Goal: Information Seeking & Learning: Learn about a topic

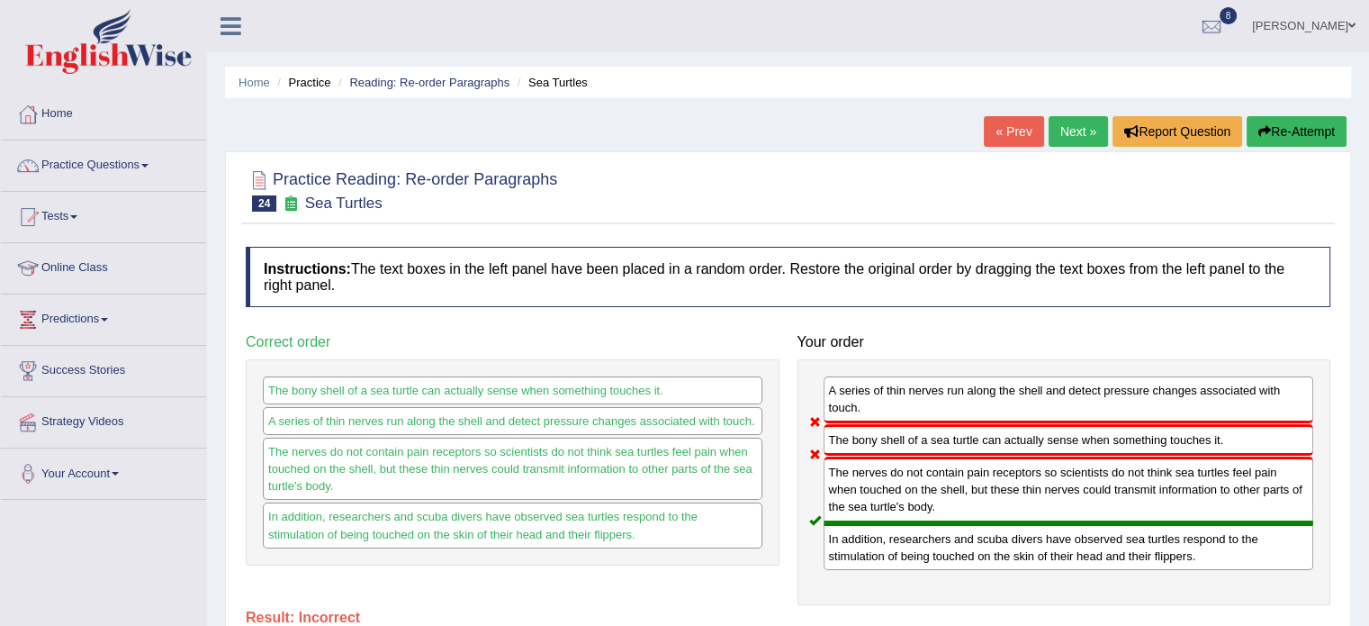
click at [1087, 130] on link "Next »" at bounding box center [1078, 131] width 59 height 31
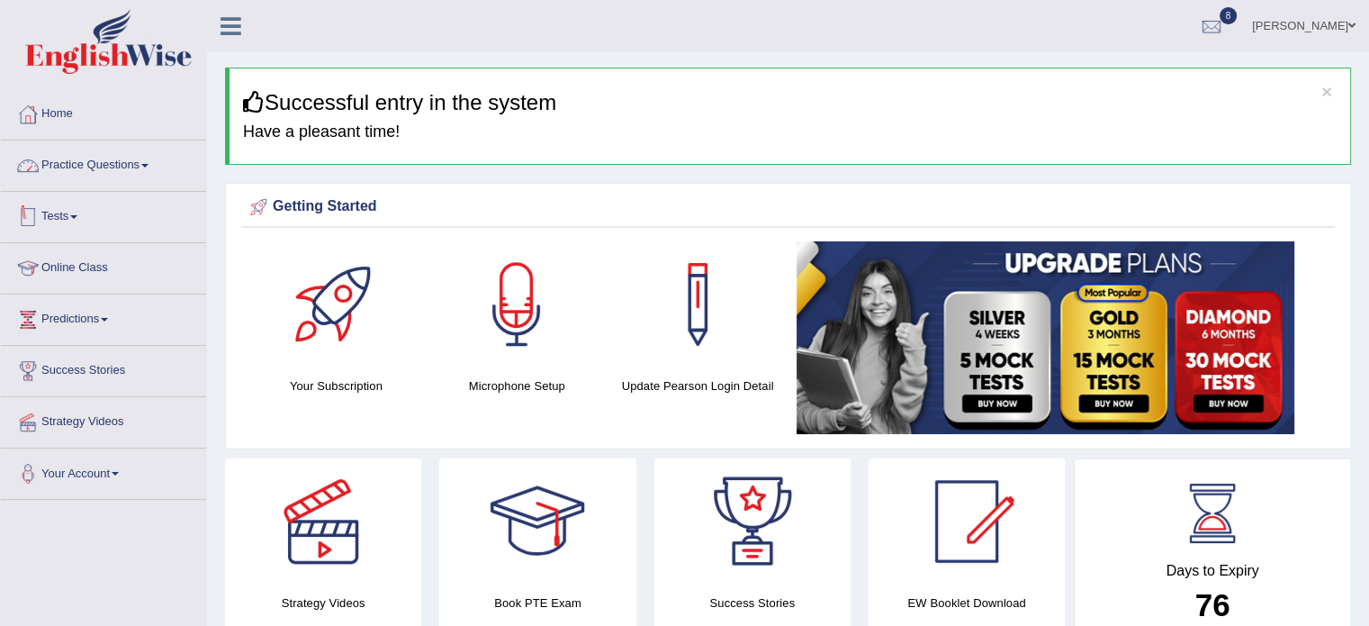
click at [86, 175] on link "Practice Questions" at bounding box center [103, 162] width 205 height 45
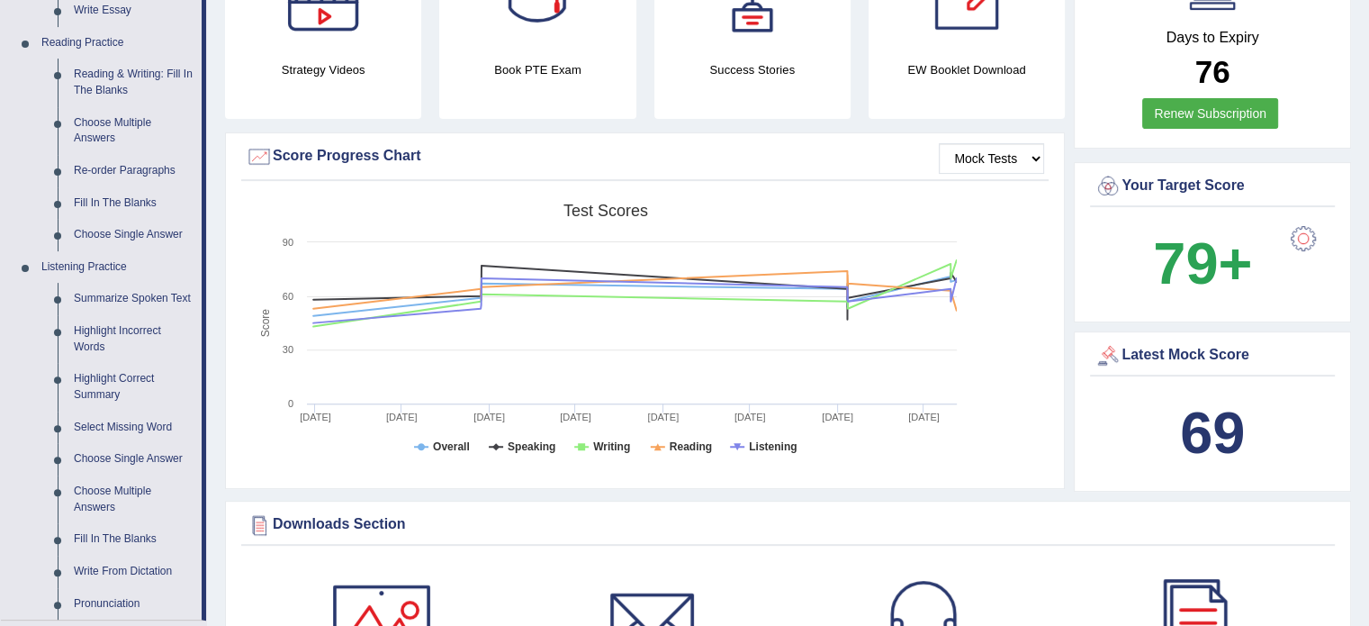
scroll to position [536, 0]
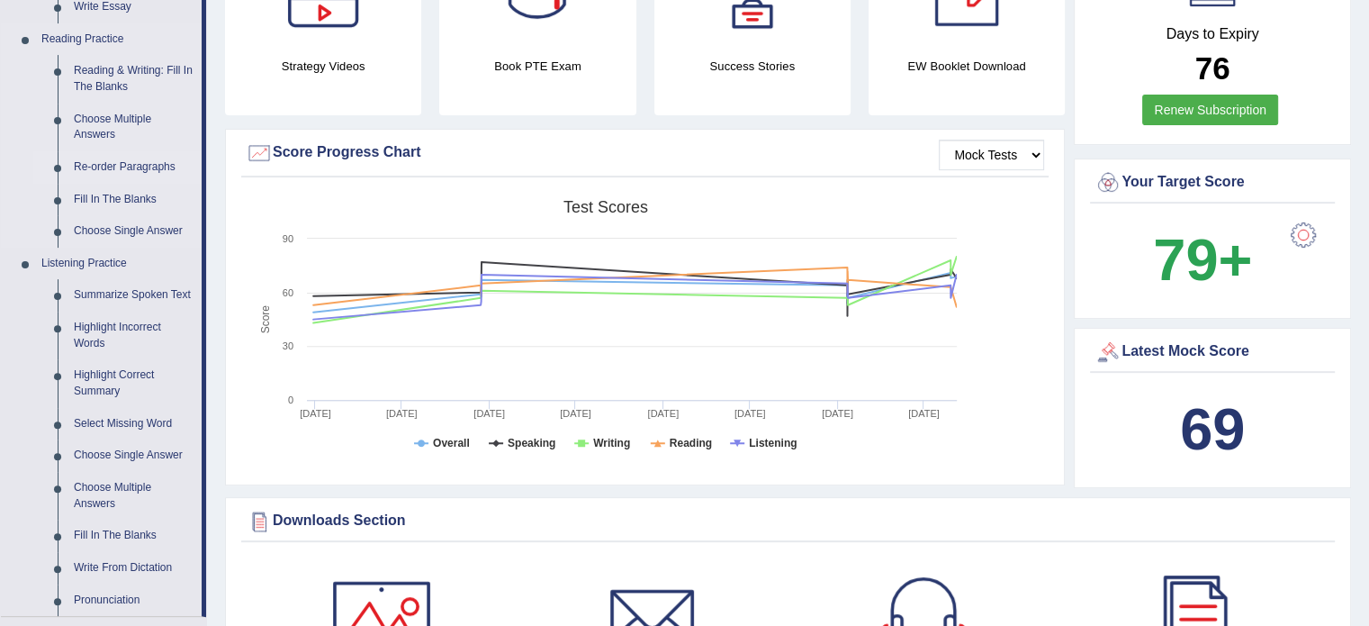
click at [130, 168] on link "Re-order Paragraphs" at bounding box center [134, 167] width 136 height 32
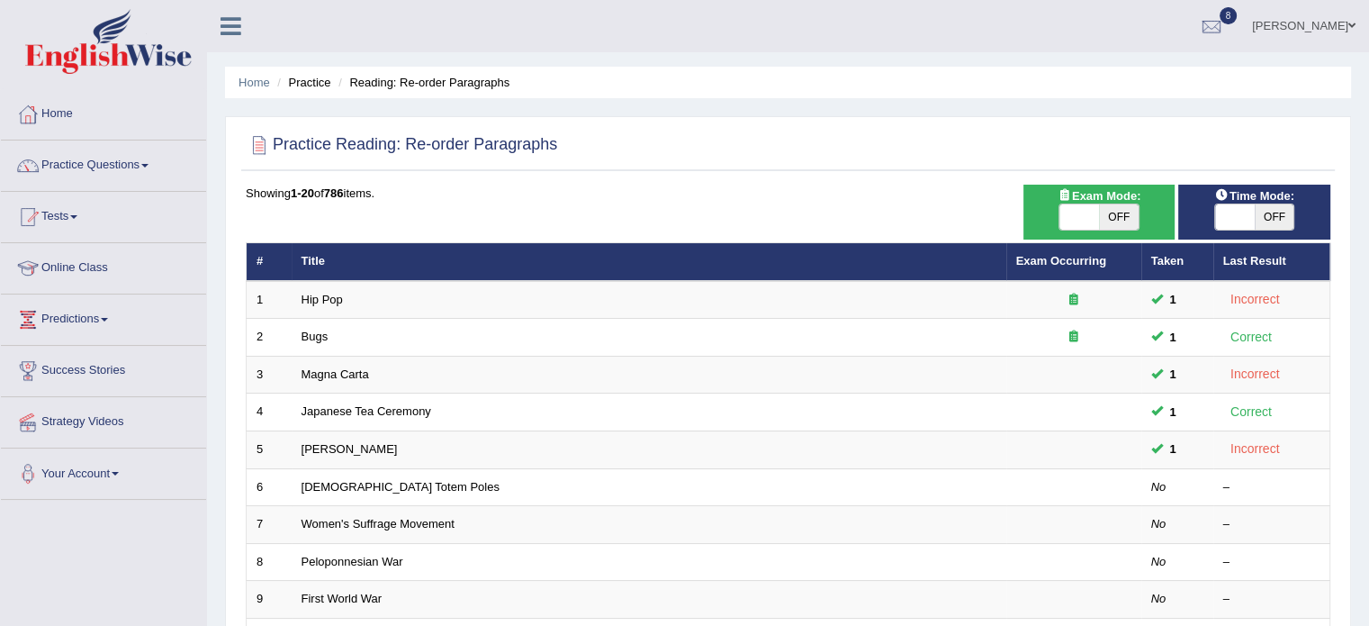
click at [1120, 217] on span "OFF" at bounding box center [1119, 216] width 40 height 25
checkbox input "true"
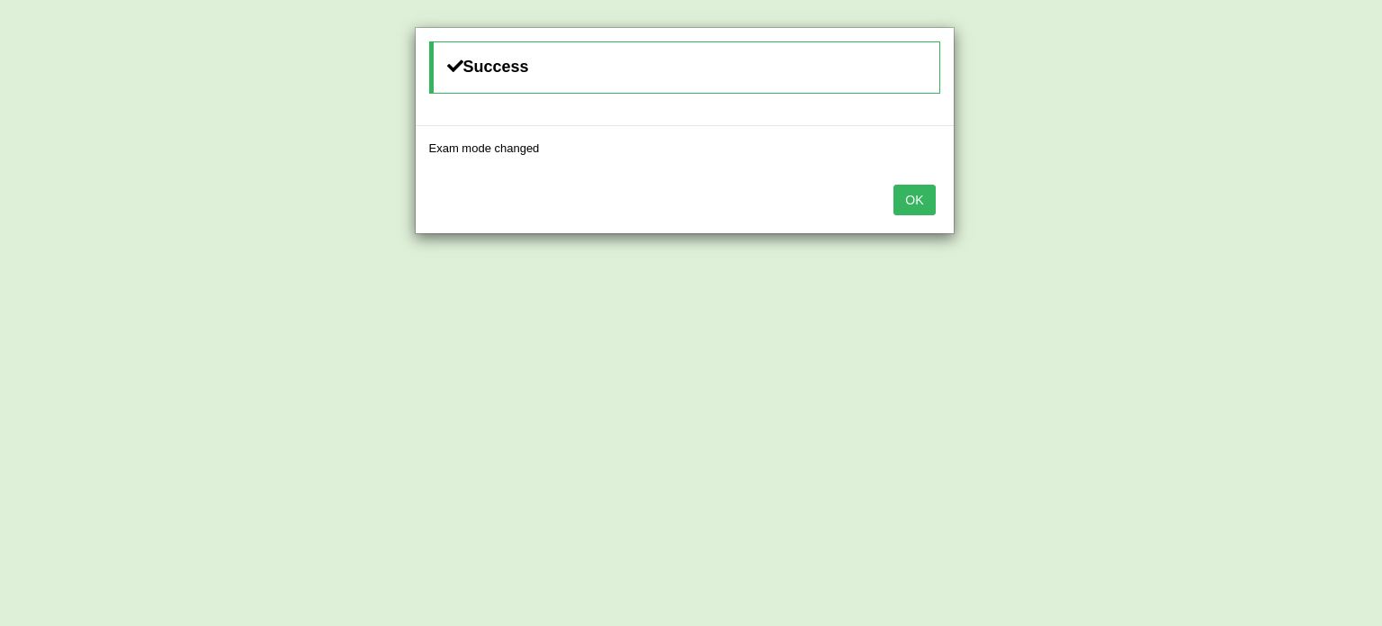
click at [894, 185] on button "OK" at bounding box center [914, 200] width 41 height 31
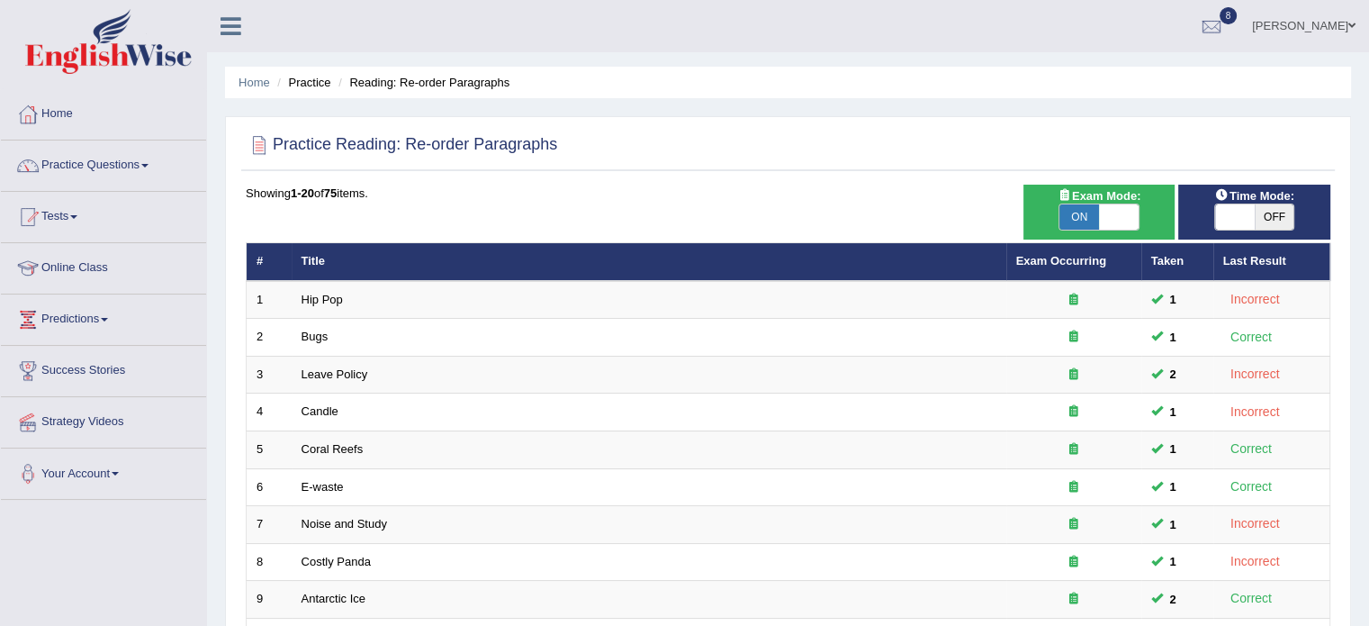
click at [1271, 222] on span "OFF" at bounding box center [1275, 216] width 40 height 25
checkbox input "true"
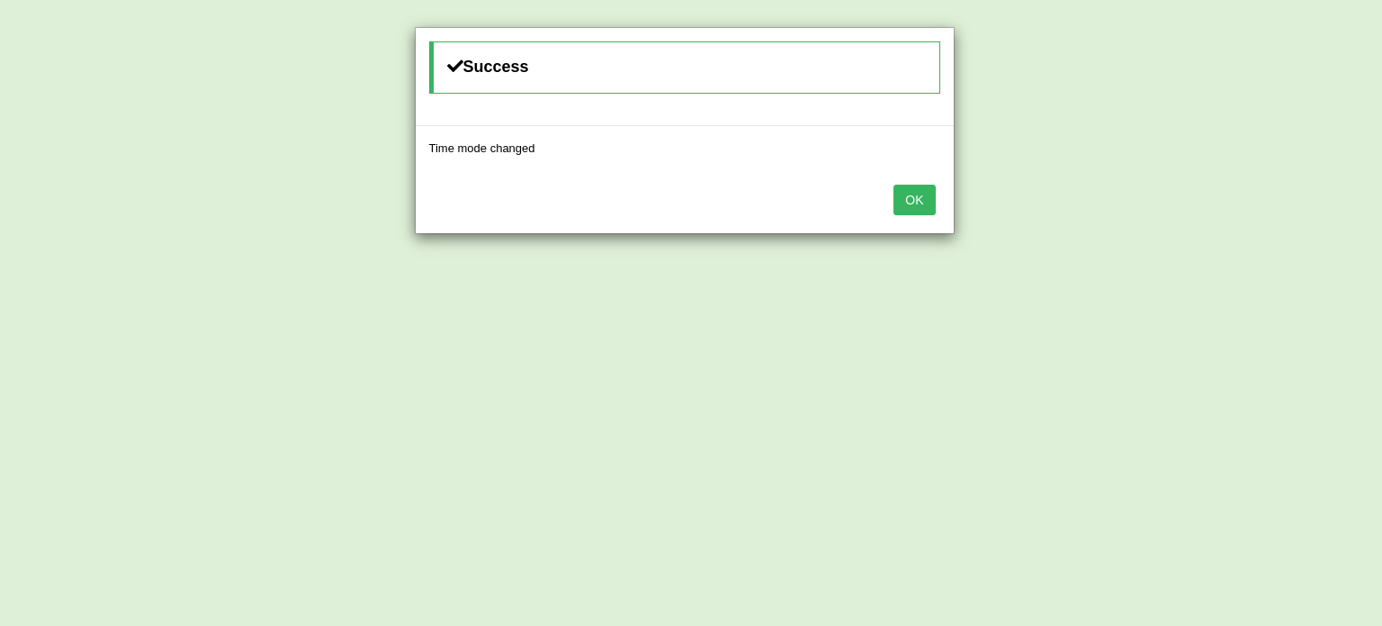
click at [894, 185] on button "OK" at bounding box center [914, 200] width 41 height 31
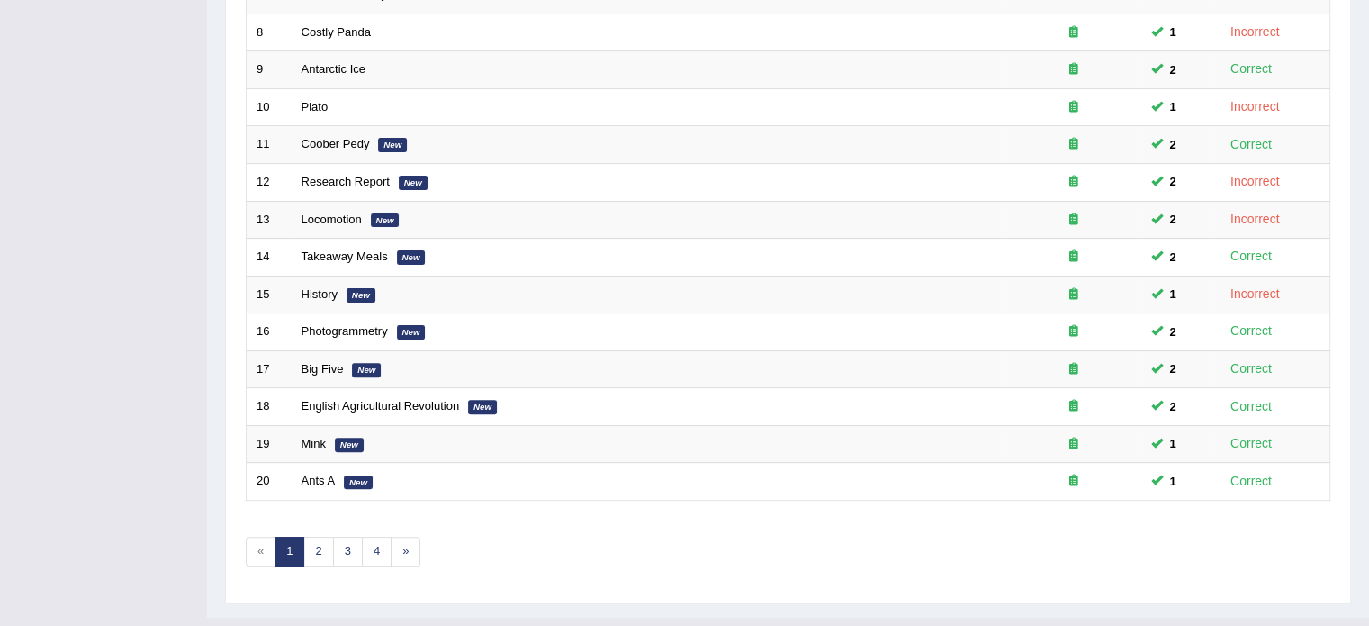
scroll to position [537, 0]
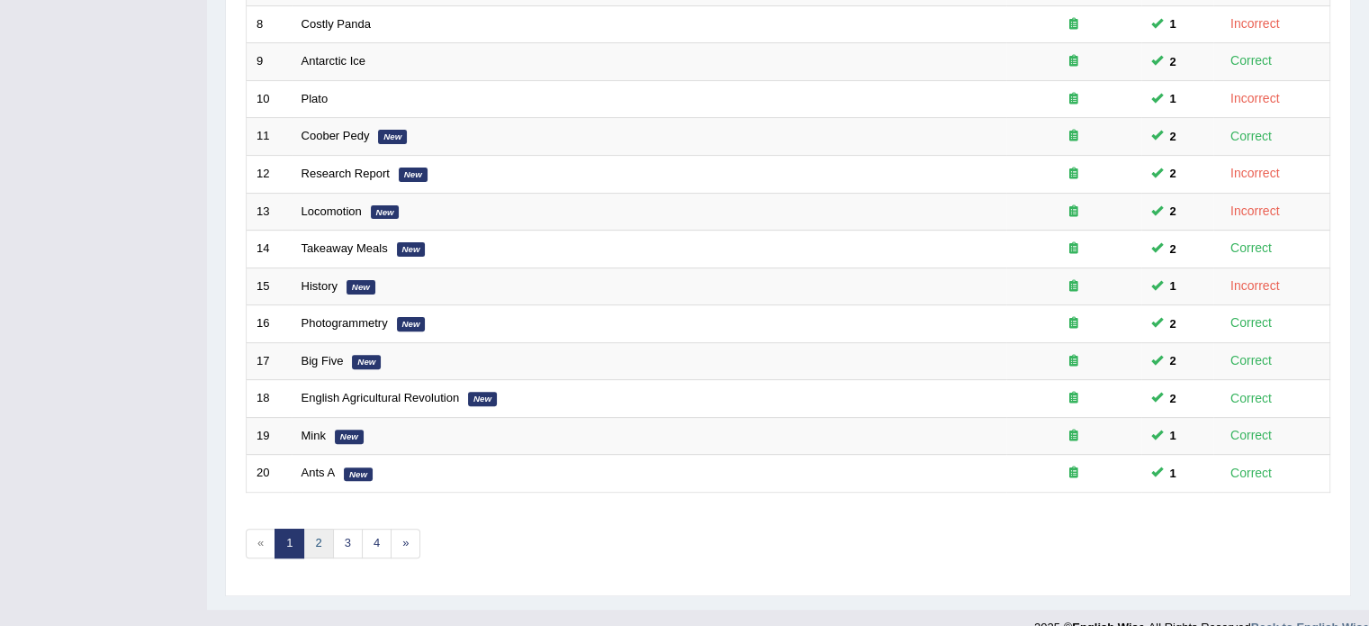
click at [312, 543] on link "2" at bounding box center [318, 543] width 30 height 30
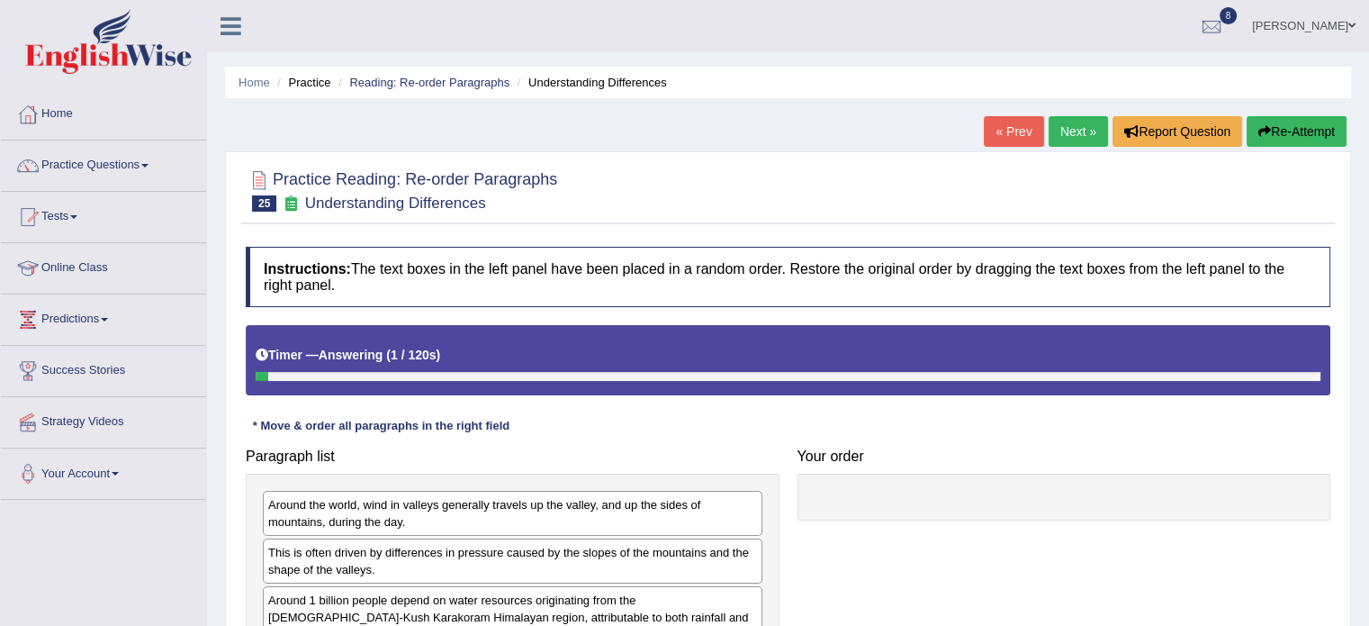
scroll to position [230, 0]
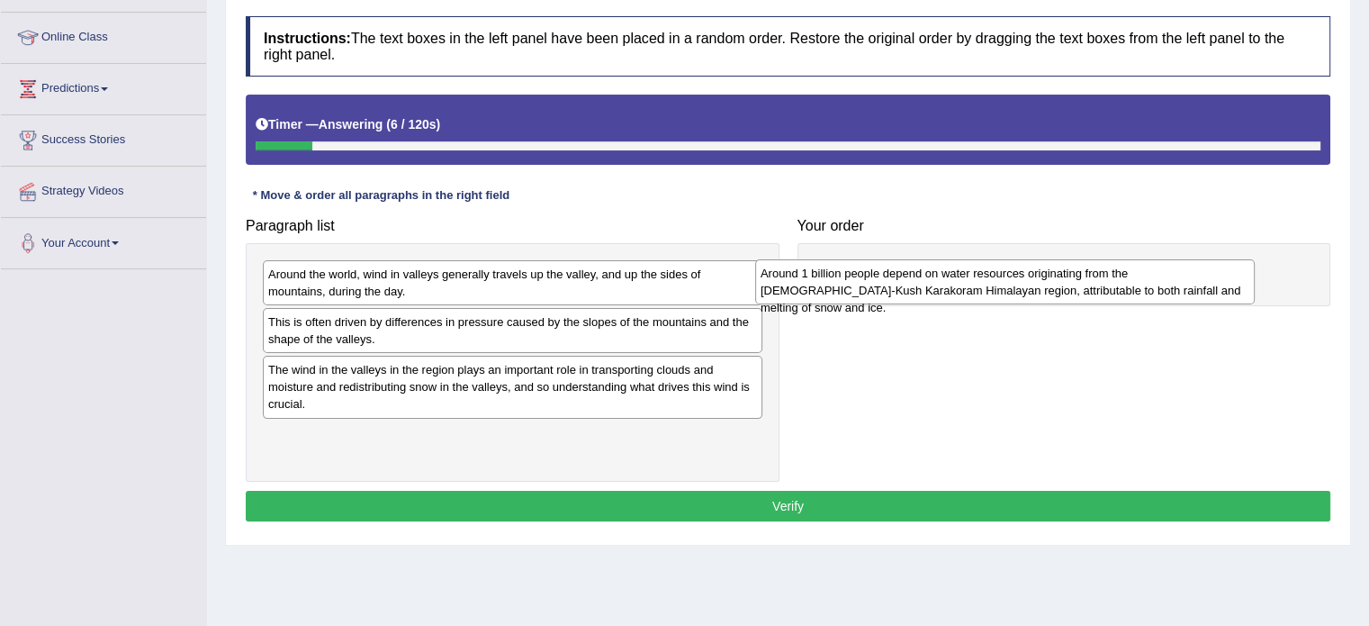
drag, startPoint x: 476, startPoint y: 368, endPoint x: 968, endPoint y: 273, distance: 501.5
click at [968, 273] on div "Around 1 billion people depend on water resources originating from the Hindu-Ku…" at bounding box center [1005, 281] width 500 height 45
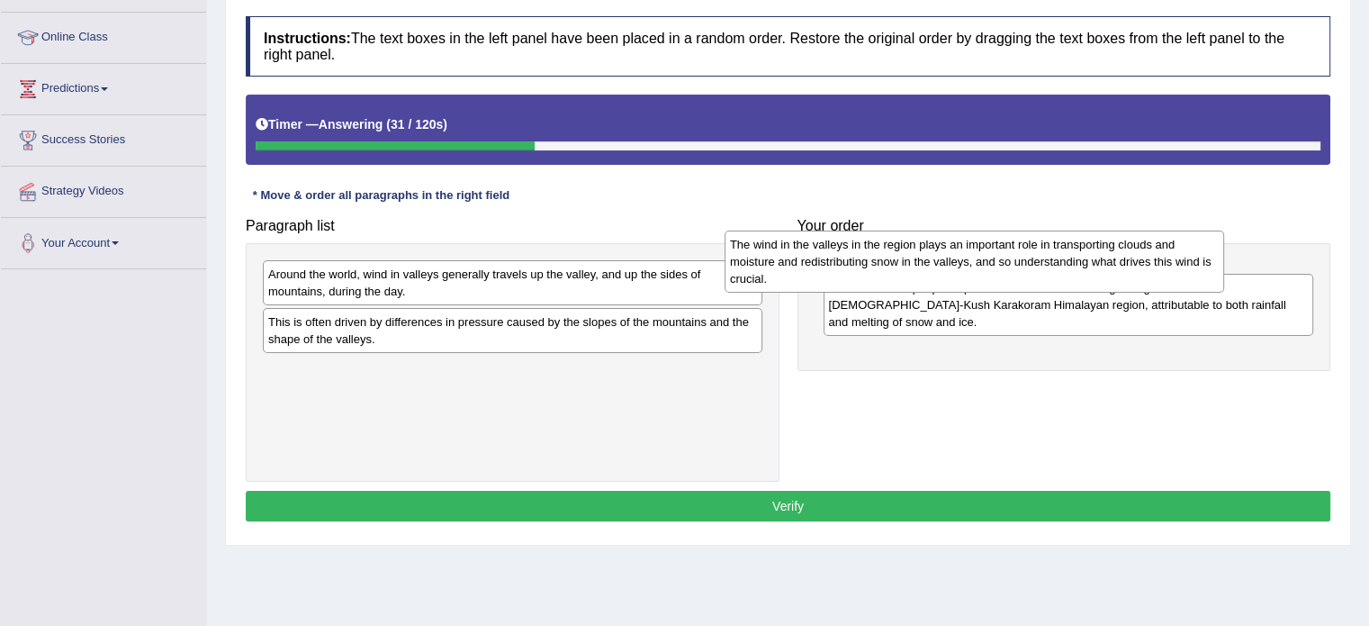
drag, startPoint x: 483, startPoint y: 383, endPoint x: 946, endPoint y: 259, distance: 479.0
click at [946, 259] on div "The wind in the valleys in the region plays an important role in transporting c…" at bounding box center [975, 261] width 500 height 62
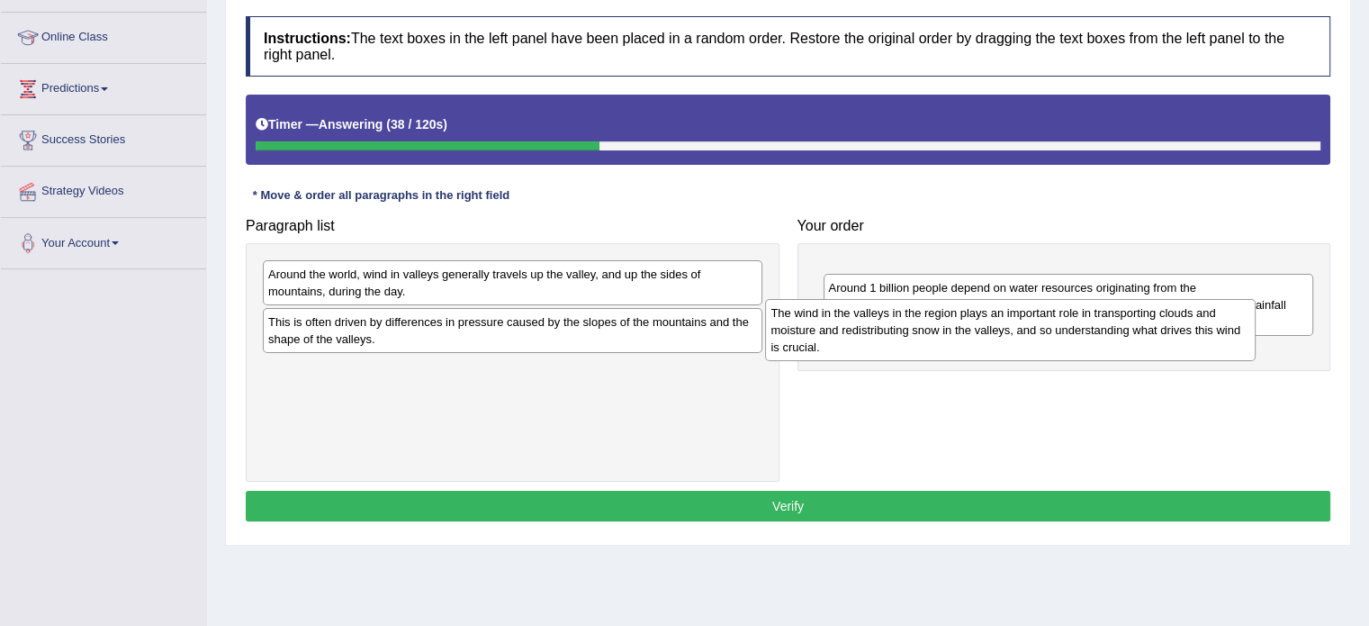
drag, startPoint x: 878, startPoint y: 291, endPoint x: 373, endPoint y: 399, distance: 517.2
click at [765, 361] on div "The wind in the valleys in the region plays an important role in transporting c…" at bounding box center [1010, 330] width 491 height 62
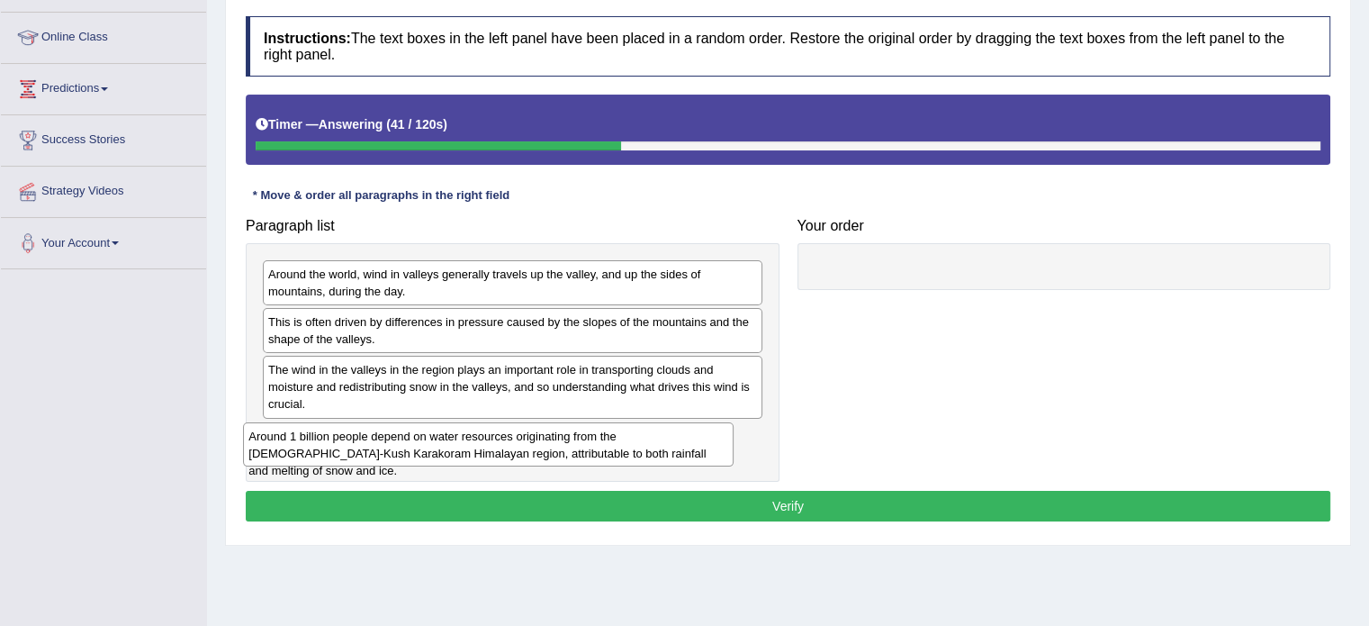
drag, startPoint x: 870, startPoint y: 273, endPoint x: 291, endPoint y: 435, distance: 601.8
click at [291, 435] on div "Around 1 billion people depend on water resources originating from the Hindu-Ku…" at bounding box center [488, 444] width 491 height 45
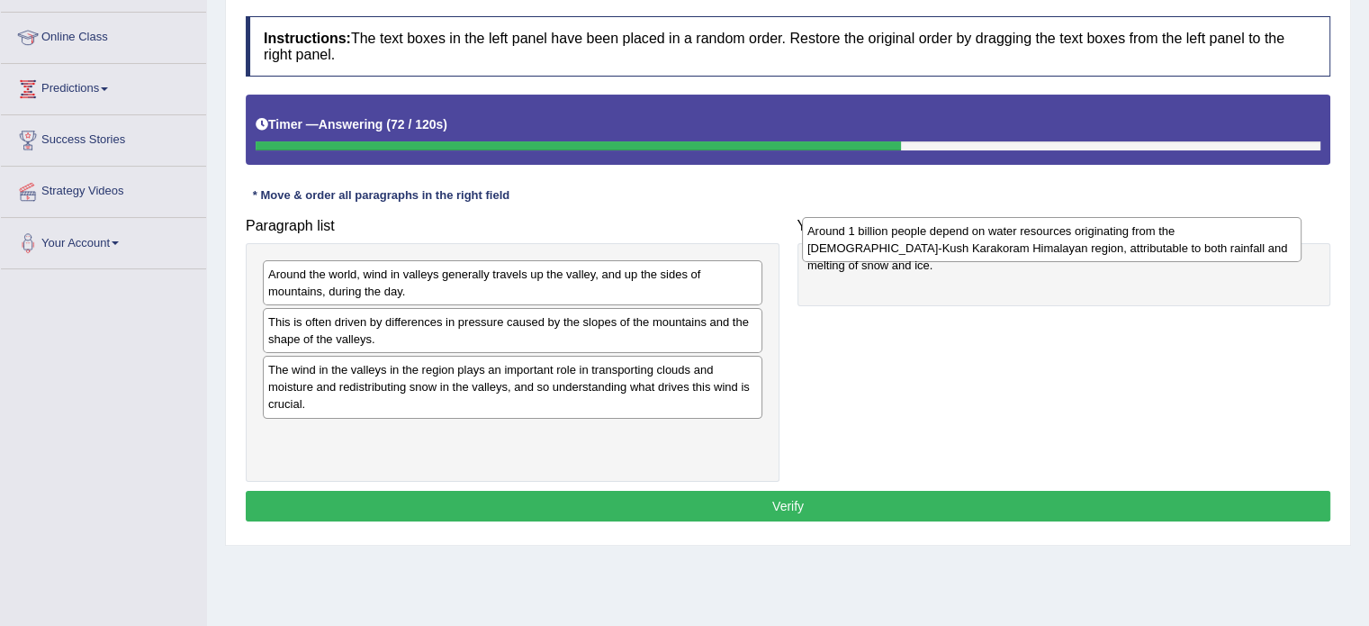
drag, startPoint x: 398, startPoint y: 447, endPoint x: 937, endPoint y: 248, distance: 575.0
click at [937, 248] on div "Around 1 billion people depend on water resources originating from the Hindu-Ku…" at bounding box center [1052, 239] width 500 height 45
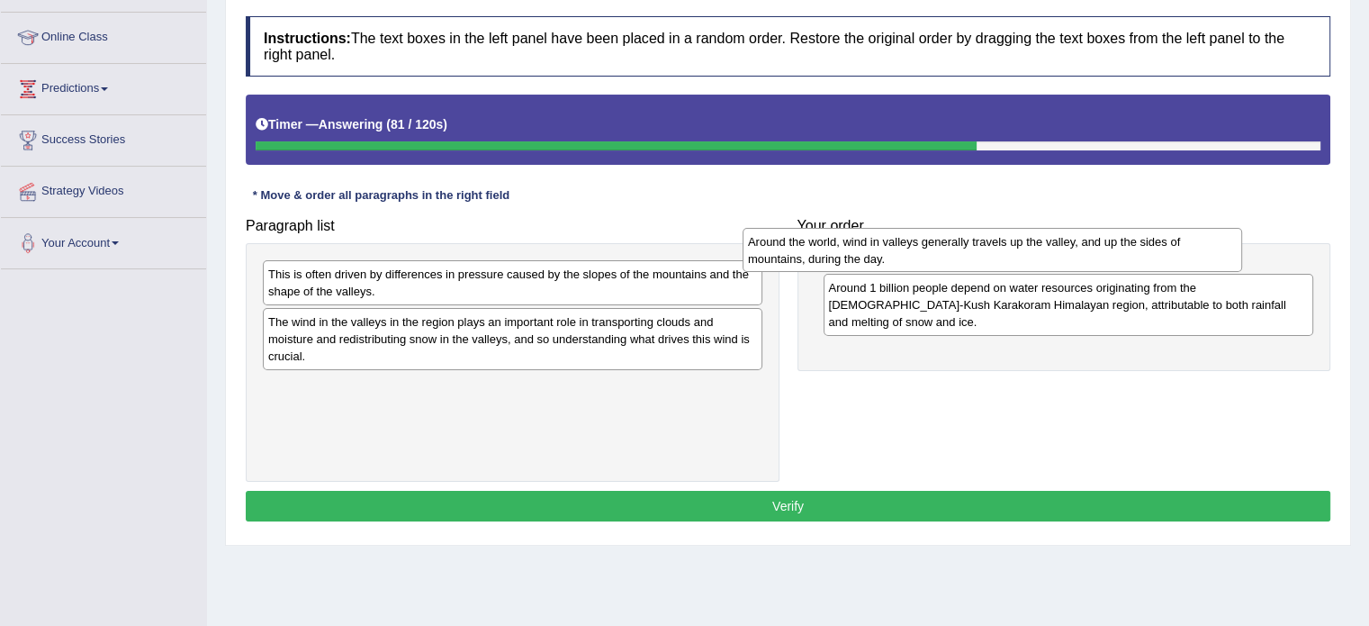
drag, startPoint x: 455, startPoint y: 285, endPoint x: 936, endPoint y: 258, distance: 481.4
click at [936, 258] on div "Around the world, wind in valleys generally travels up the valley, and up the s…" at bounding box center [993, 250] width 500 height 45
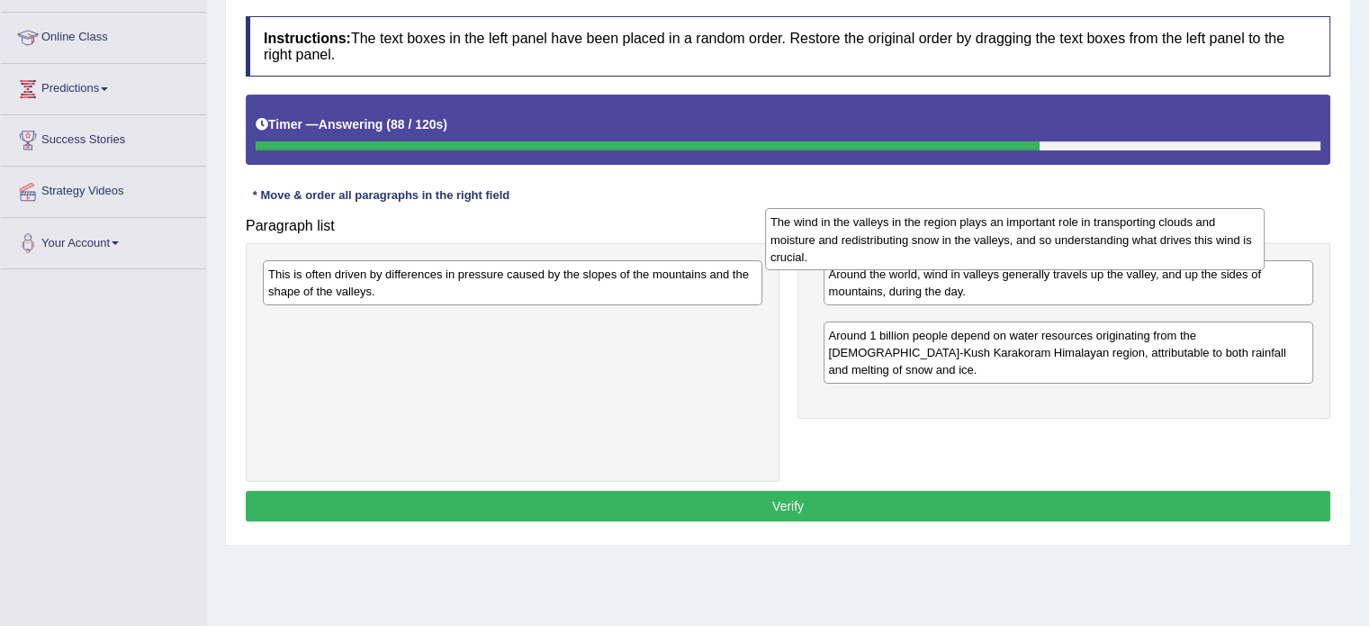
drag, startPoint x: 380, startPoint y: 331, endPoint x: 882, endPoint y: 232, distance: 511.9
click at [882, 232] on div "The wind in the valleys in the region plays an important role in transporting c…" at bounding box center [1015, 239] width 500 height 62
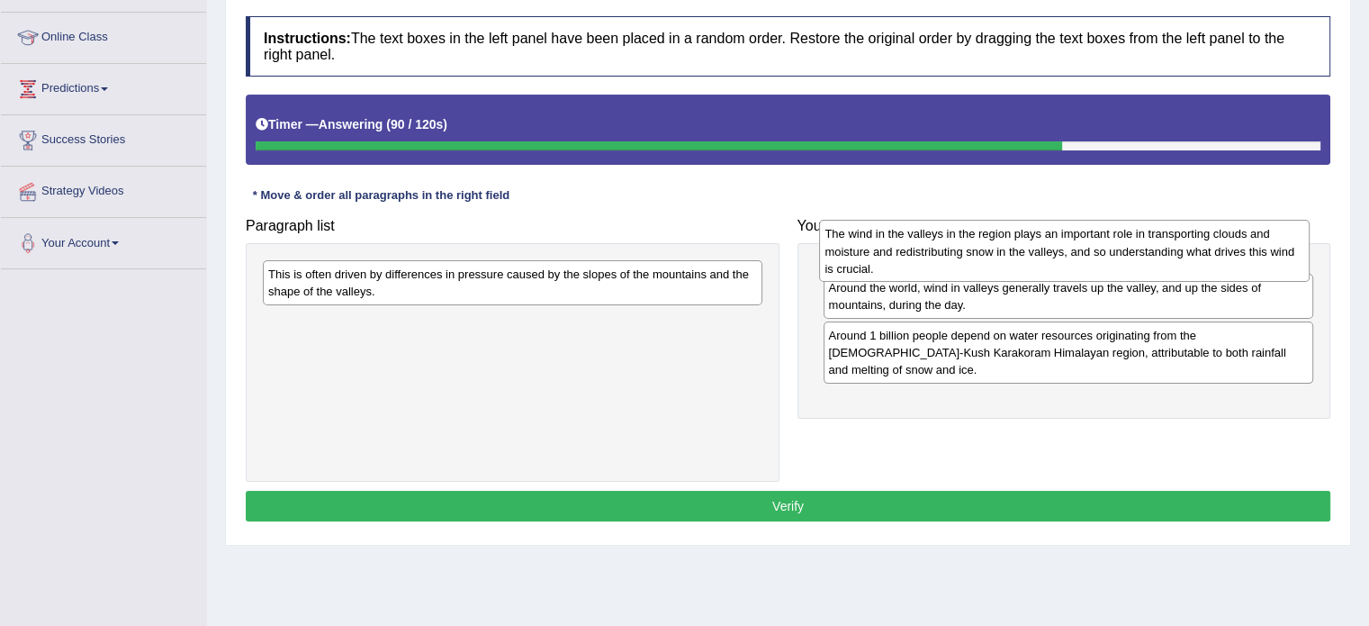
drag, startPoint x: 873, startPoint y: 356, endPoint x: 869, endPoint y: 269, distance: 86.5
click at [869, 269] on div "The wind in the valleys in the region plays an important role in transporting c…" at bounding box center [1064, 251] width 491 height 62
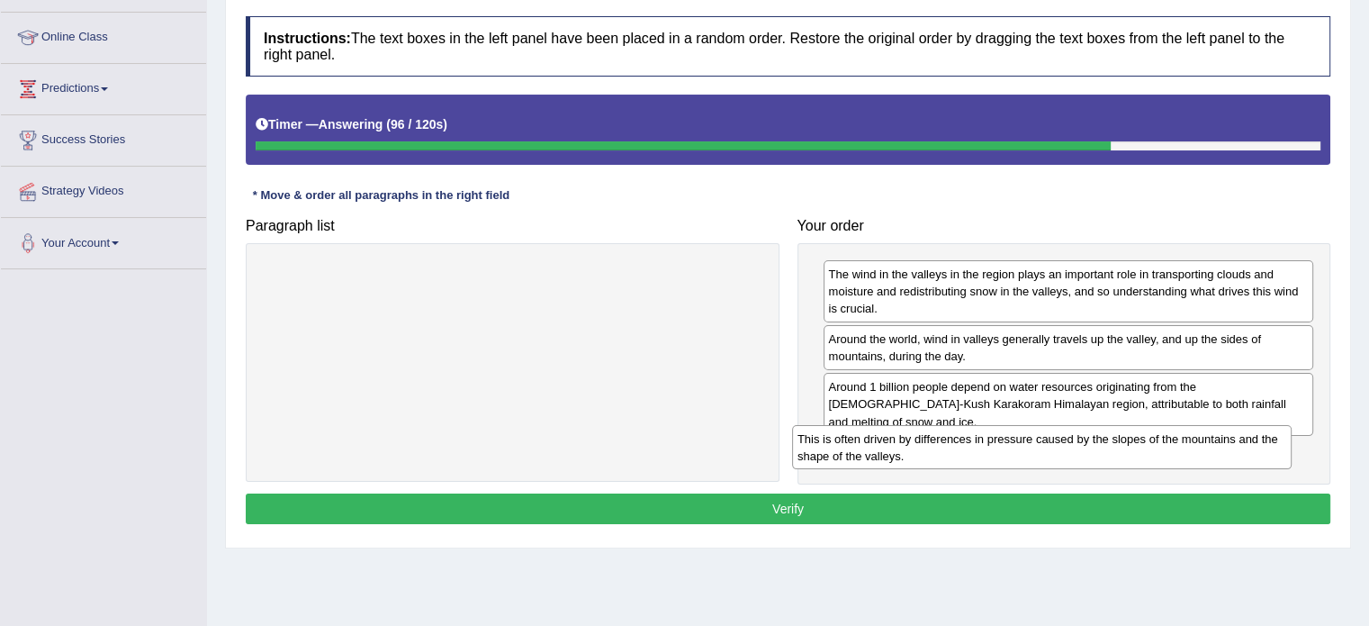
drag, startPoint x: 371, startPoint y: 280, endPoint x: 900, endPoint y: 443, distance: 553.7
click at [900, 443] on div "This is often driven by differences in pressure caused by the slopes of the mou…" at bounding box center [1042, 447] width 500 height 45
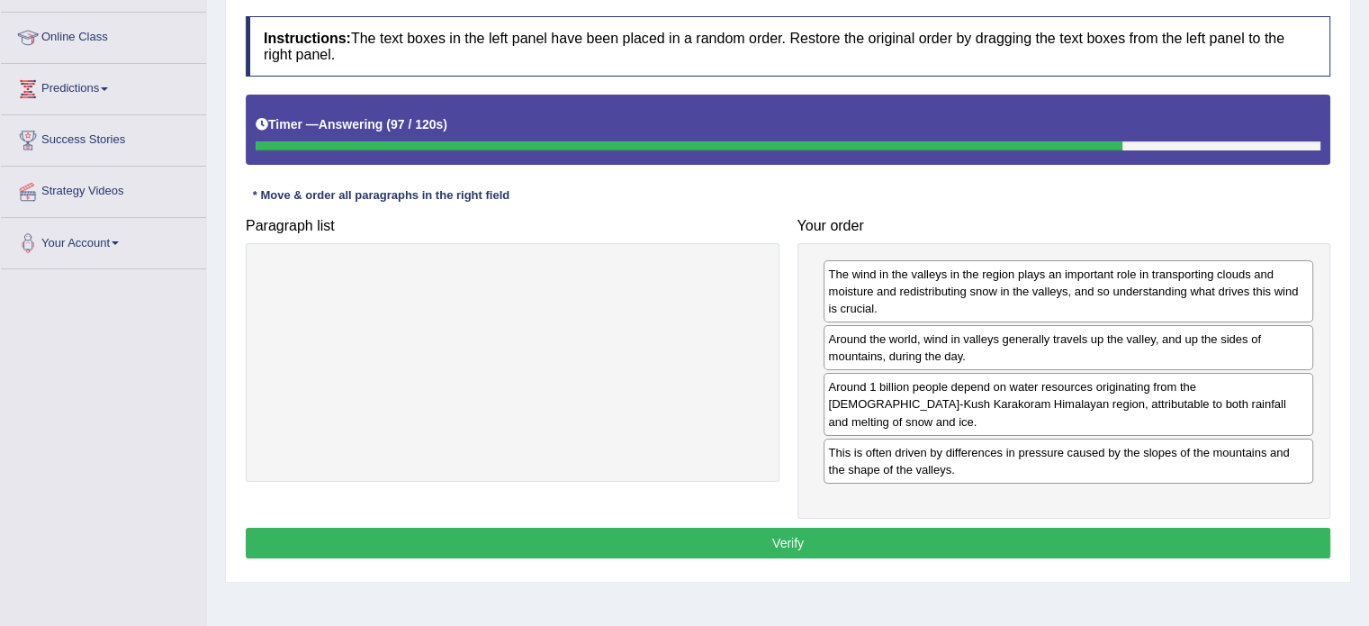
click at [858, 527] on button "Verify" at bounding box center [788, 542] width 1085 height 31
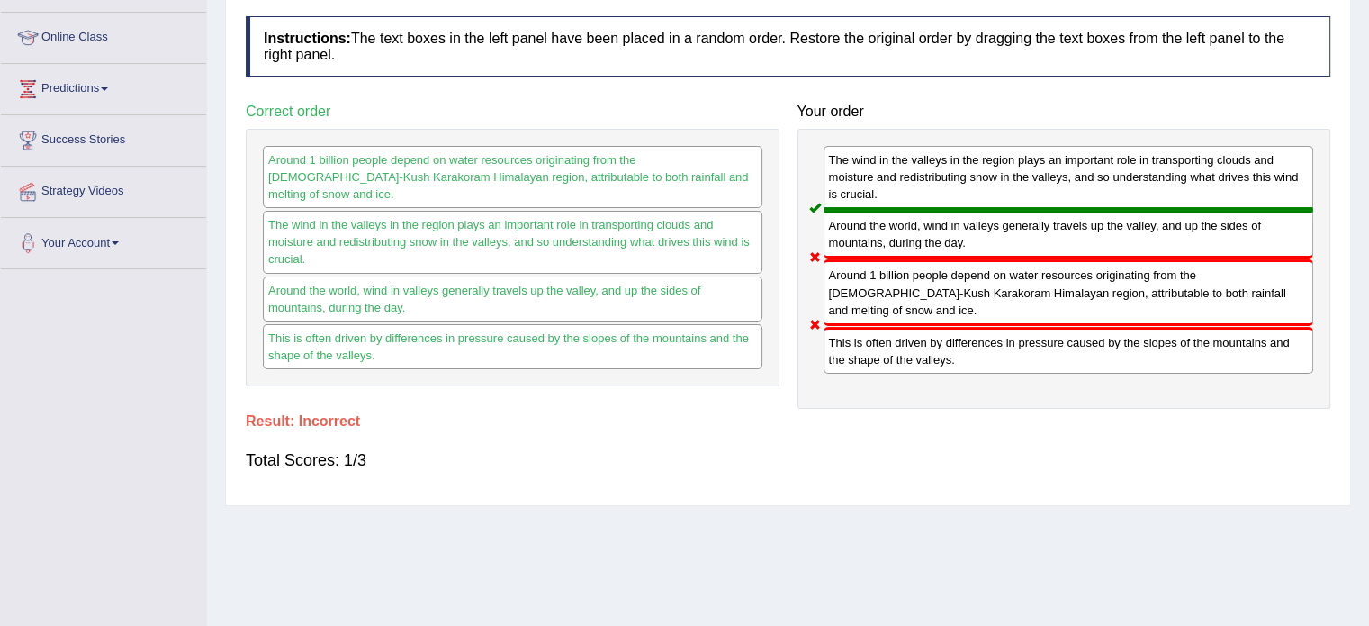
scroll to position [0, 0]
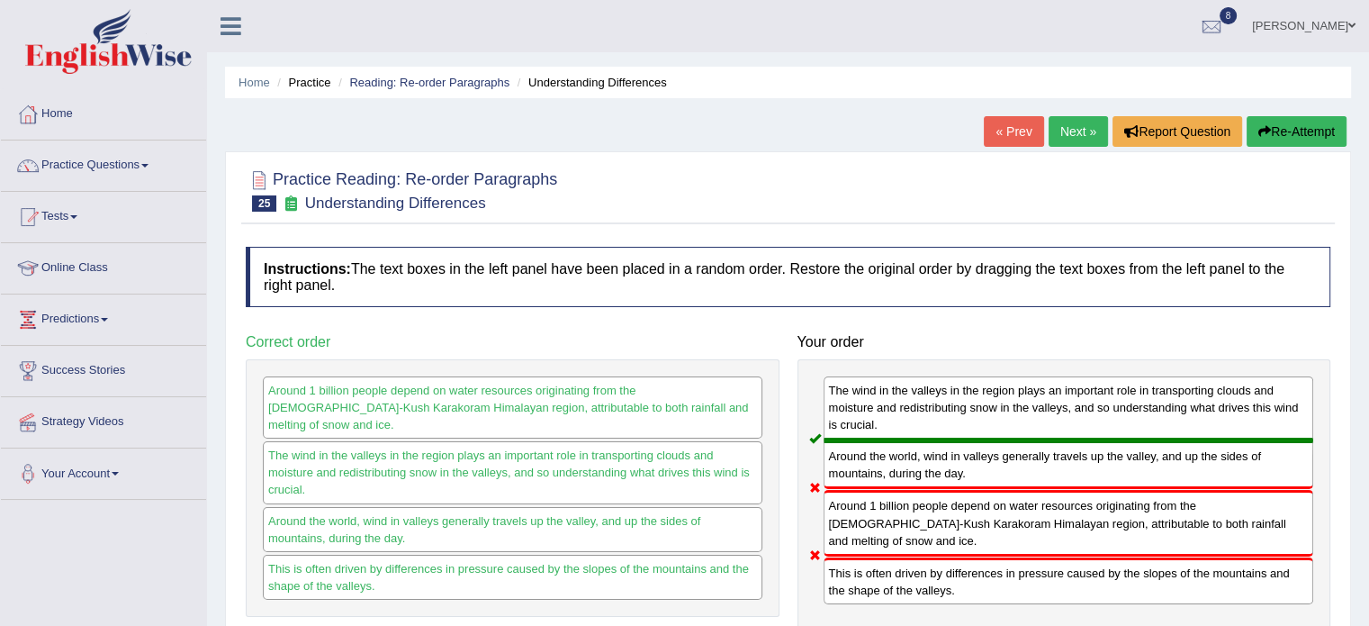
click at [1080, 134] on link "Next »" at bounding box center [1078, 131] width 59 height 31
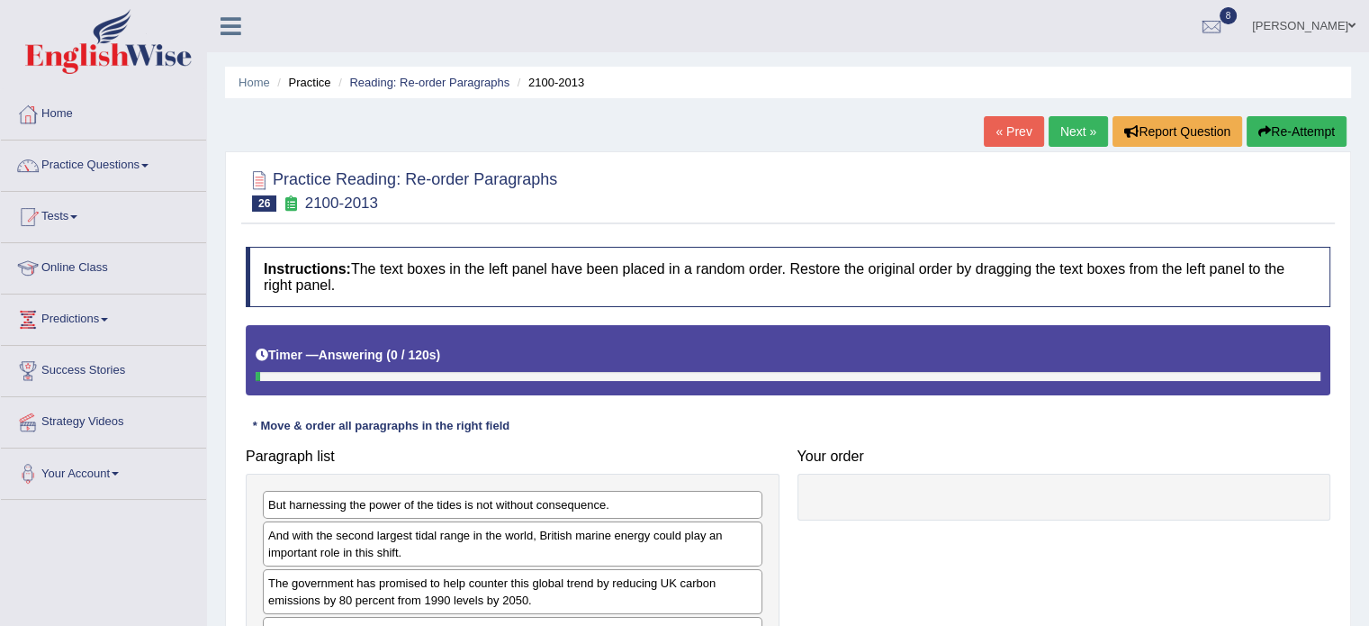
scroll to position [270, 0]
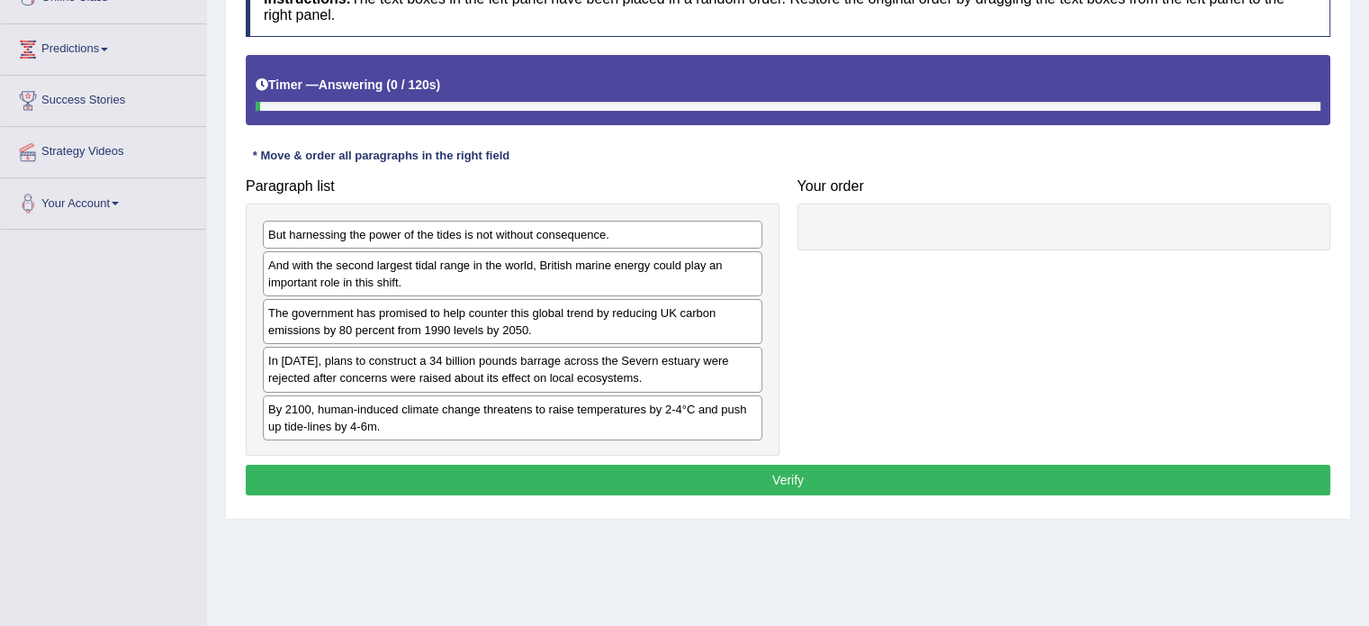
drag, startPoint x: 0, startPoint y: 0, endPoint x: 1382, endPoint y: 201, distance: 1396.1
click at [1368, 201] on html "Toggle navigation Home Practice Questions Speaking Practice Read Aloud Repeat S…" at bounding box center [684, 43] width 1369 height 626
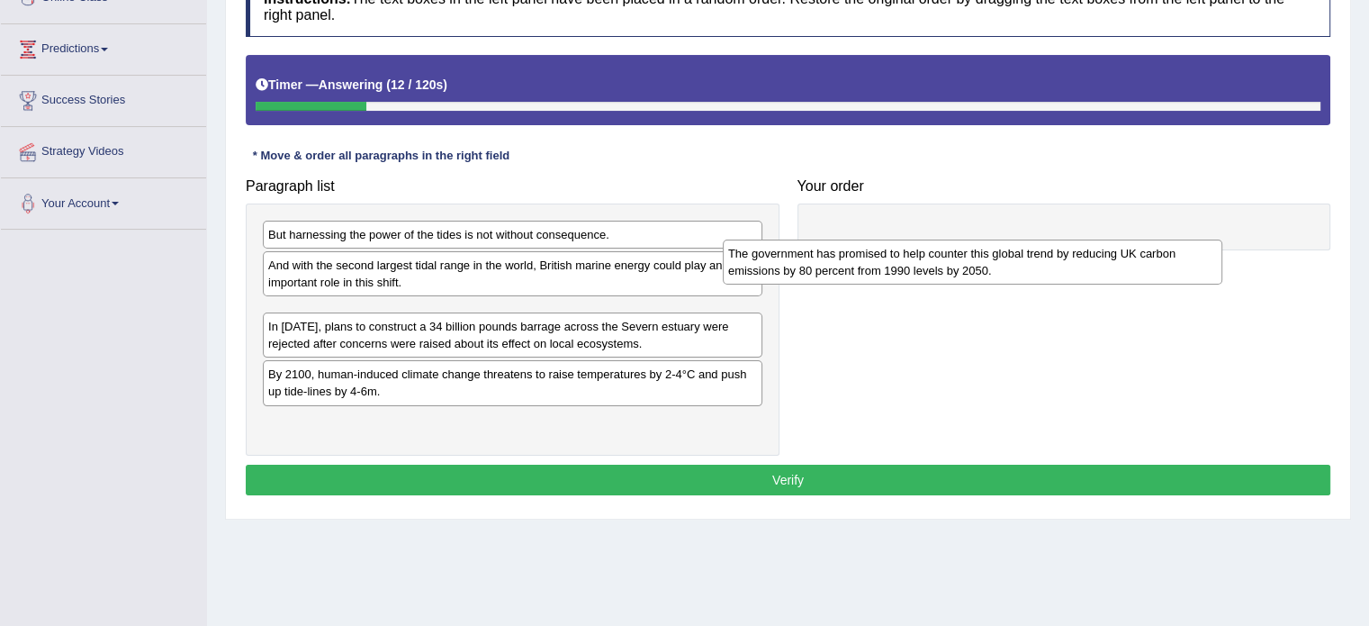
drag, startPoint x: 464, startPoint y: 320, endPoint x: 924, endPoint y: 262, distance: 464.4
click at [924, 262] on div "The government has promised to help counter this global trend by reducing UK ca…" at bounding box center [973, 261] width 500 height 45
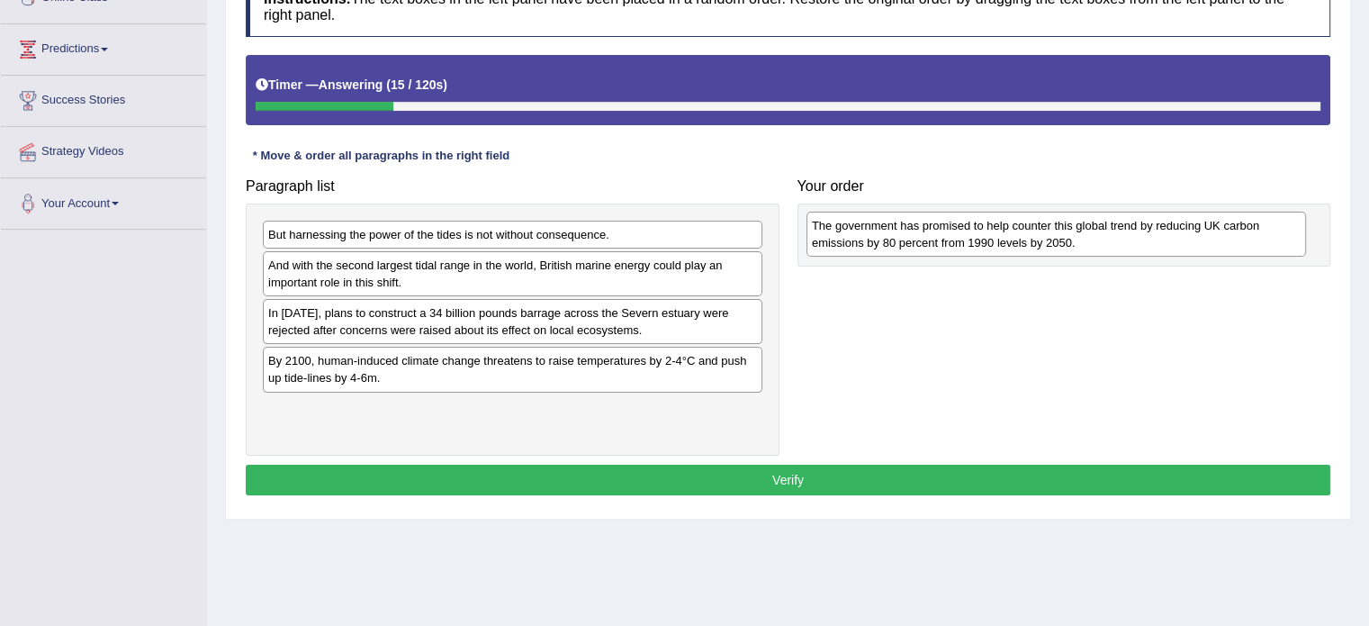
drag, startPoint x: 490, startPoint y: 320, endPoint x: 1032, endPoint y: 232, distance: 549.7
click at [1032, 232] on div "The government has promised to help counter this global trend by reducing UK ca…" at bounding box center [1056, 234] width 500 height 45
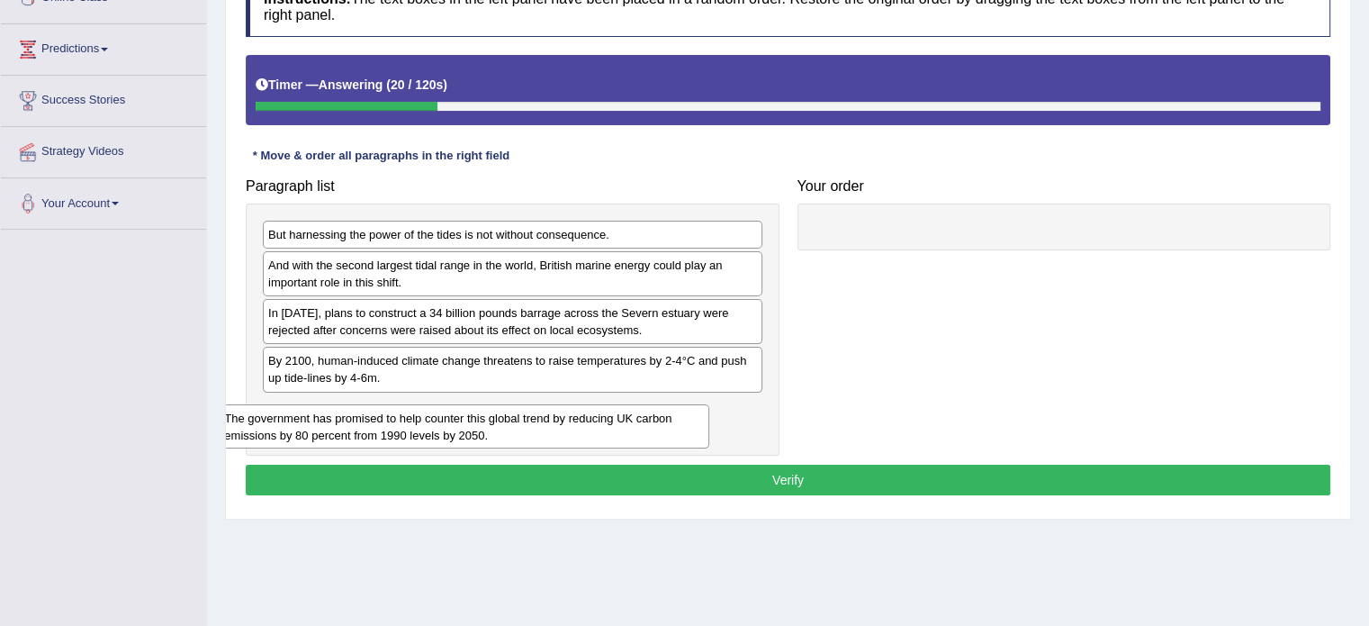
drag, startPoint x: 1064, startPoint y: 219, endPoint x: 461, endPoint y: 402, distance: 630.4
click at [461, 404] on div "The government has promised to help counter this global trend by reducing UK ca…" at bounding box center [464, 426] width 491 height 45
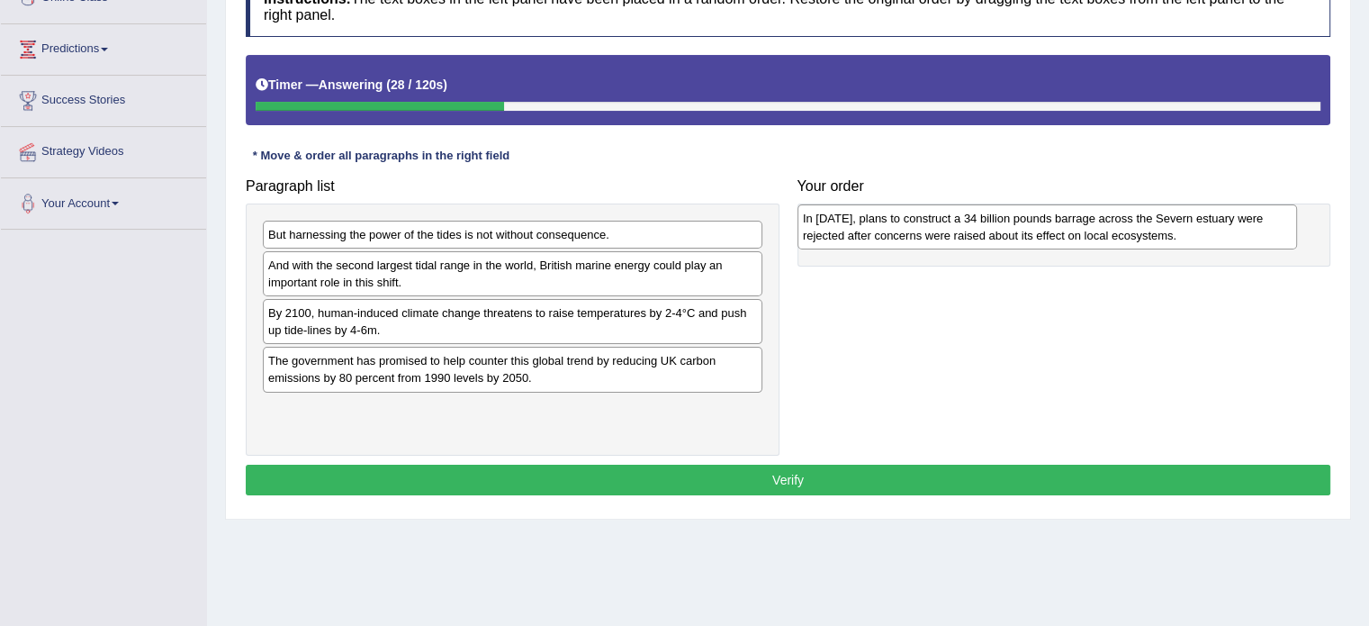
drag, startPoint x: 436, startPoint y: 331, endPoint x: 970, endPoint y: 238, distance: 542.8
click at [970, 238] on div "In 2013, plans to construct a 34 billion pounds barrage across the Severn estua…" at bounding box center [1047, 226] width 500 height 45
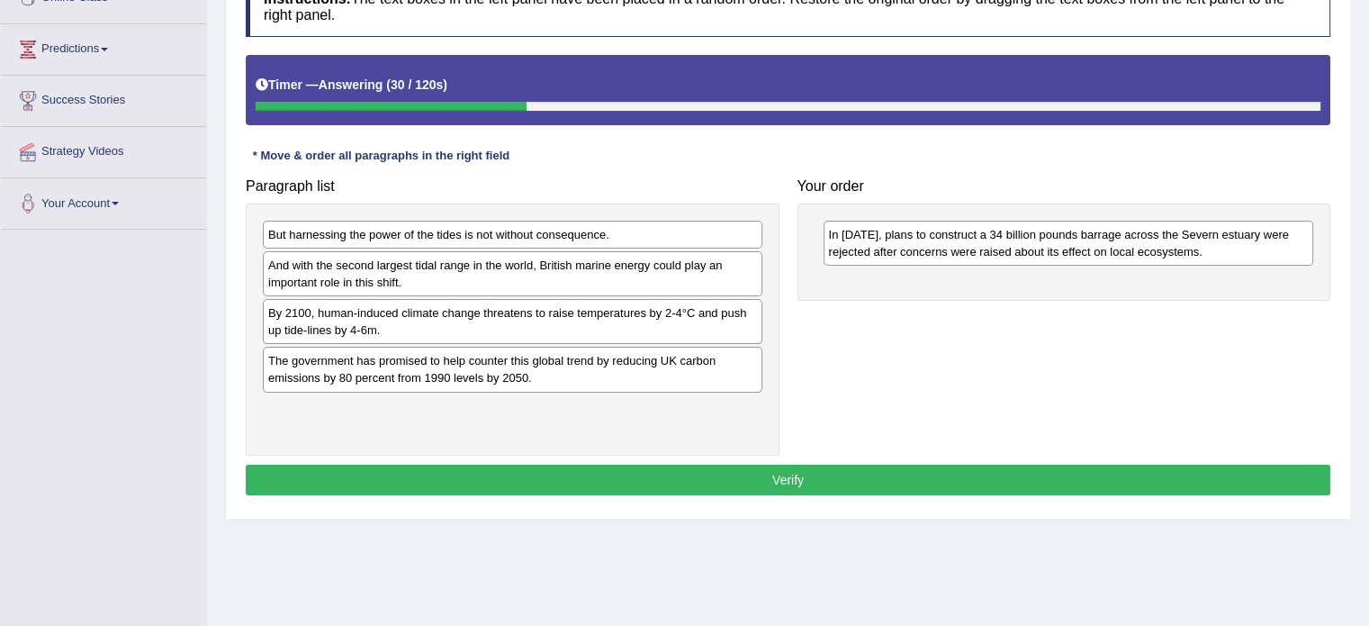
click at [977, 348] on div "Paragraph list But harnessing the power of the tides is not without consequence…" at bounding box center [788, 312] width 1103 height 286
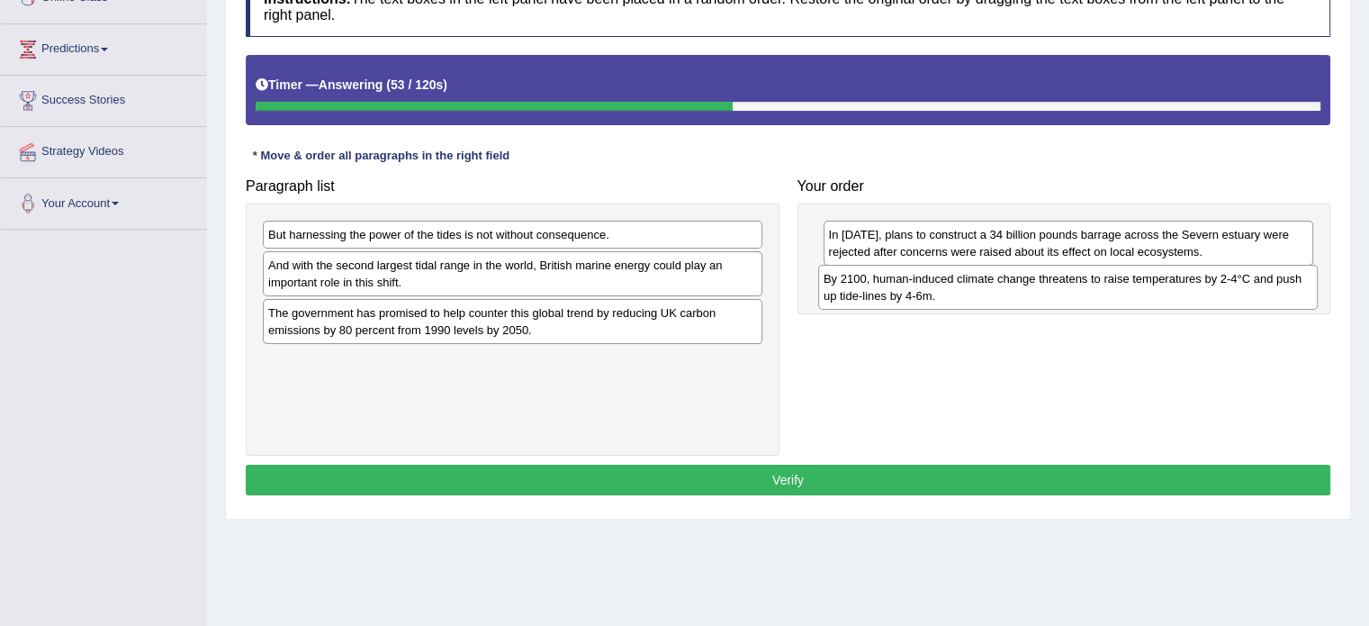
drag, startPoint x: 441, startPoint y: 323, endPoint x: 1022, endPoint y: 293, distance: 582.2
click at [1022, 293] on div "By 2100, human-induced climate change threatens to raise temperatures by 2-4°C …" at bounding box center [1068, 287] width 500 height 45
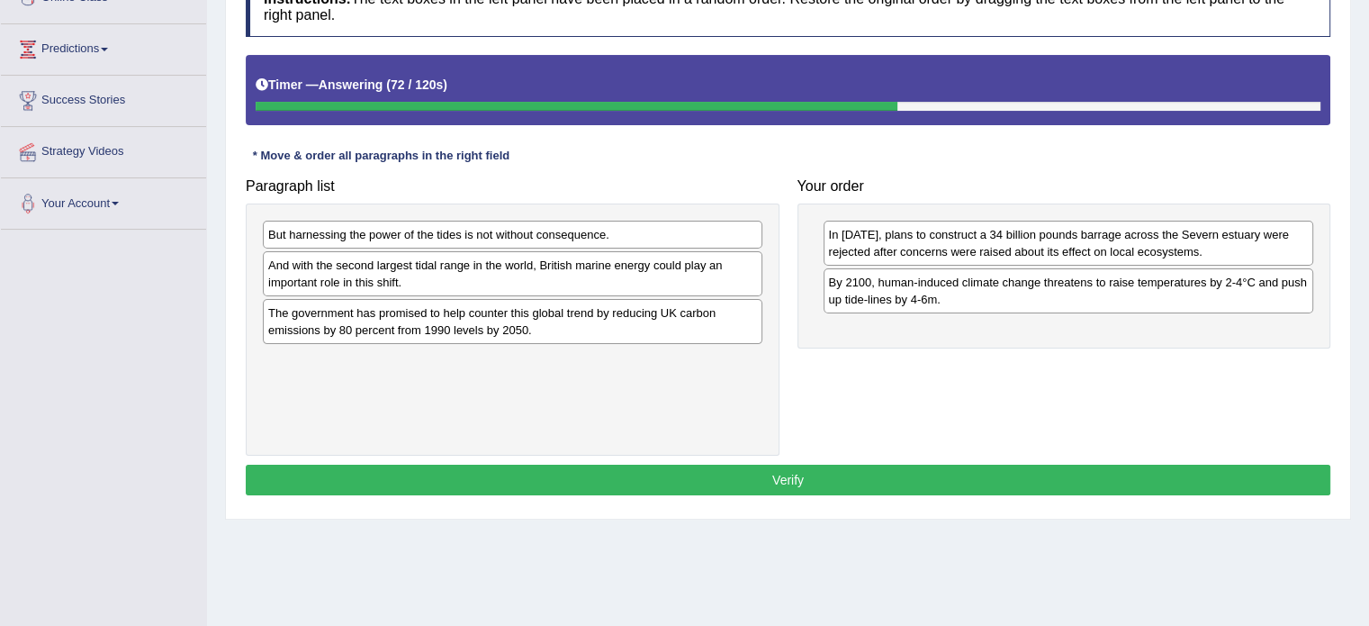
click at [408, 266] on div "And with the second largest tidal range in the world, British marine energy cou…" at bounding box center [513, 273] width 500 height 45
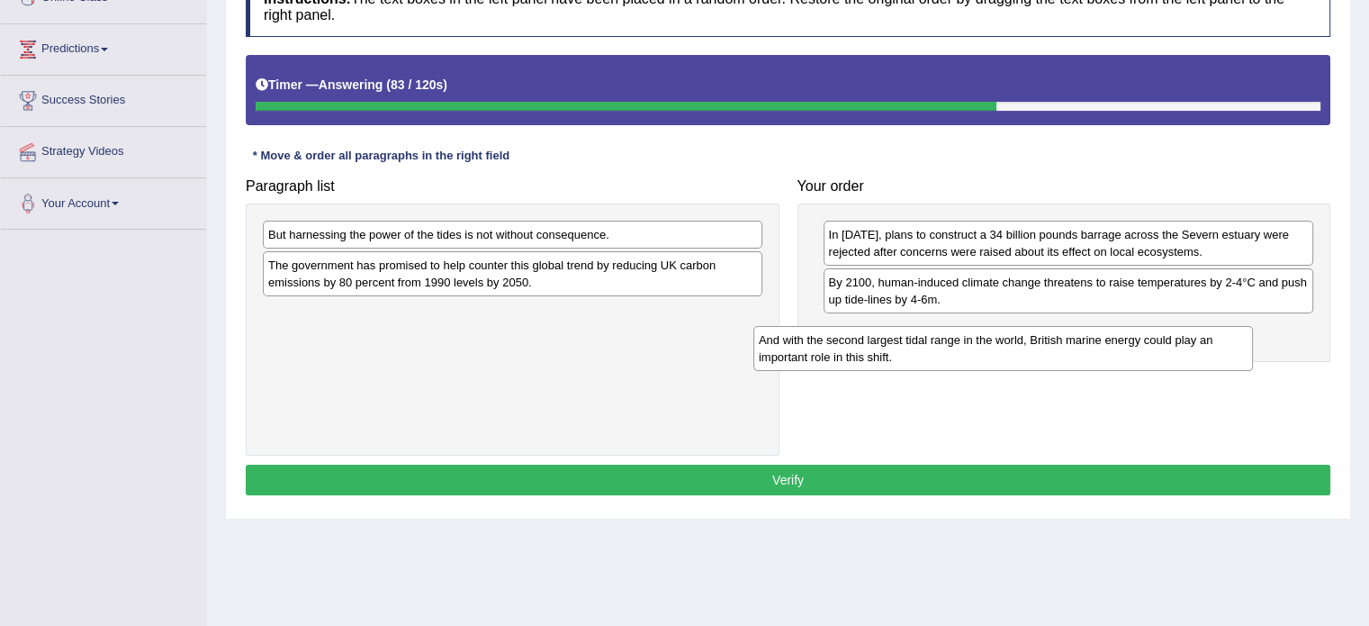
drag, startPoint x: 483, startPoint y: 272, endPoint x: 975, endPoint y: 346, distance: 496.9
click at [975, 346] on div "And with the second largest tidal range in the world, British marine energy cou…" at bounding box center [1003, 348] width 500 height 45
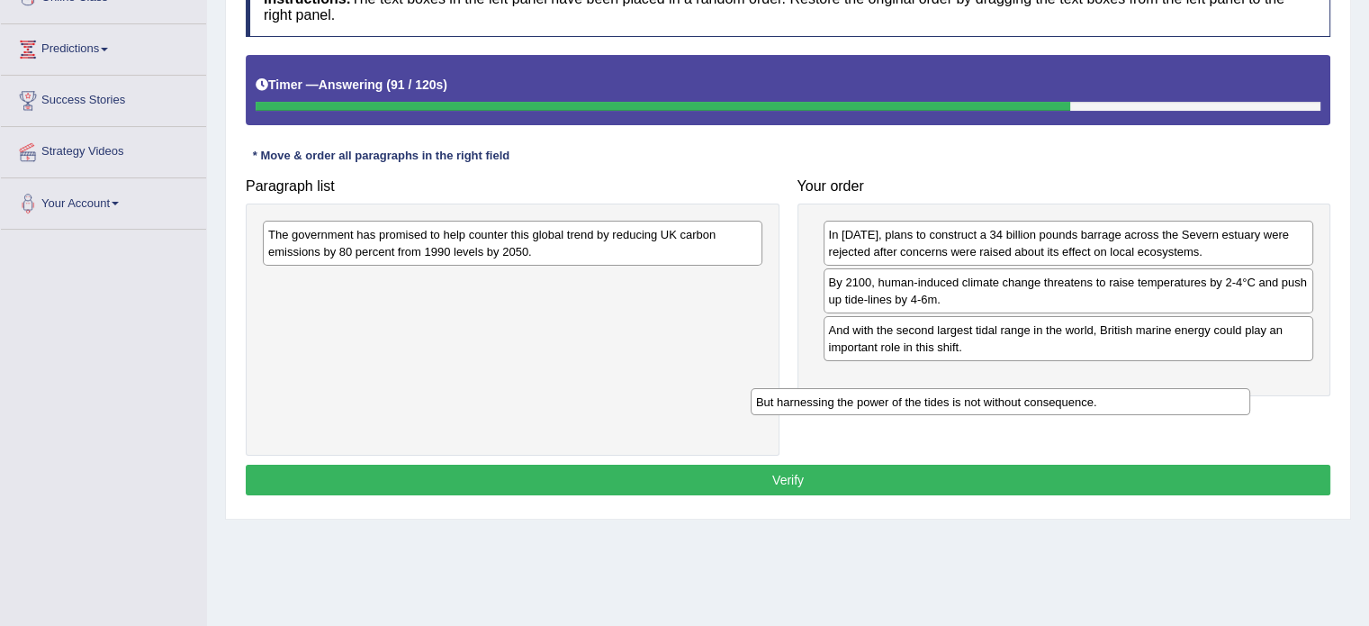
drag, startPoint x: 444, startPoint y: 226, endPoint x: 971, endPoint y: 390, distance: 552.3
click at [971, 390] on div "But harnessing the power of the tides is not without consequence." at bounding box center [1001, 402] width 500 height 28
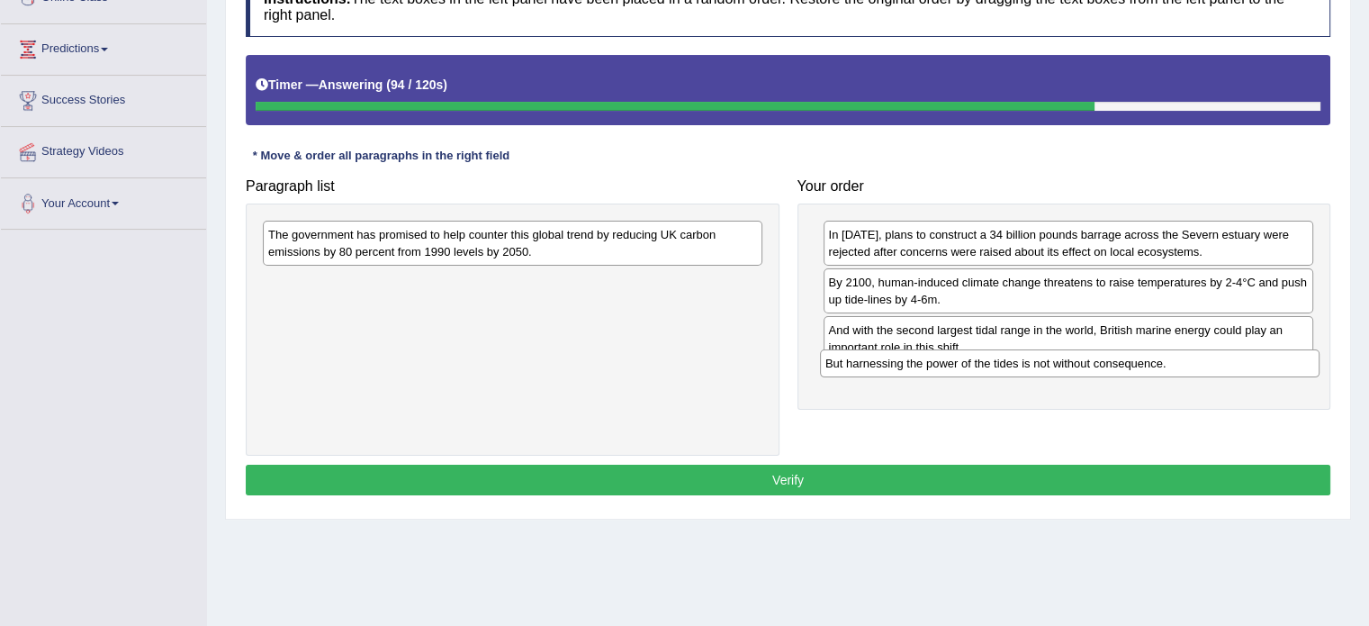
drag, startPoint x: 492, startPoint y: 284, endPoint x: 1049, endPoint y: 366, distance: 563.2
click at [1049, 366] on div "But harnessing the power of the tides is not without consequence." at bounding box center [1070, 363] width 500 height 28
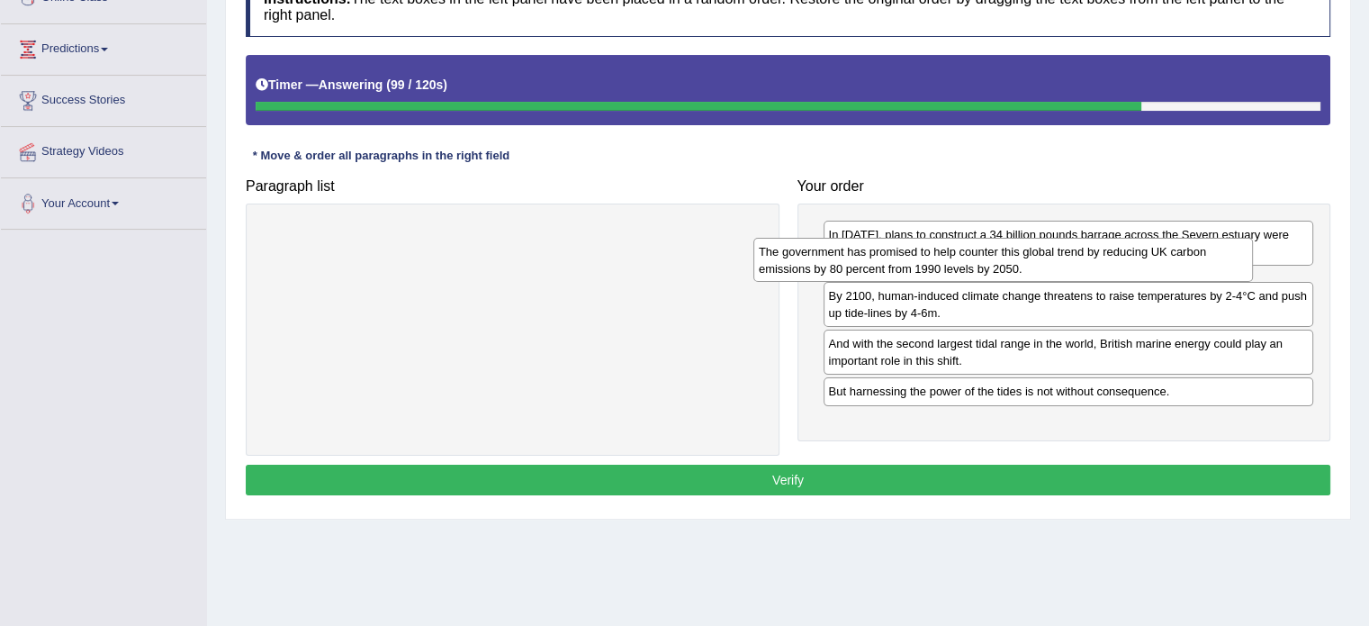
drag, startPoint x: 442, startPoint y: 248, endPoint x: 958, endPoint y: 263, distance: 516.0
click at [958, 263] on div "The government has promised to help counter this global trend by reducing UK ca…" at bounding box center [1003, 260] width 500 height 45
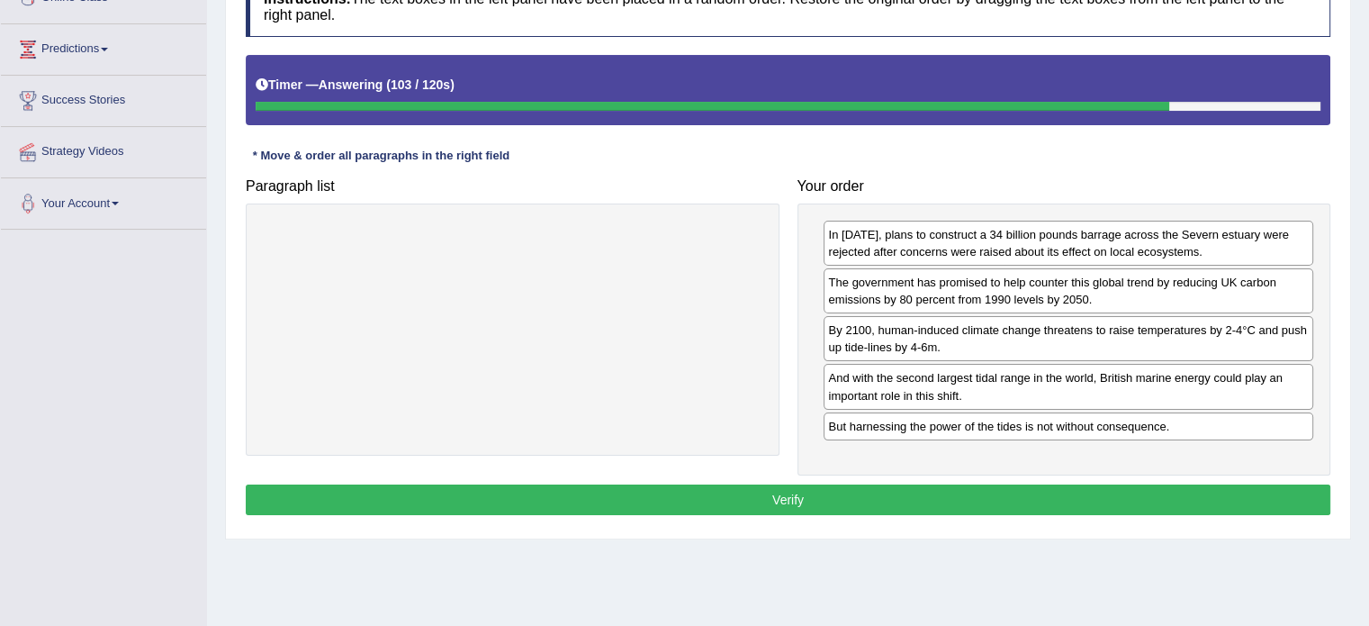
click at [1022, 494] on button "Verify" at bounding box center [788, 499] width 1085 height 31
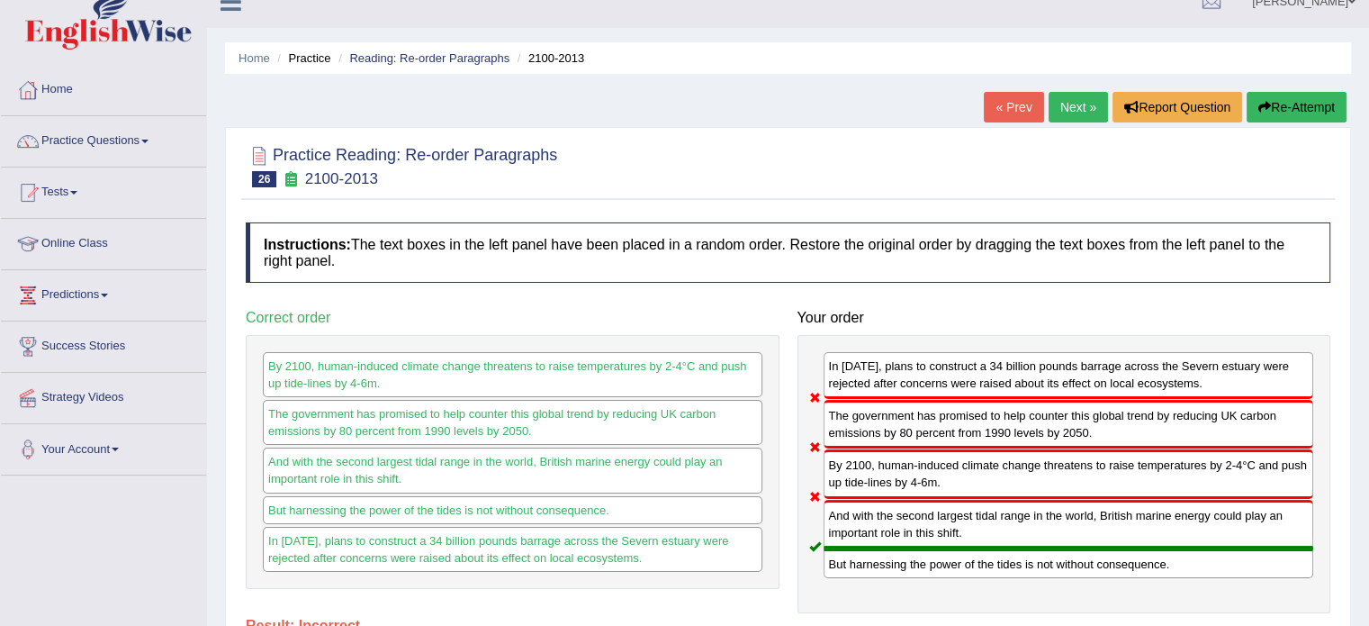
scroll to position [0, 0]
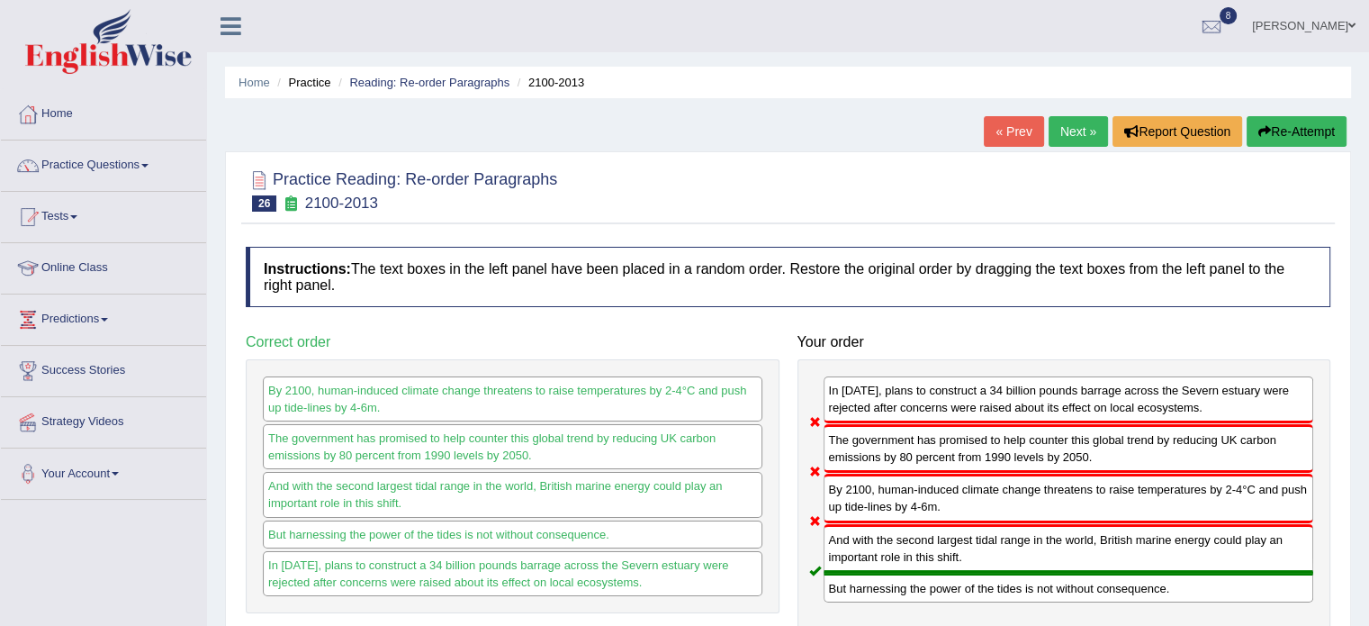
click at [1310, 136] on button "Re-Attempt" at bounding box center [1297, 131] width 100 height 31
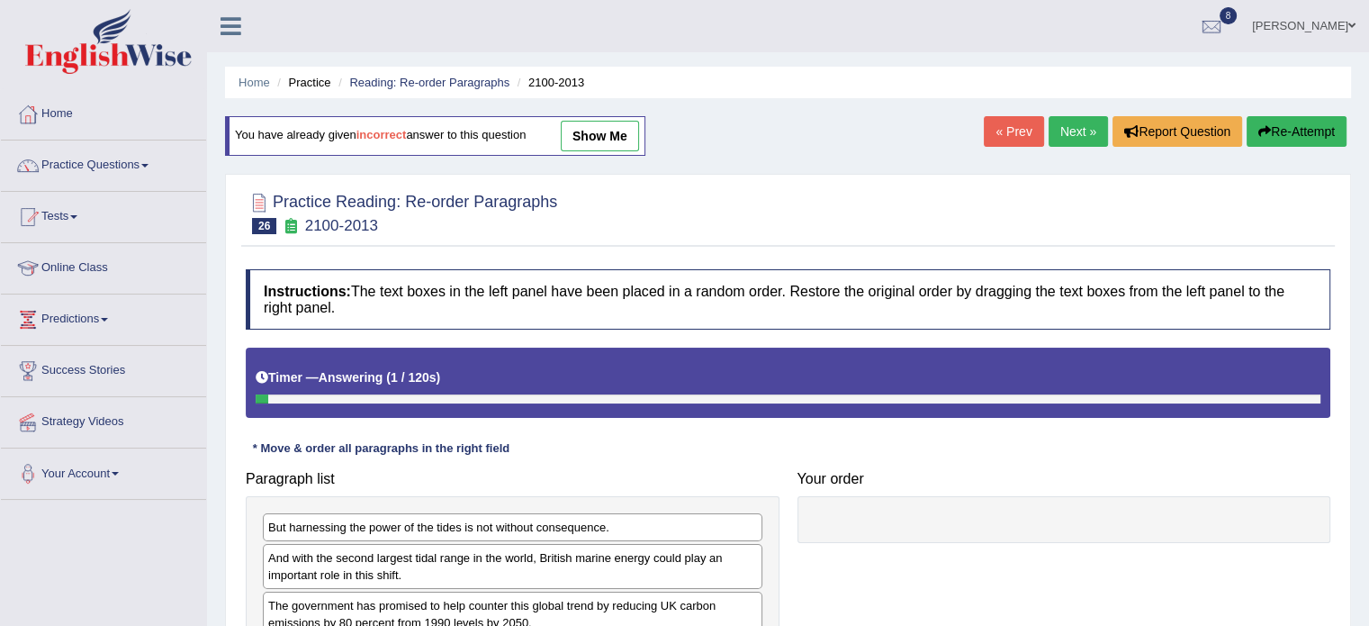
scroll to position [320, 0]
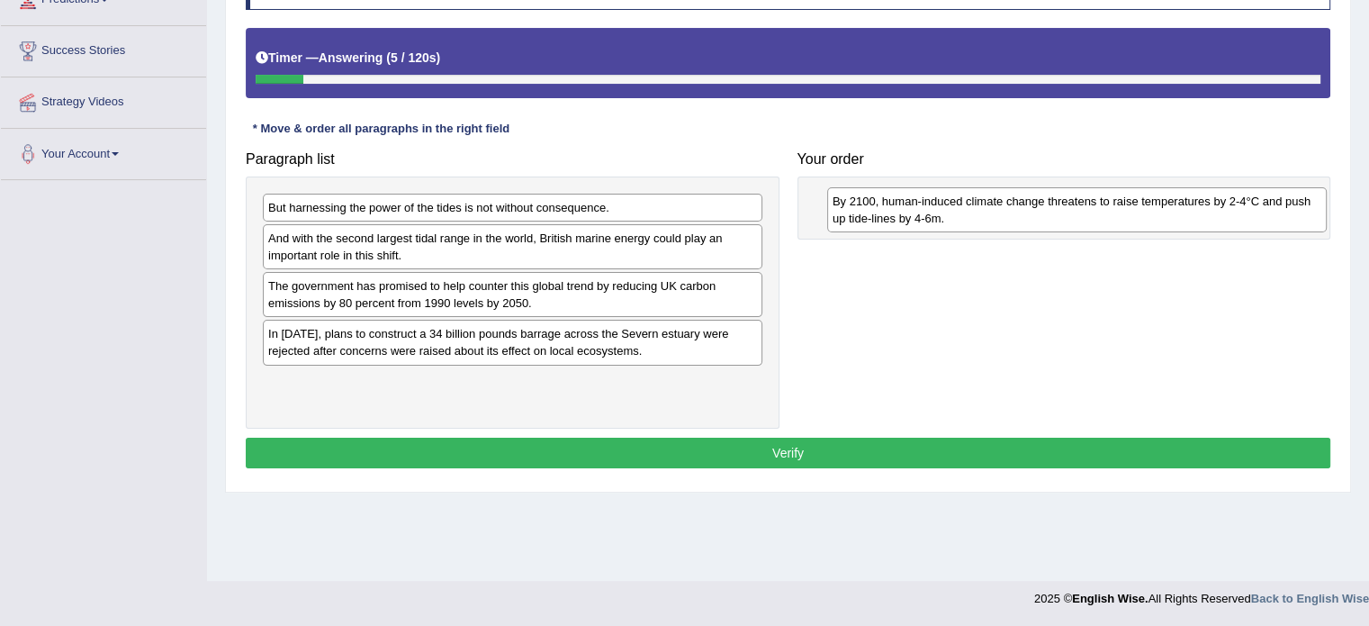
drag, startPoint x: 401, startPoint y: 388, endPoint x: 966, endPoint y: 209, distance: 592.1
click at [966, 209] on div "By 2100, human-induced climate change threatens to raise temperatures by 2-4°C …" at bounding box center [1077, 209] width 500 height 45
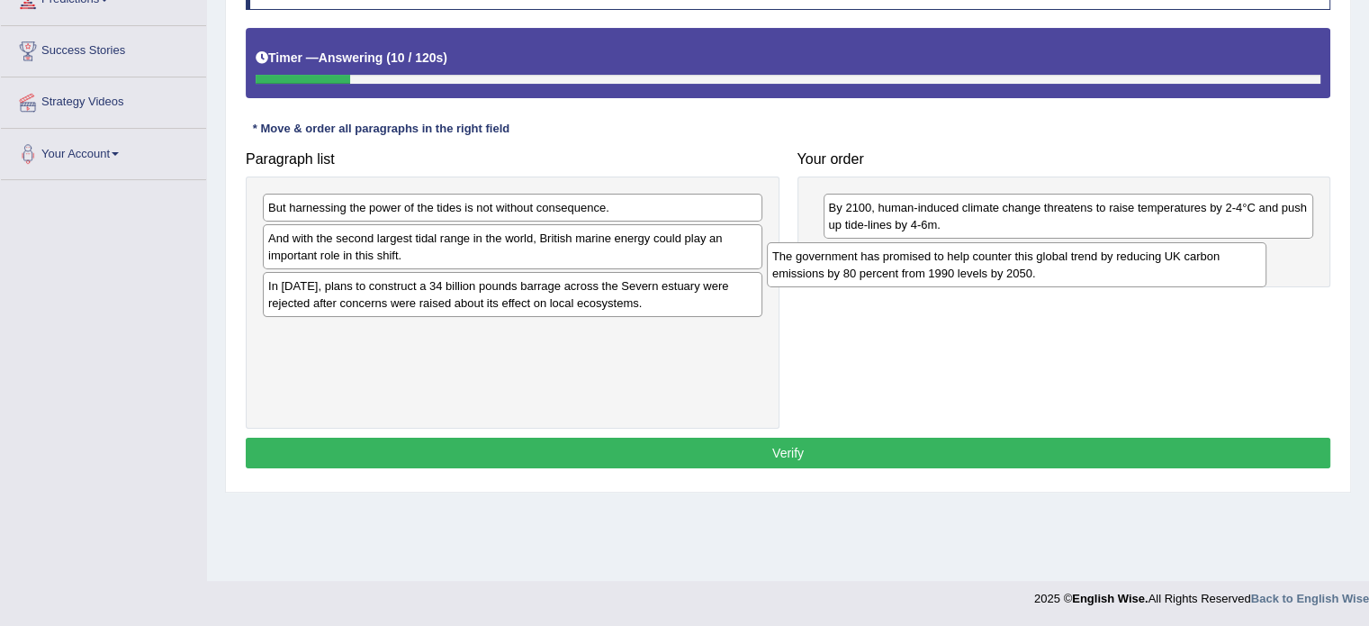
drag, startPoint x: 439, startPoint y: 305, endPoint x: 948, endPoint y: 276, distance: 509.3
click at [948, 276] on div "The government has promised to help counter this global trend by reducing UK ca…" at bounding box center [1017, 264] width 500 height 45
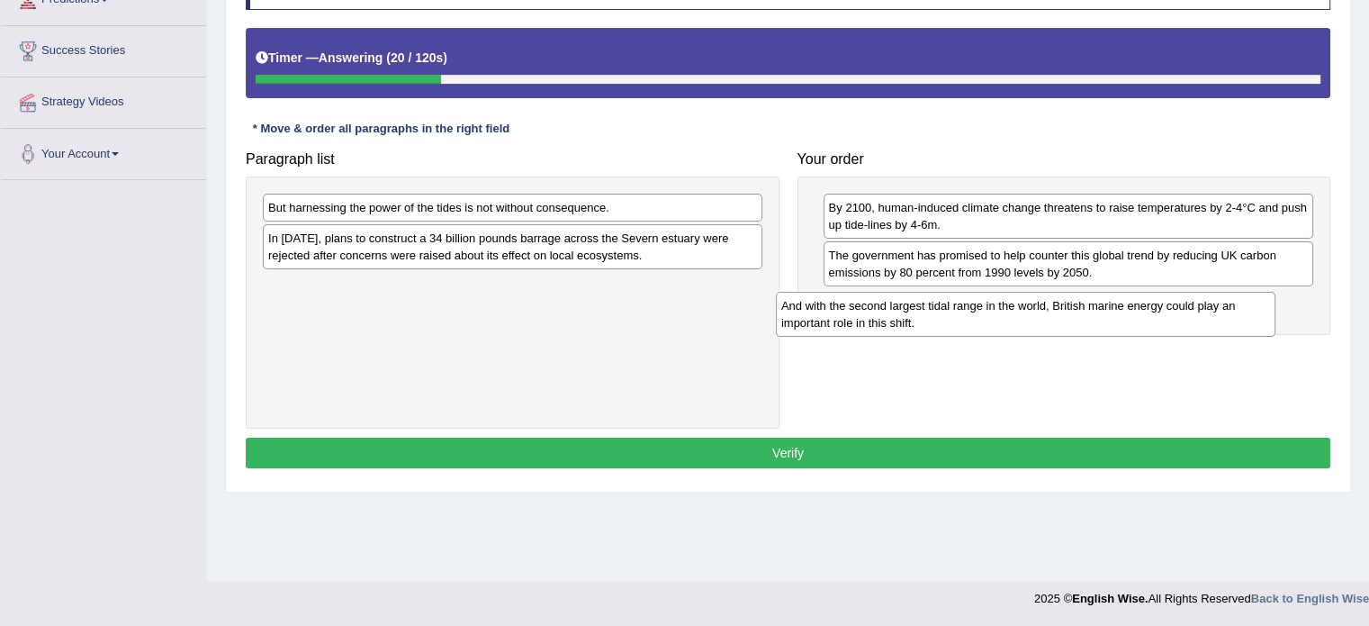
drag, startPoint x: 555, startPoint y: 257, endPoint x: 1085, endPoint y: 326, distance: 534.5
click at [1085, 326] on div "And with the second largest tidal range in the world, British marine energy cou…" at bounding box center [1026, 314] width 500 height 45
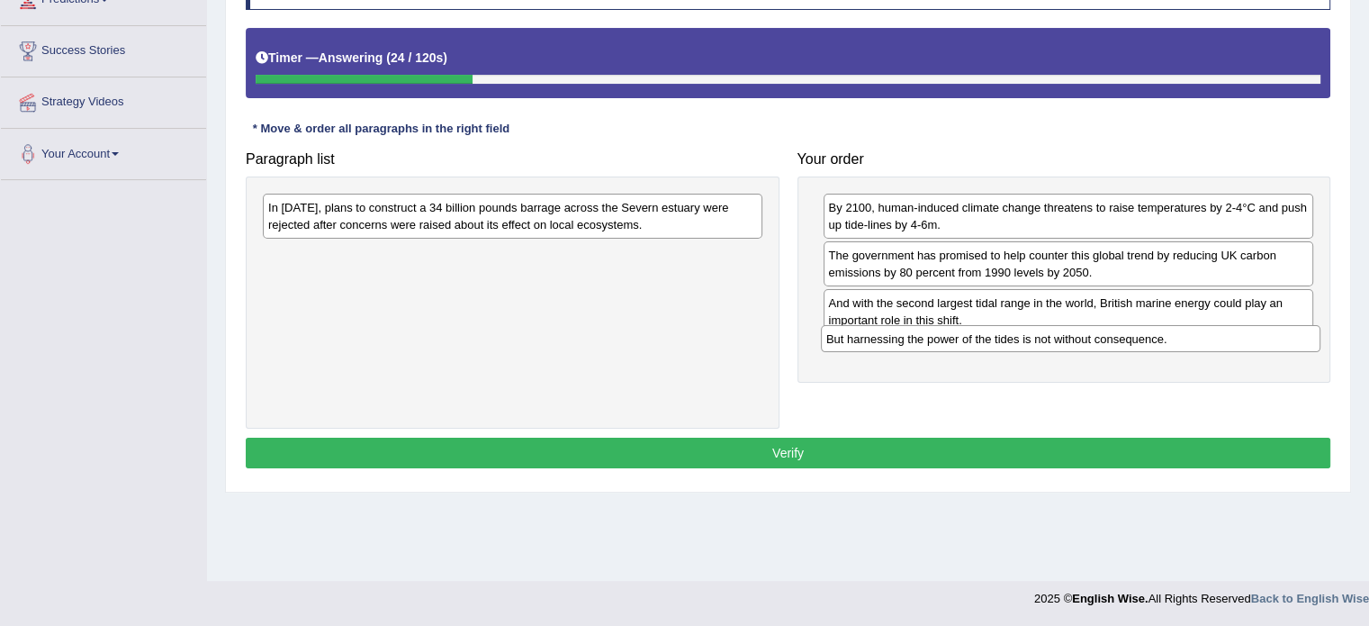
drag, startPoint x: 545, startPoint y: 201, endPoint x: 1103, endPoint y: 333, distance: 573.5
click at [1103, 333] on div "But harnessing the power of the tides is not without consequence." at bounding box center [1071, 339] width 500 height 28
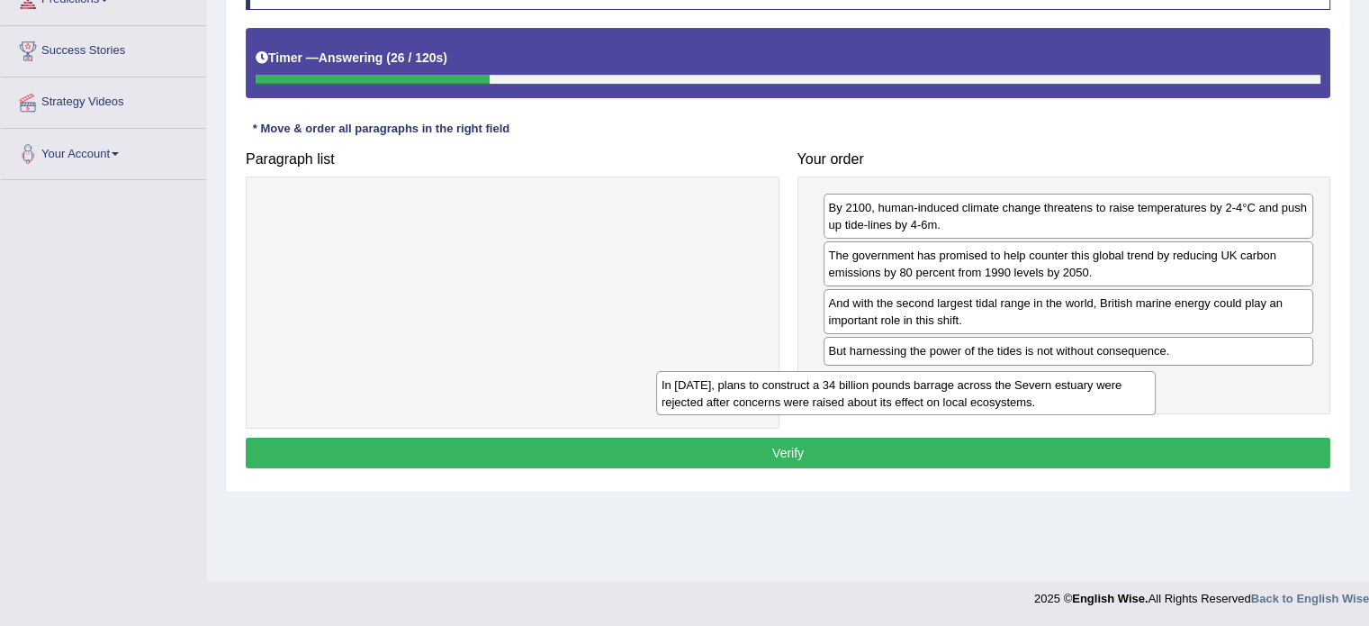
drag, startPoint x: 727, startPoint y: 212, endPoint x: 1127, endPoint y: 388, distance: 436.8
click at [1127, 388] on div "In 2013, plans to construct a 34 billion pounds barrage across the Severn estua…" at bounding box center [906, 393] width 500 height 45
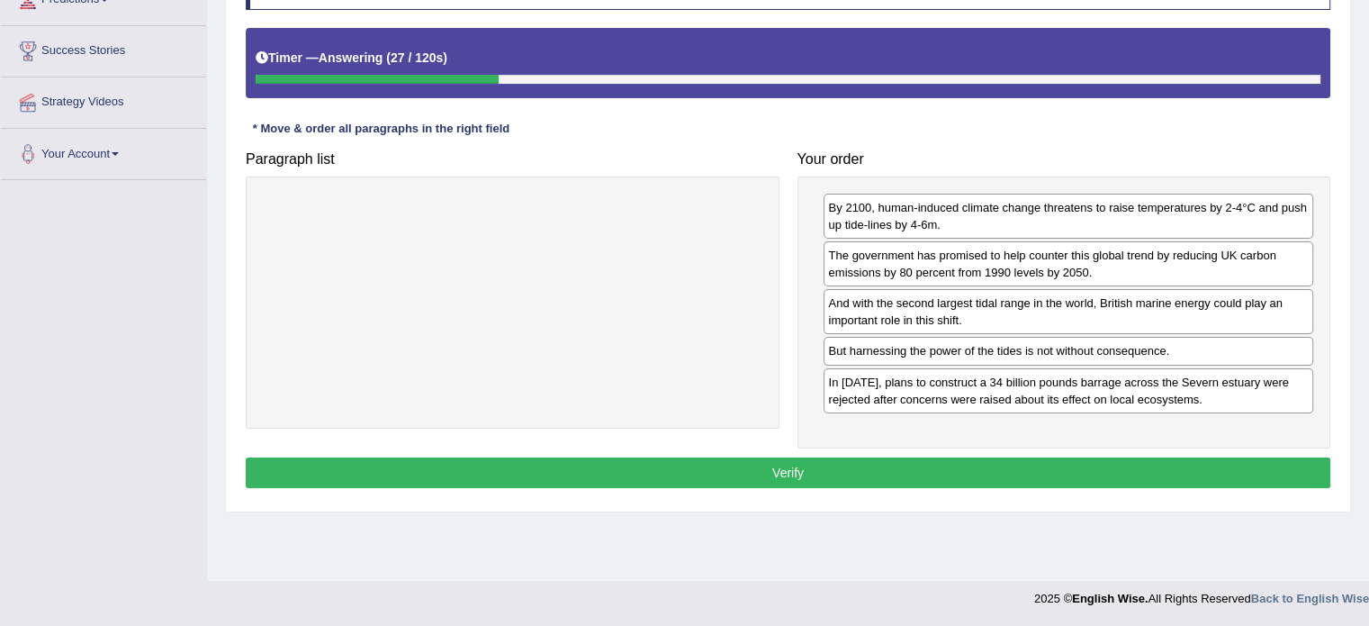
click at [1092, 478] on button "Verify" at bounding box center [788, 472] width 1085 height 31
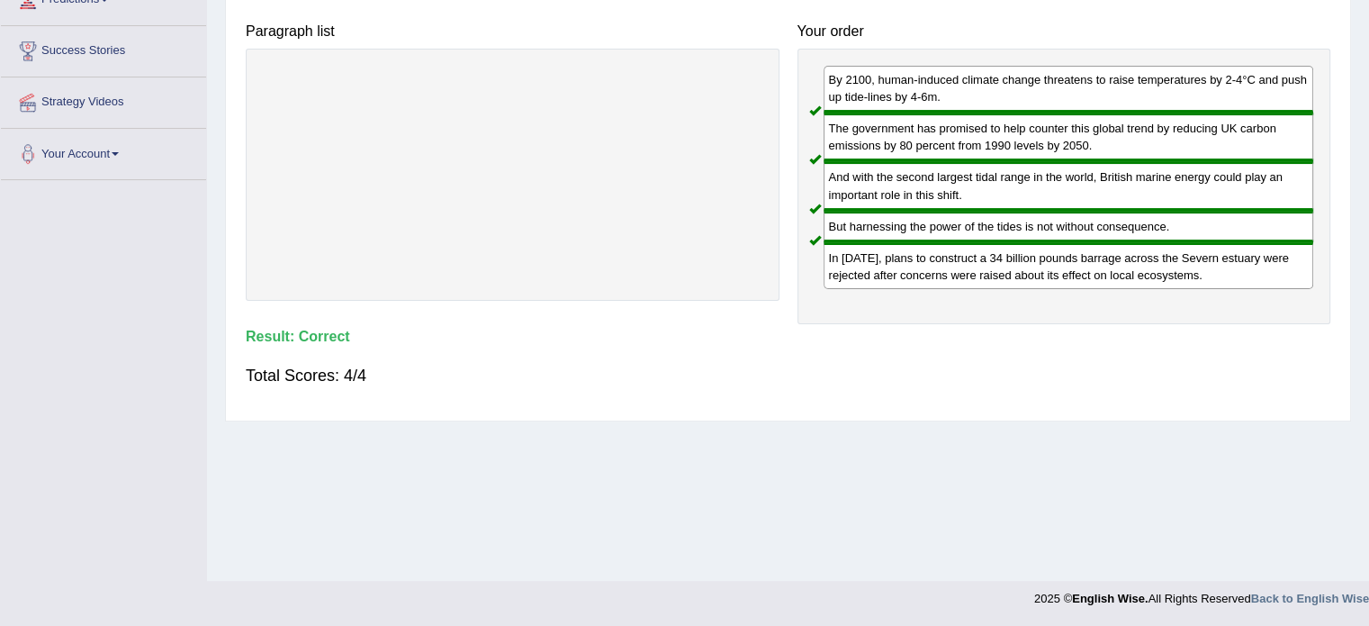
scroll to position [0, 0]
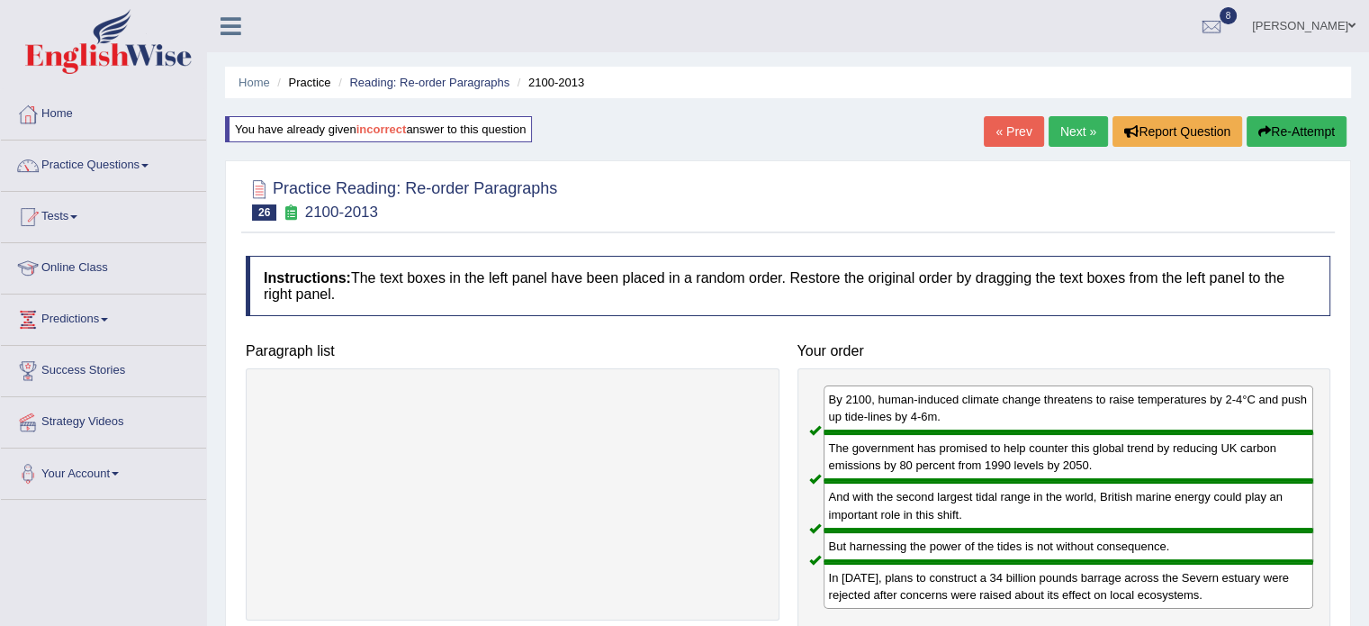
click at [1064, 131] on link "Next »" at bounding box center [1078, 131] width 59 height 31
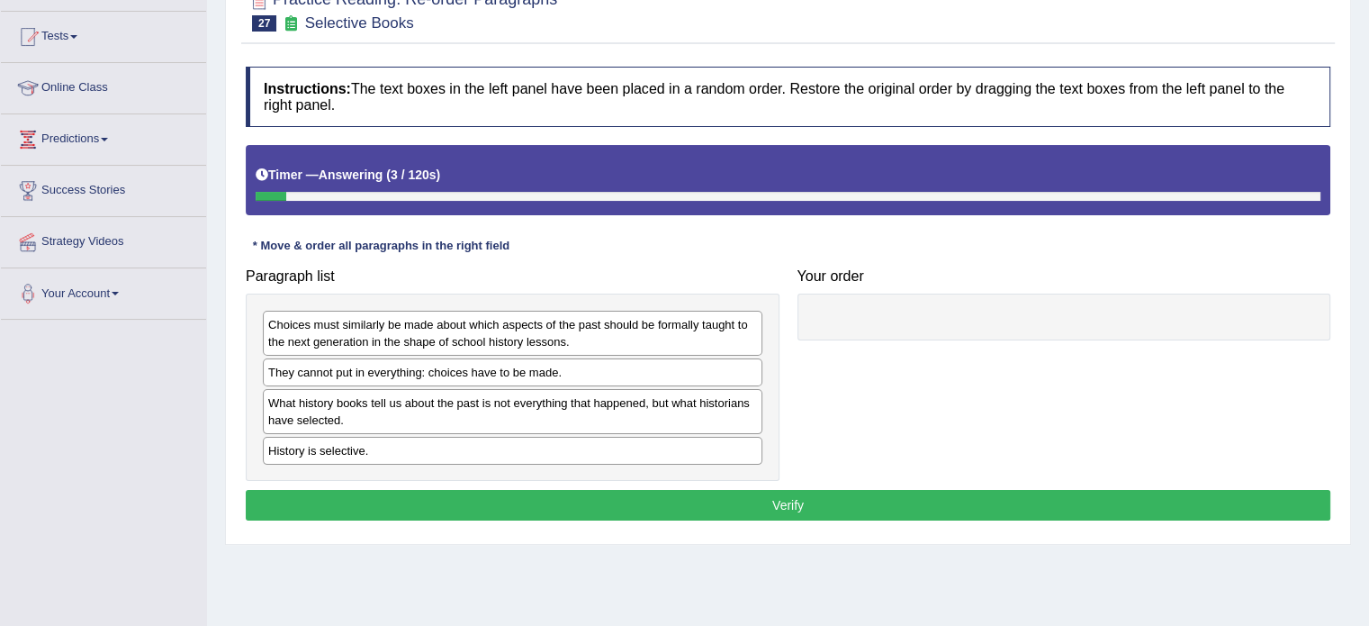
scroll to position [191, 0]
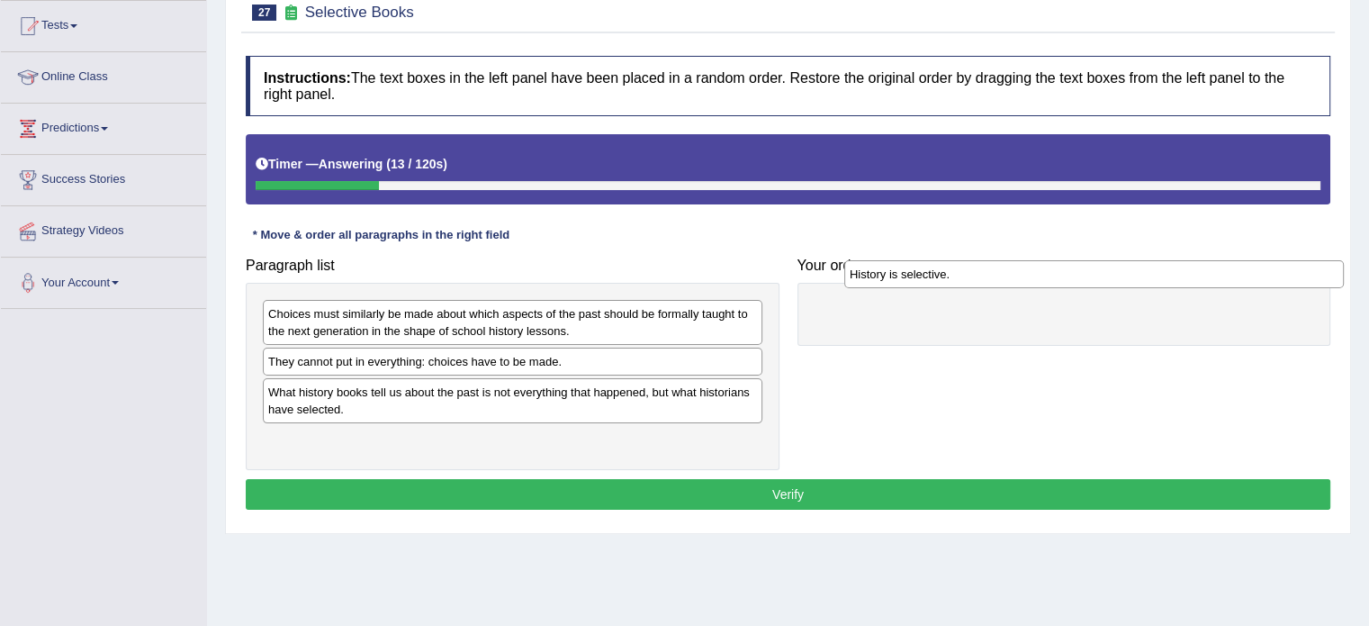
drag, startPoint x: 509, startPoint y: 435, endPoint x: 1128, endPoint y: 269, distance: 640.1
click at [1128, 269] on div "History is selective." at bounding box center [1094, 274] width 500 height 28
click at [401, 397] on div "What history books tell us about the past is not everything that happened, but …" at bounding box center [513, 400] width 500 height 45
click at [479, 401] on div "What history books tell us about the past is not everything that happened, but …" at bounding box center [513, 400] width 500 height 45
drag, startPoint x: 839, startPoint y: 312, endPoint x: 309, endPoint y: 458, distance: 549.8
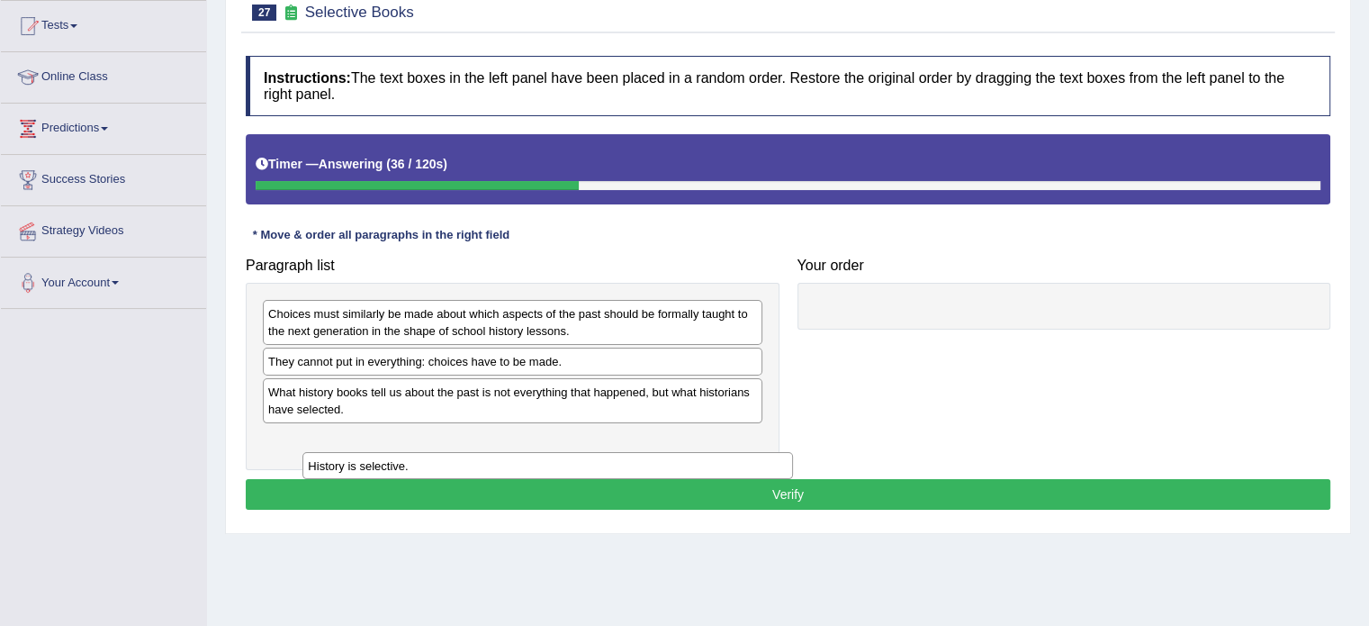
click at [309, 458] on div "History is selective." at bounding box center [547, 466] width 491 height 28
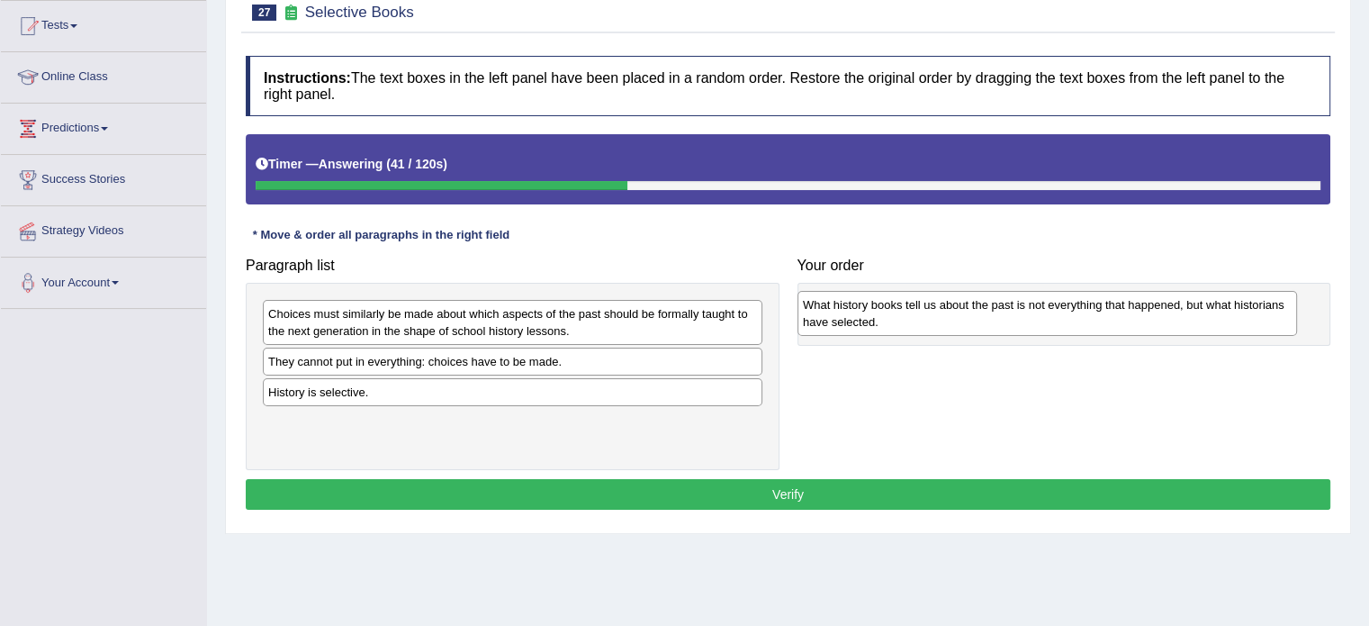
drag, startPoint x: 360, startPoint y: 406, endPoint x: 895, endPoint y: 316, distance: 542.1
click at [895, 316] on div "What history books tell us about the past is not everything that happened, but …" at bounding box center [1047, 313] width 500 height 45
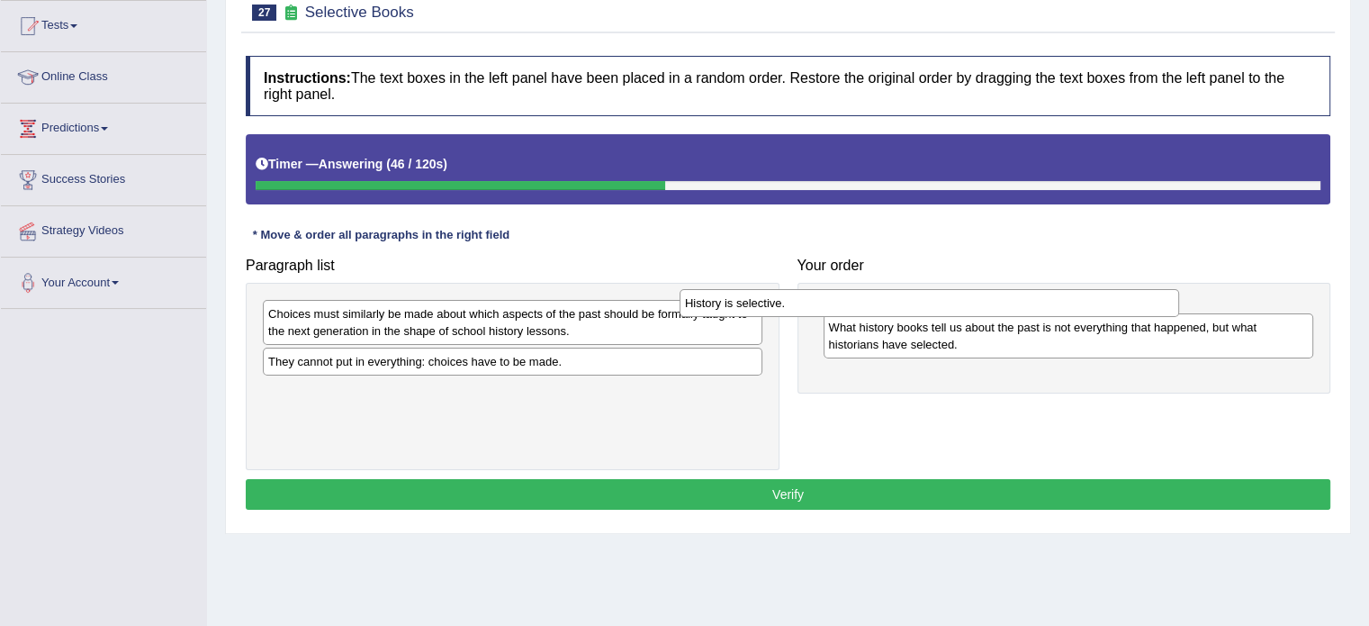
drag, startPoint x: 611, startPoint y: 390, endPoint x: 1063, endPoint y: 302, distance: 460.4
click at [1063, 302] on div "History is selective." at bounding box center [930, 303] width 500 height 28
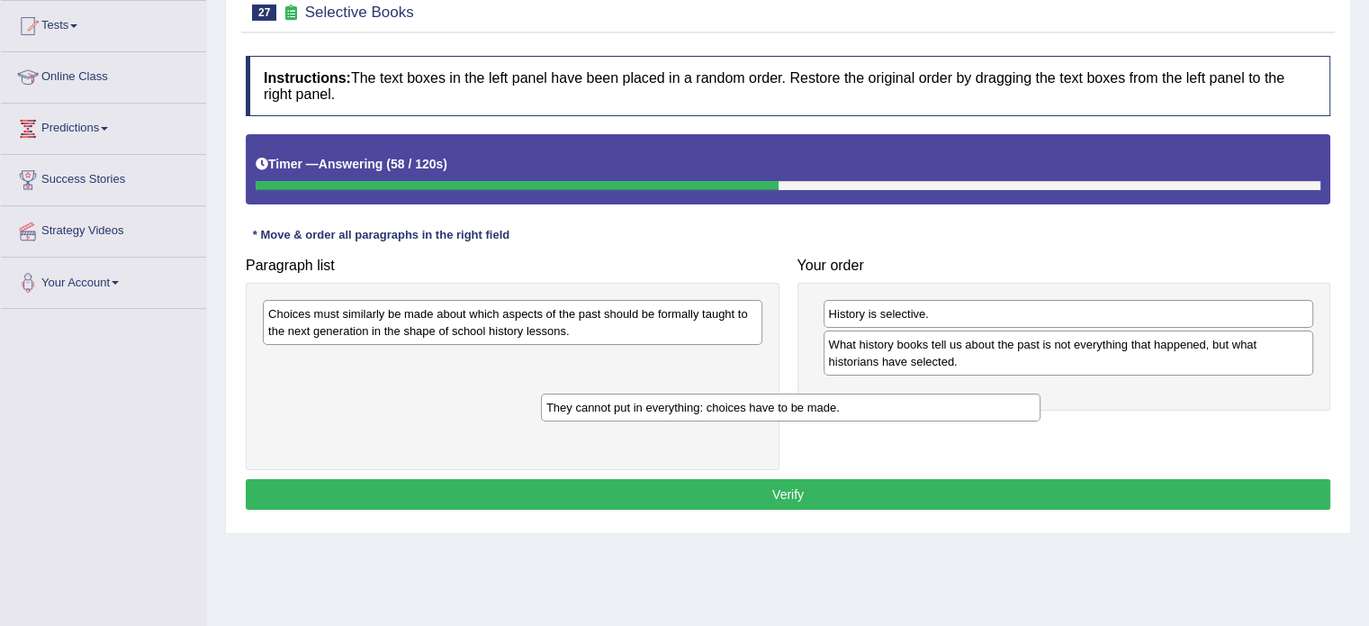
drag, startPoint x: 446, startPoint y: 366, endPoint x: 724, endPoint y: 413, distance: 282.0
click at [724, 413] on div "They cannot put in everything: choices have to be made." at bounding box center [791, 407] width 500 height 28
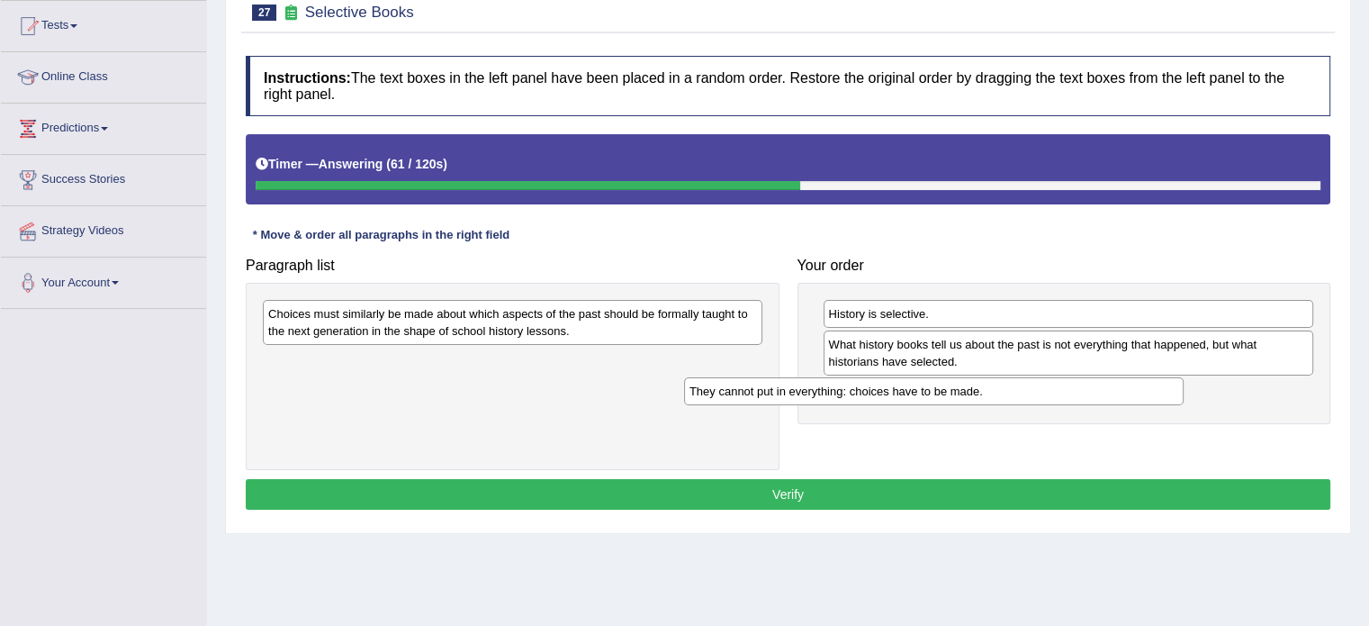
drag, startPoint x: 439, startPoint y: 359, endPoint x: 864, endPoint y: 388, distance: 425.8
click at [864, 388] on div "They cannot put in everything: choices have to be made." at bounding box center [934, 391] width 500 height 28
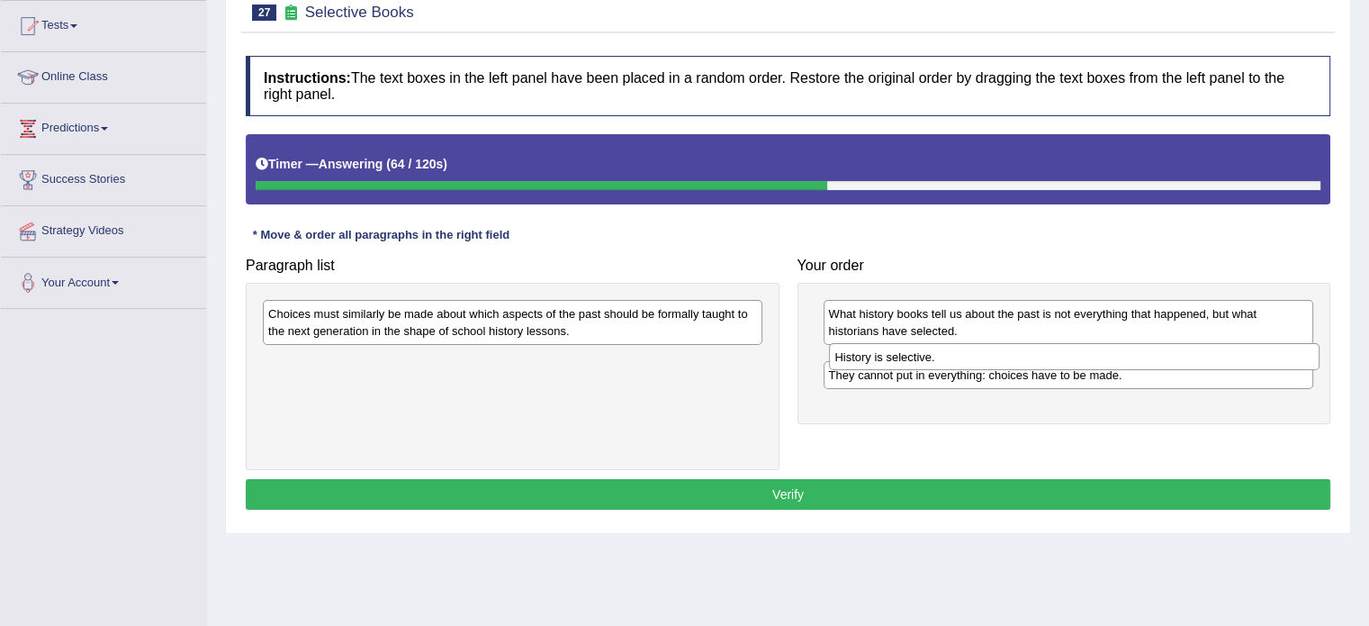
drag, startPoint x: 869, startPoint y: 309, endPoint x: 875, endPoint y: 349, distance: 41.0
click at [875, 349] on div "History is selective." at bounding box center [1074, 357] width 491 height 28
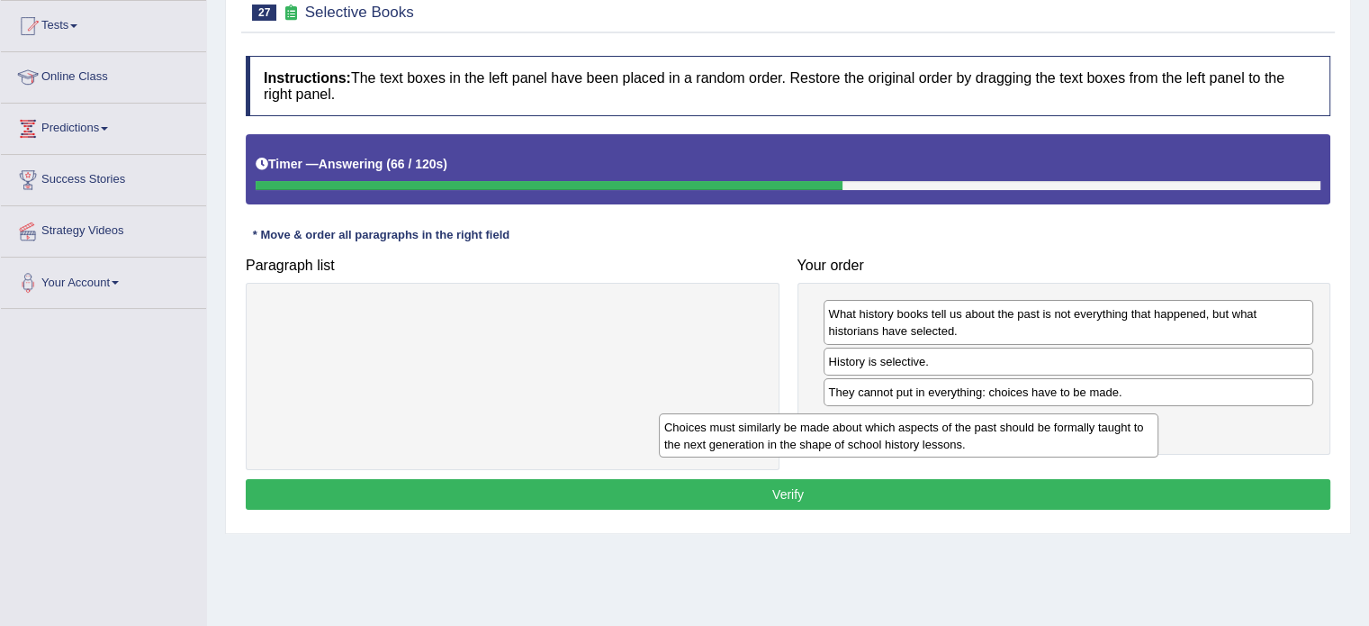
drag, startPoint x: 573, startPoint y: 305, endPoint x: 973, endPoint y: 416, distance: 414.7
click at [973, 416] on div "Choices must similarly be made about which aspects of the past should be formal…" at bounding box center [909, 435] width 500 height 45
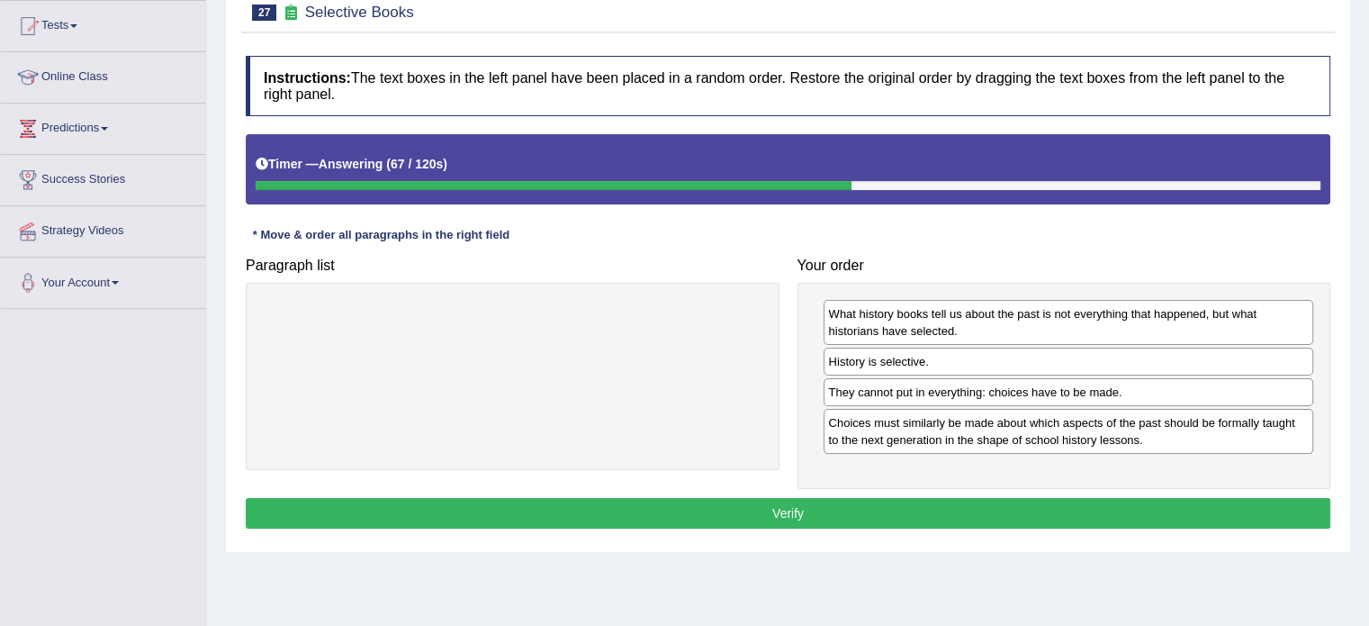
click at [937, 509] on button "Verify" at bounding box center [788, 513] width 1085 height 31
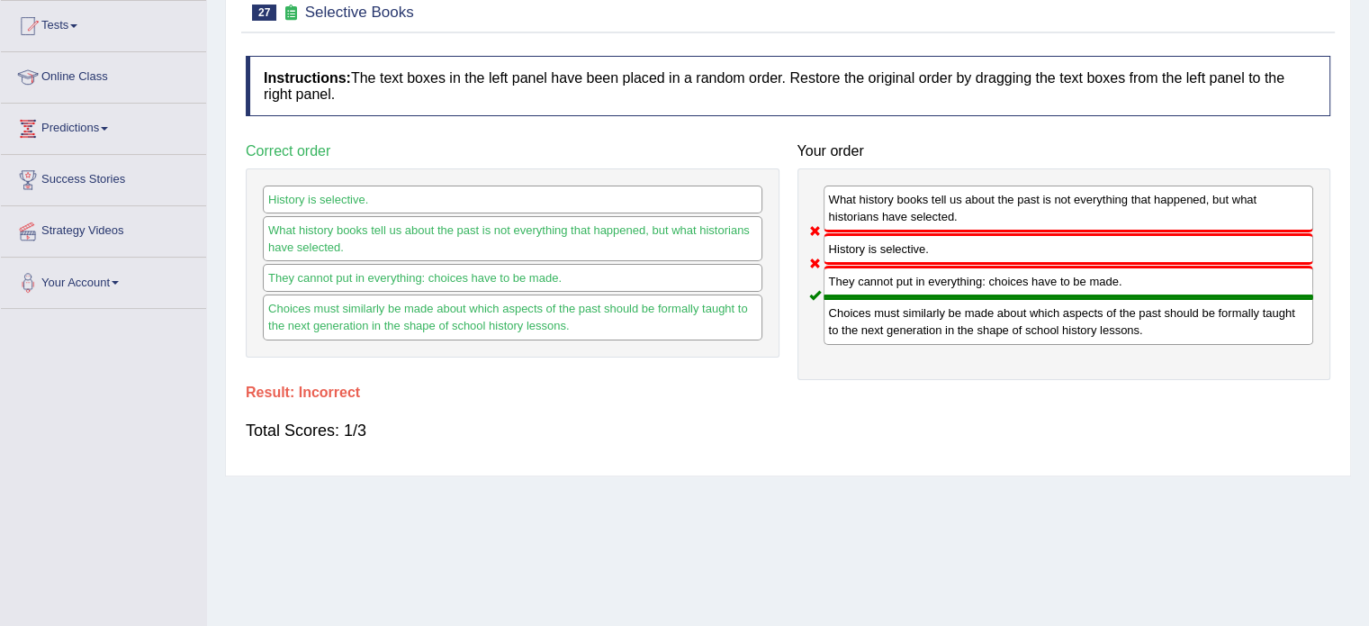
scroll to position [0, 0]
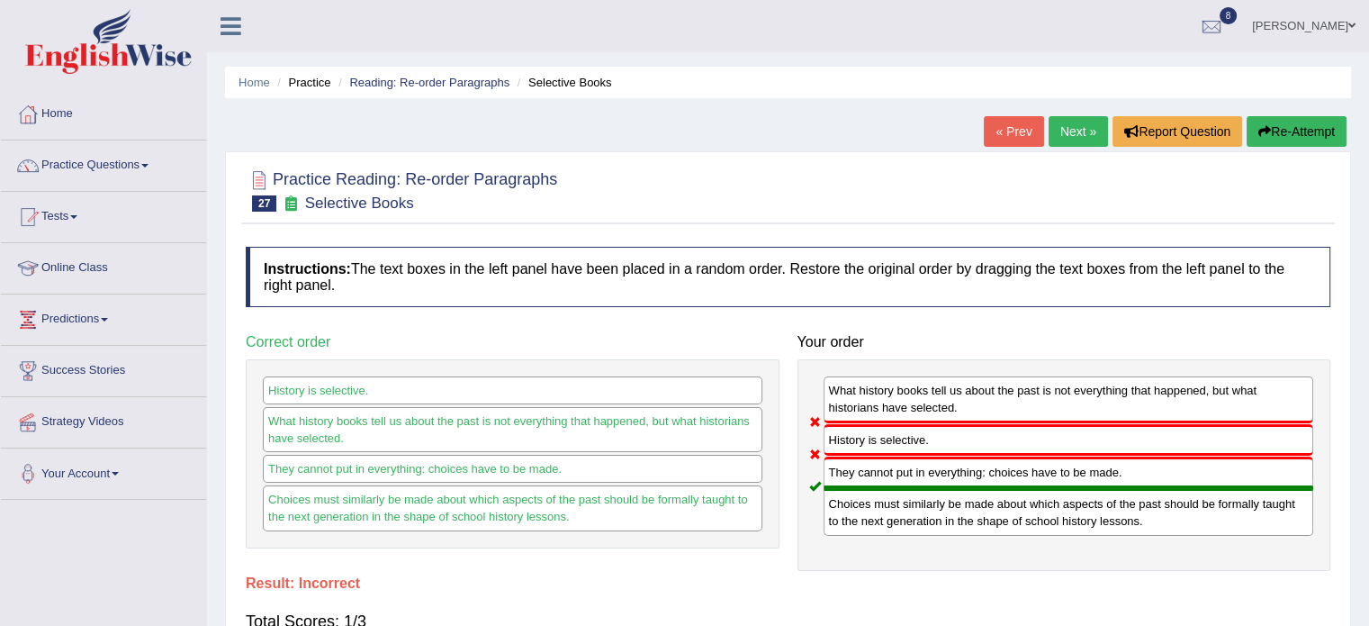
click at [1080, 119] on link "Next »" at bounding box center [1078, 131] width 59 height 31
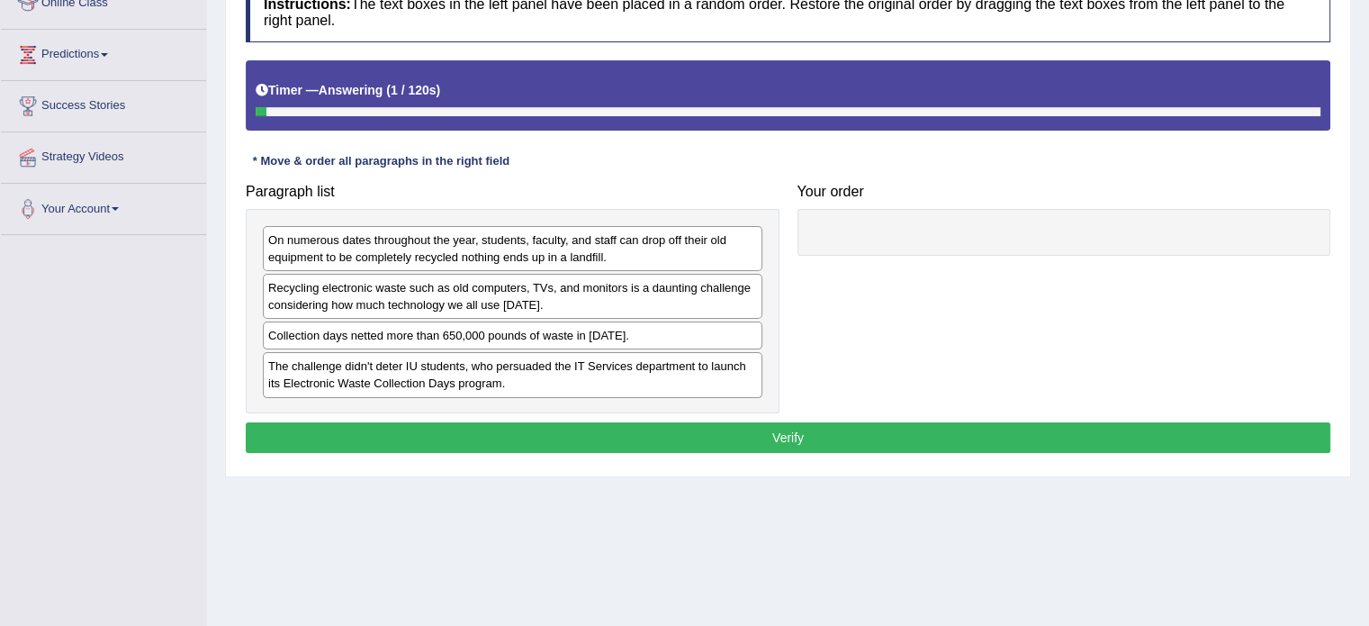
scroll to position [268, 0]
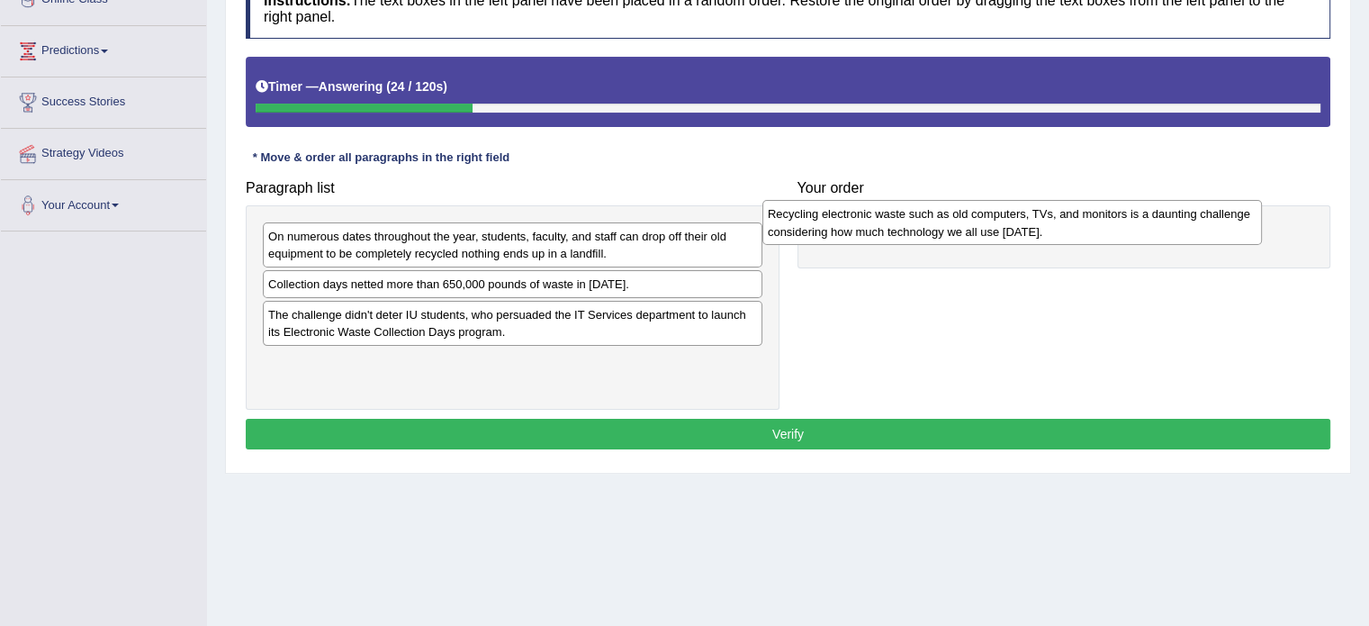
drag, startPoint x: 475, startPoint y: 301, endPoint x: 974, endPoint y: 231, distance: 503.4
click at [974, 231] on div "Recycling electronic waste such as old computers, TVs, and monitors is a daunti…" at bounding box center [1012, 222] width 500 height 45
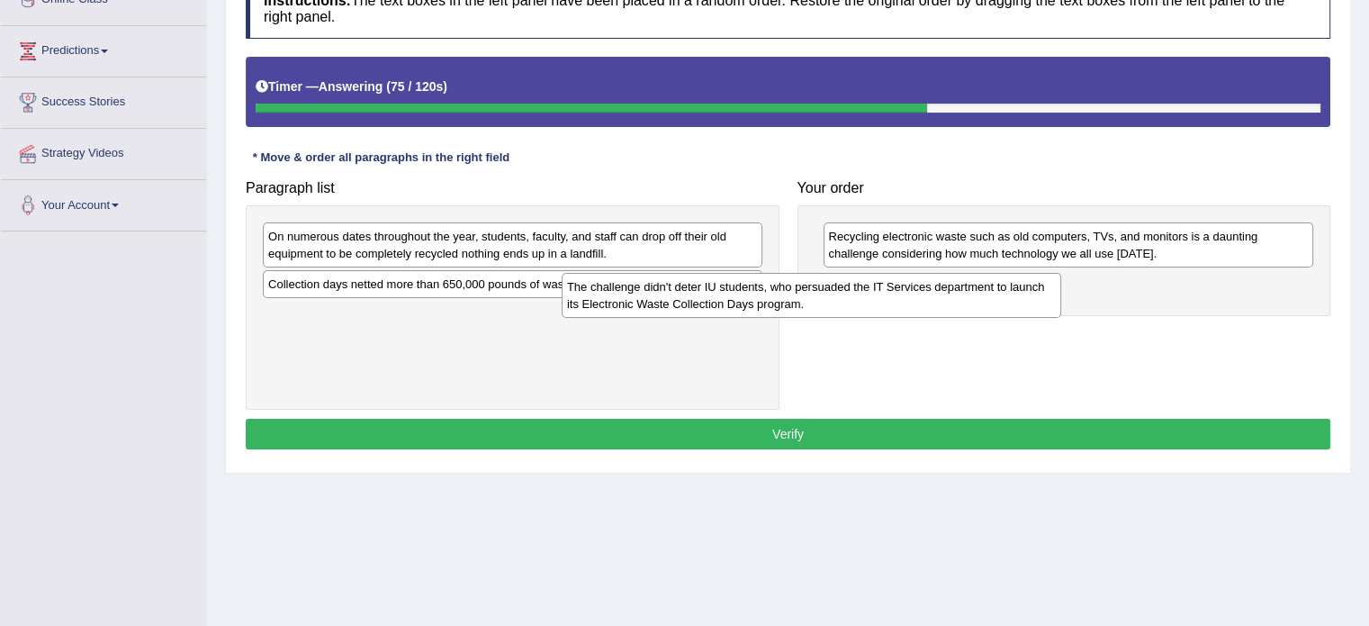
drag, startPoint x: 452, startPoint y: 333, endPoint x: 799, endPoint y: 302, distance: 348.8
click at [799, 302] on div "The challenge didn't deter IU students, who persuaded the IT Services departmen…" at bounding box center [812, 295] width 500 height 45
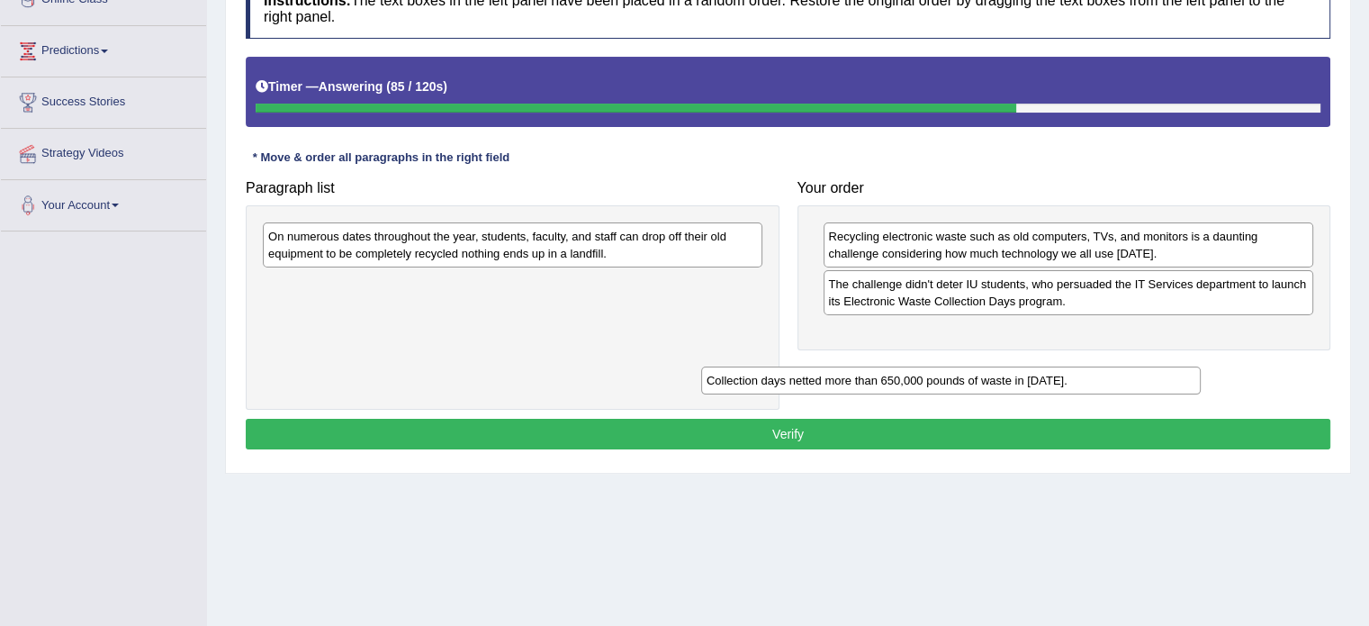
drag, startPoint x: 635, startPoint y: 289, endPoint x: 1073, endPoint y: 384, distance: 448.6
click at [1073, 384] on div "Collection days netted more than 650,000 pounds of waste in [DATE]." at bounding box center [951, 380] width 500 height 28
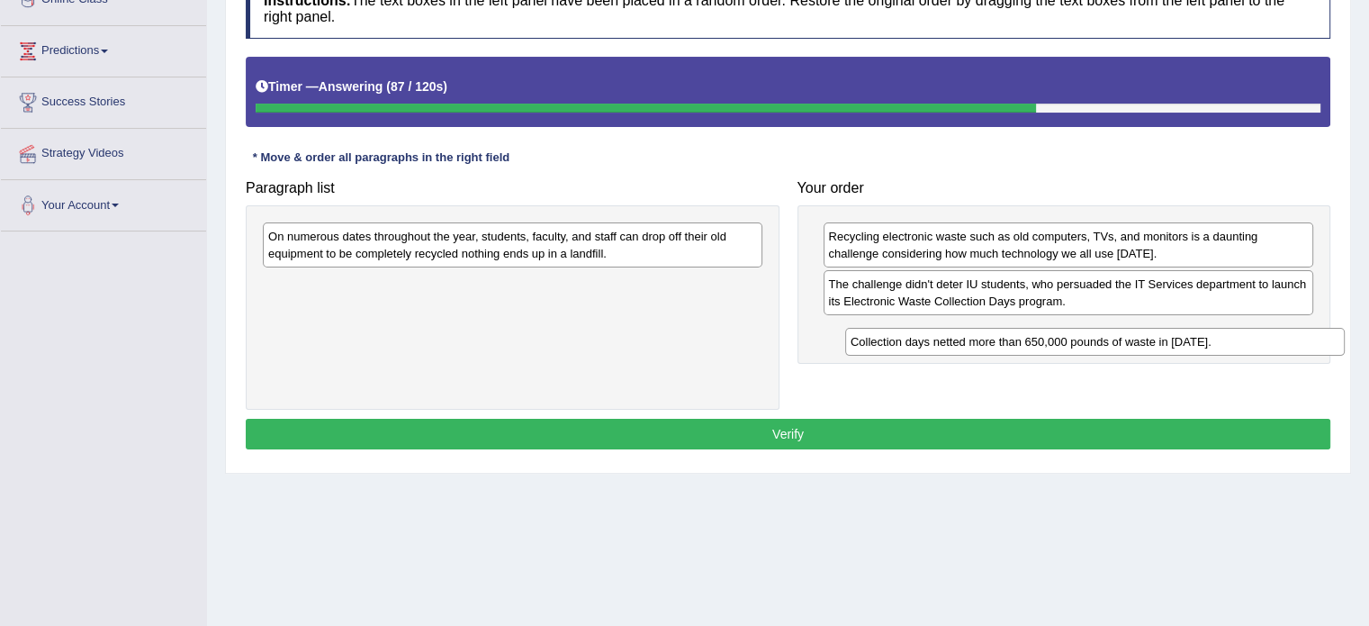
drag, startPoint x: 638, startPoint y: 282, endPoint x: 1220, endPoint y: 338, distance: 584.2
click at [1220, 338] on div "Collection days netted more than 650,000 pounds of waste in [DATE]." at bounding box center [1095, 342] width 500 height 28
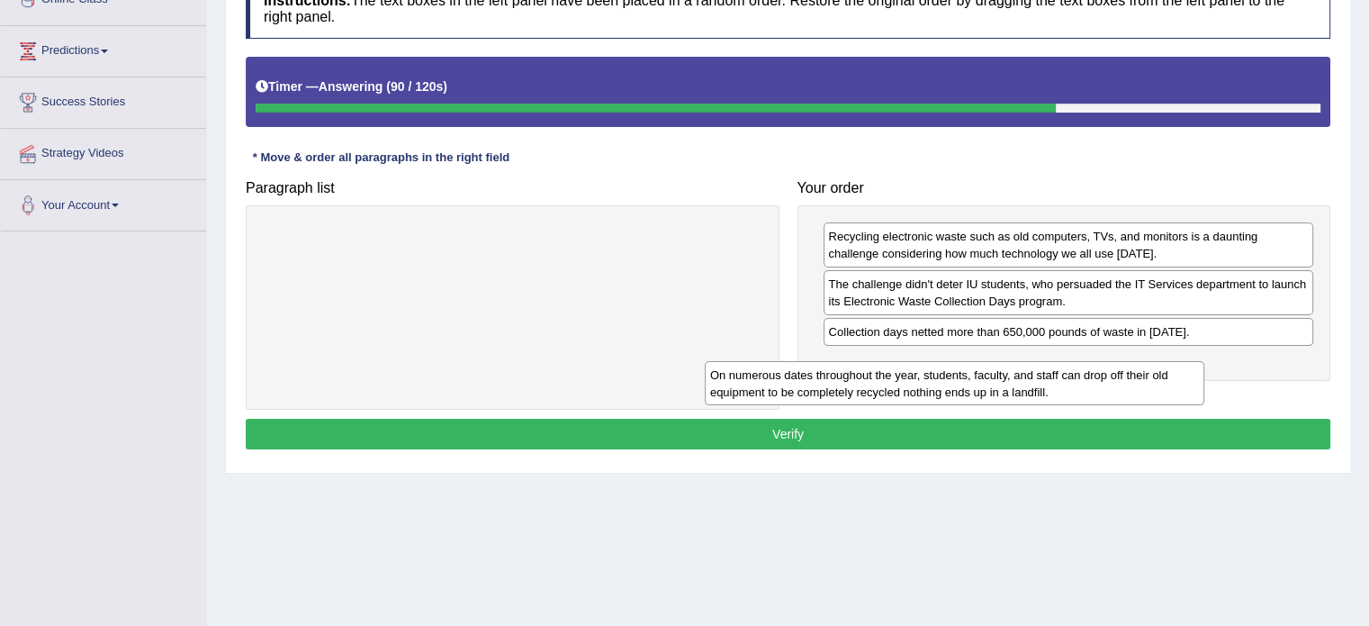
drag, startPoint x: 690, startPoint y: 240, endPoint x: 1132, endPoint y: 374, distance: 461.6
click at [1132, 374] on div "On numerous dates throughout the year, students, faculty, and staff can drop of…" at bounding box center [955, 383] width 500 height 45
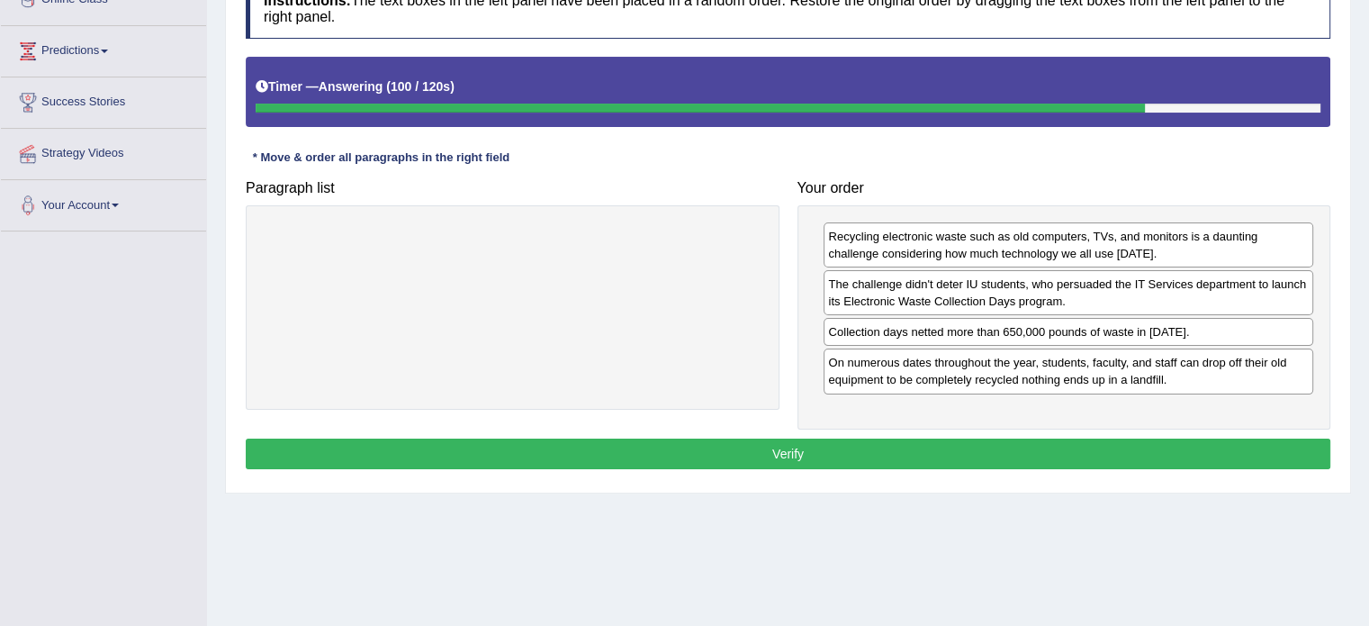
click at [1066, 454] on button "Verify" at bounding box center [788, 453] width 1085 height 31
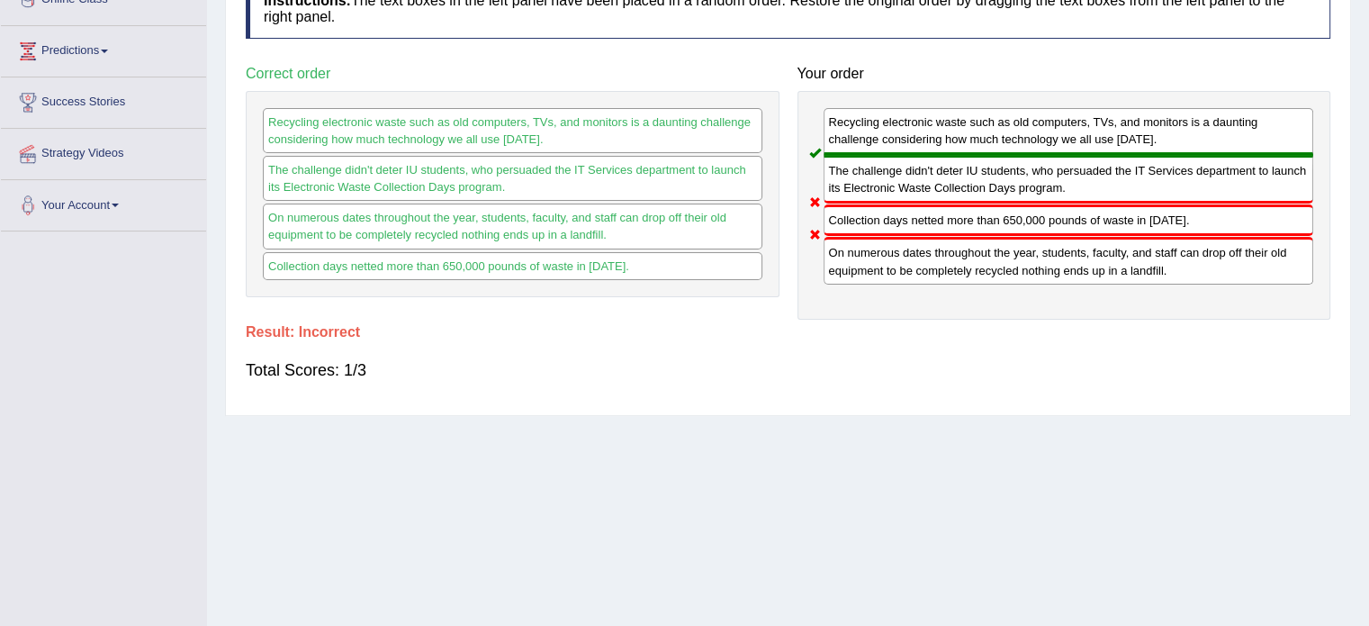
scroll to position [0, 0]
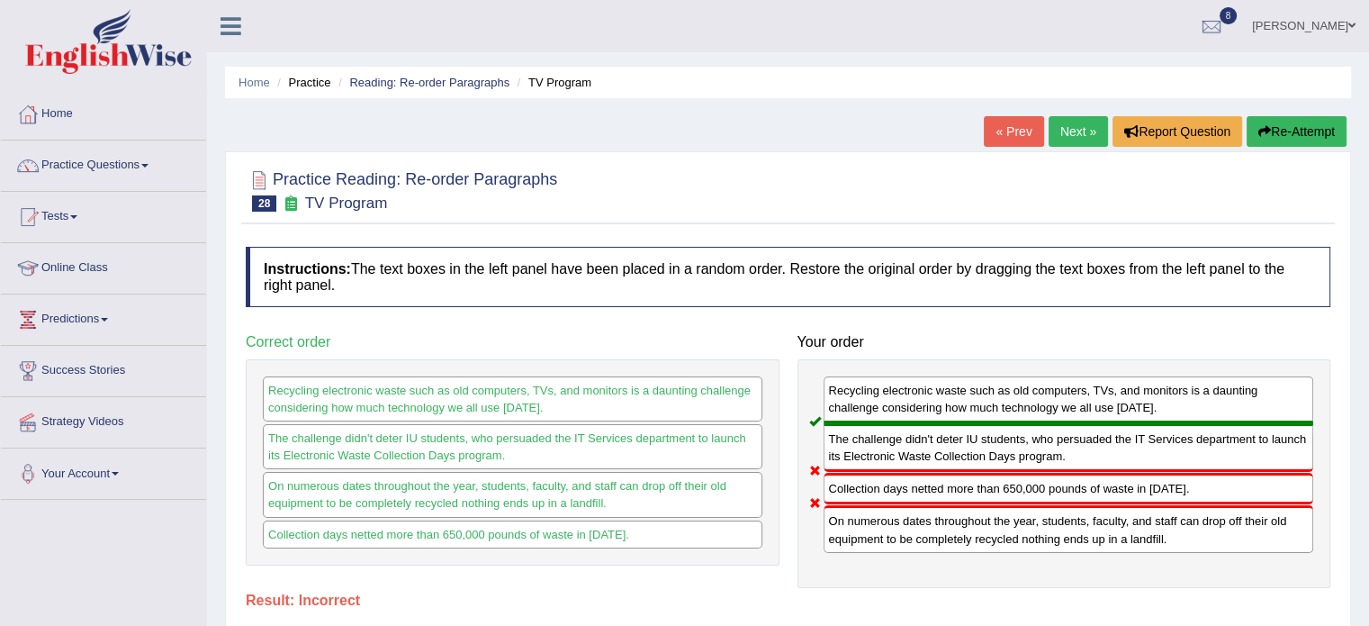
click at [1067, 113] on div "Home Practice Reading: Re-order Paragraphs TV Program « Prev Next » Report Ques…" at bounding box center [788, 450] width 1162 height 900
click at [1069, 129] on link "Next »" at bounding box center [1078, 131] width 59 height 31
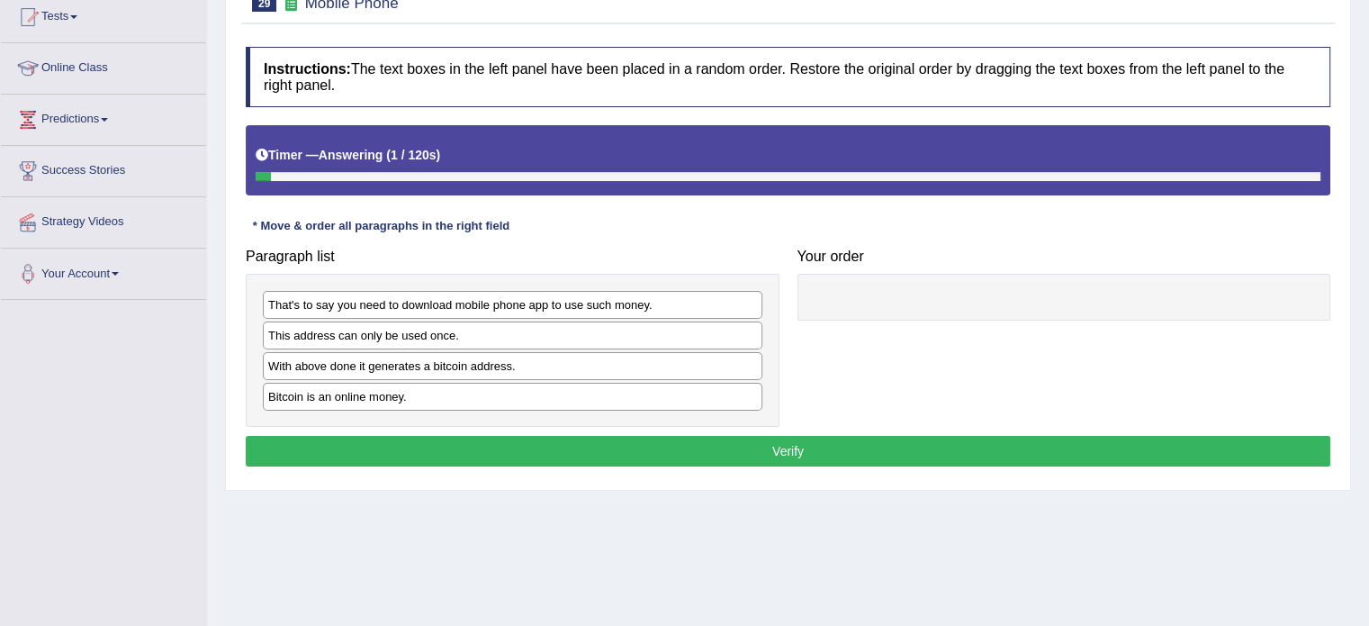
scroll to position [205, 0]
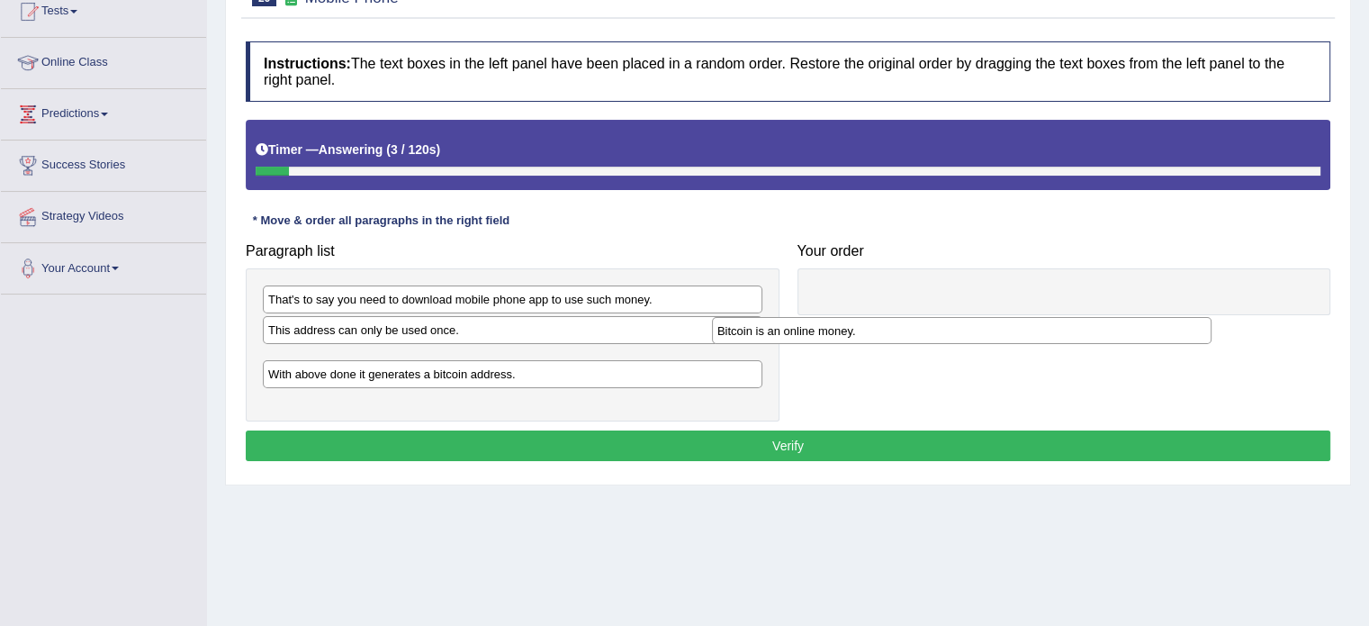
drag, startPoint x: 336, startPoint y: 392, endPoint x: 804, endPoint y: 322, distance: 473.1
click at [804, 322] on div "Bitcoin is an online money." at bounding box center [962, 331] width 500 height 28
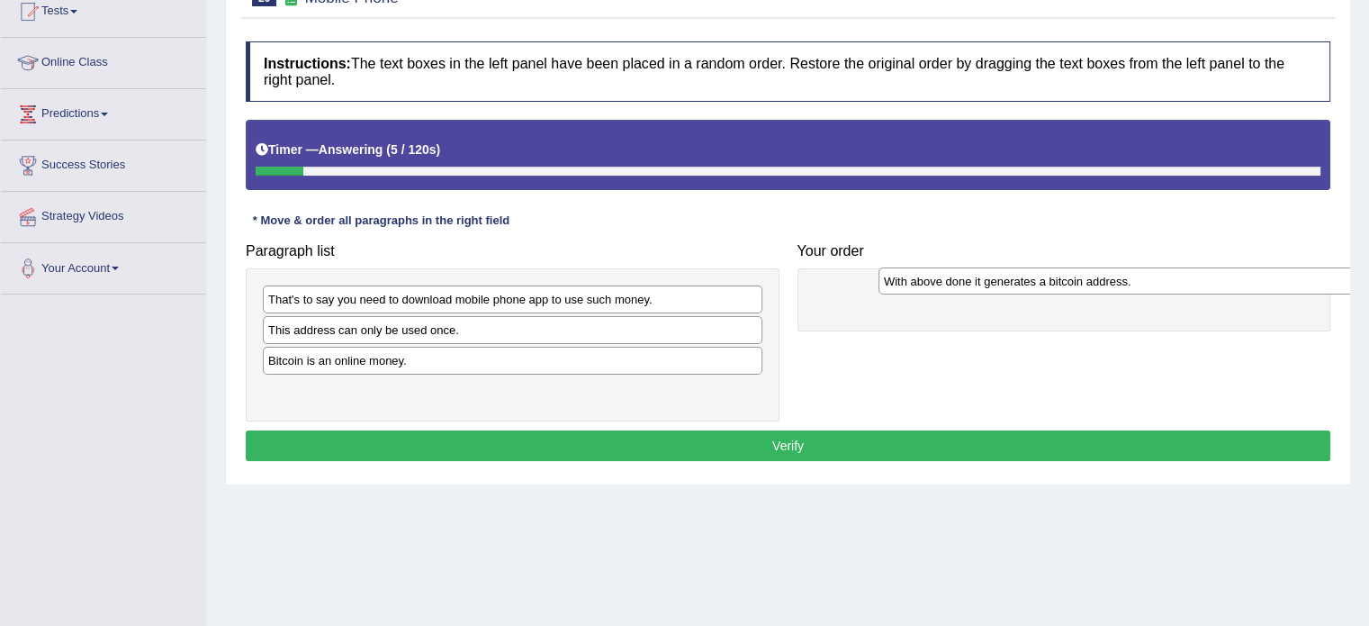
drag, startPoint x: 504, startPoint y: 388, endPoint x: 1130, endPoint y: 276, distance: 636.3
click at [1130, 276] on div "With above done it generates a bitcoin address." at bounding box center [1128, 281] width 500 height 28
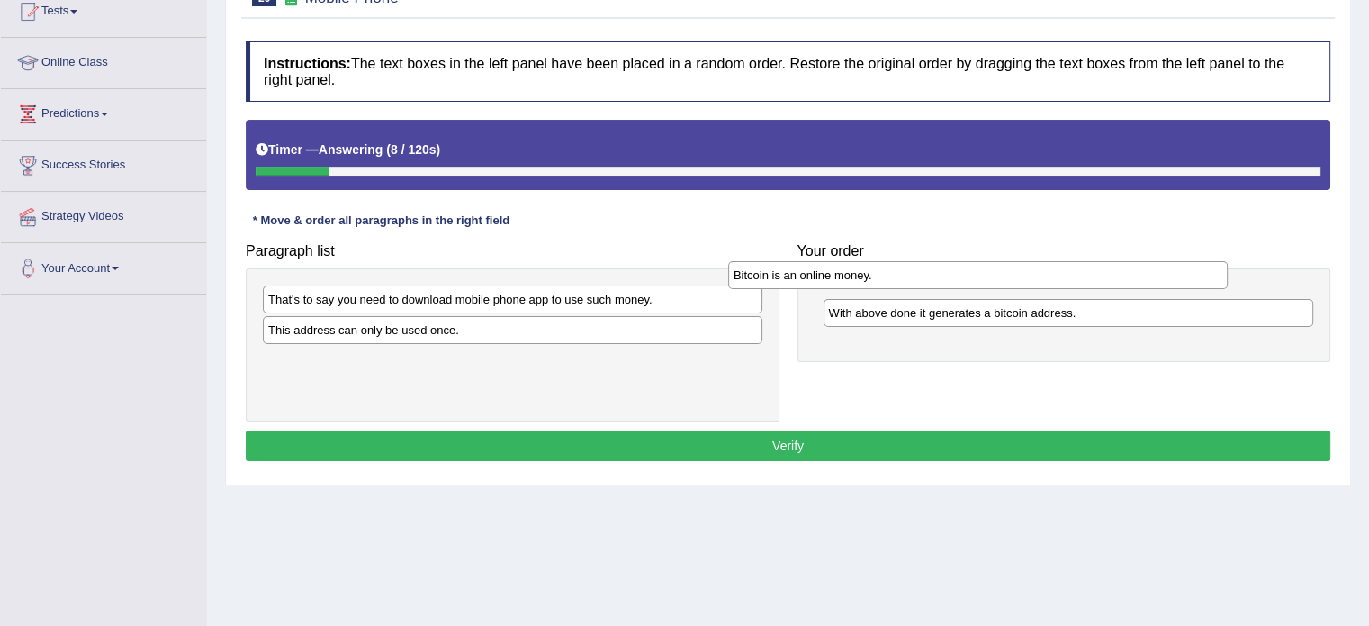
drag, startPoint x: 612, startPoint y: 361, endPoint x: 1079, endPoint y: 280, distance: 474.1
click at [1079, 280] on div "Bitcoin is an online money." at bounding box center [978, 275] width 500 height 28
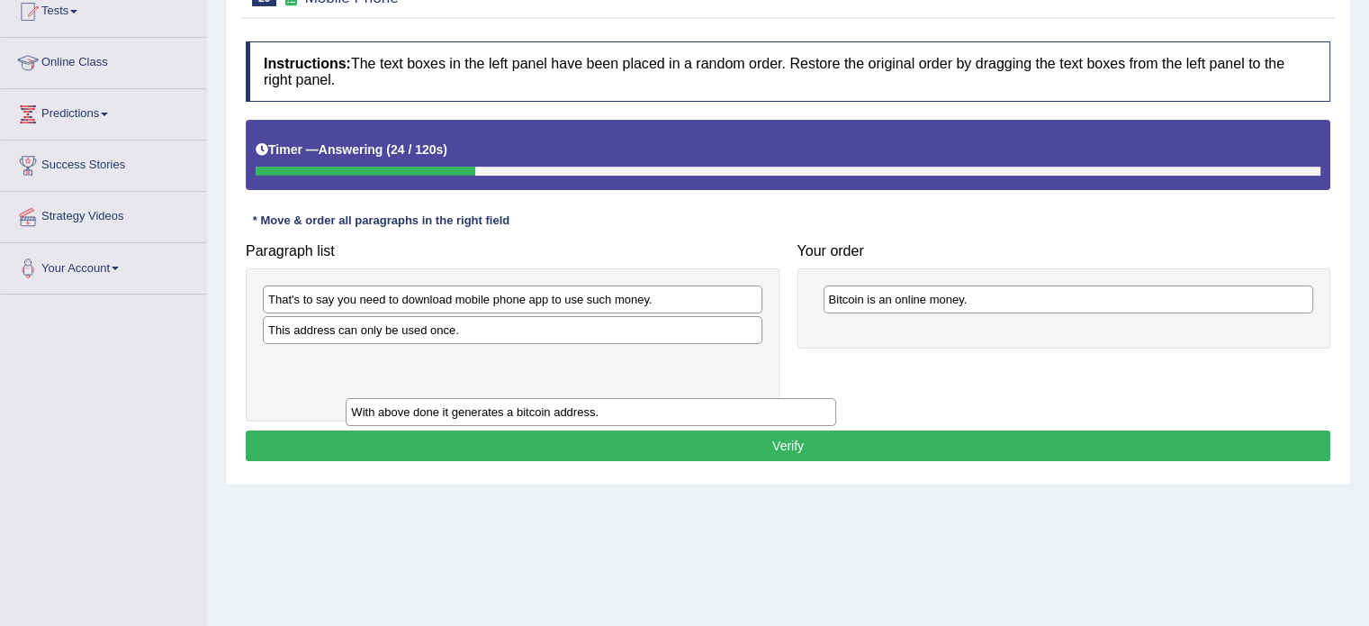
drag, startPoint x: 885, startPoint y: 326, endPoint x: 412, endPoint y: 363, distance: 474.0
click at [412, 398] on div "With above done it generates a bitcoin address." at bounding box center [591, 412] width 491 height 28
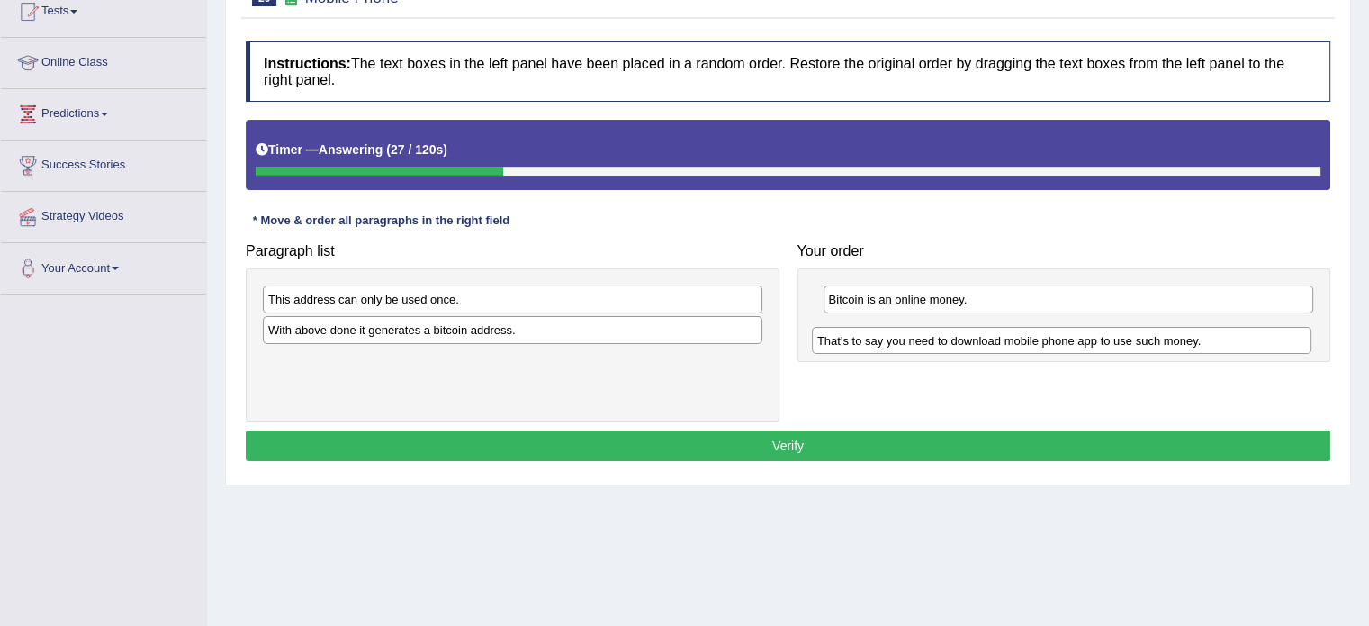
drag, startPoint x: 331, startPoint y: 296, endPoint x: 901, endPoint y: 328, distance: 570.6
click at [901, 328] on div "That's to say you need to download mobile phone app to use such money." at bounding box center [1062, 341] width 500 height 28
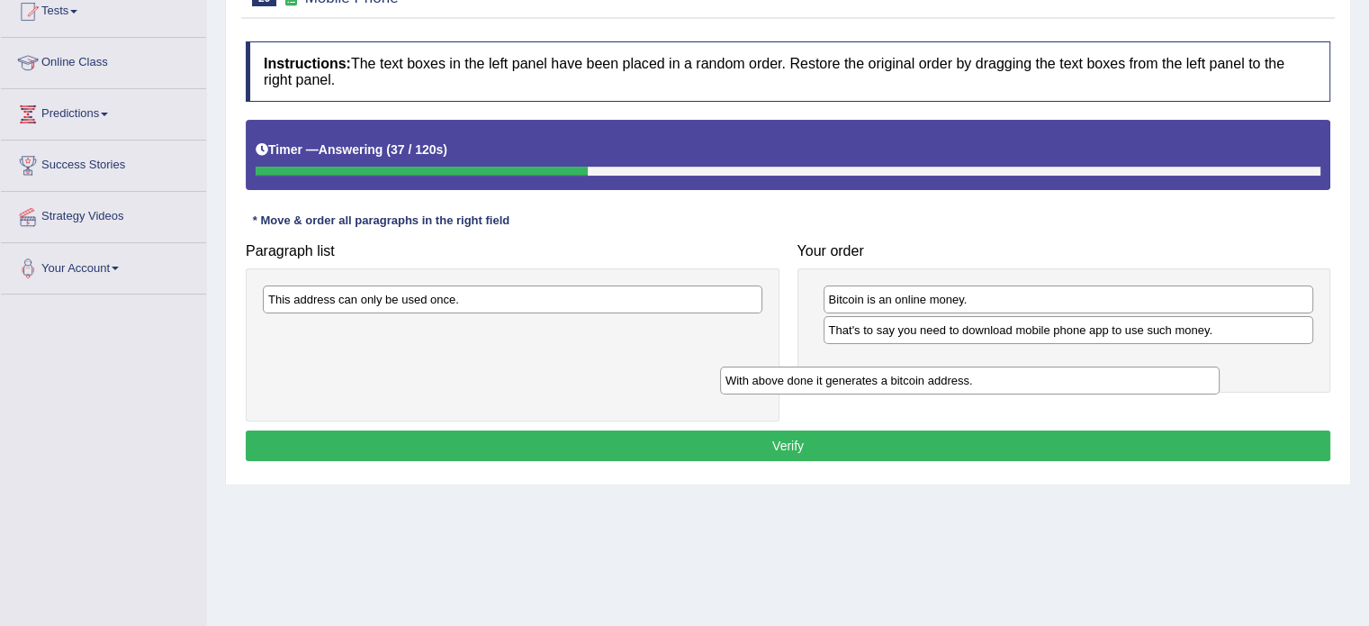
drag, startPoint x: 461, startPoint y: 335, endPoint x: 957, endPoint y: 365, distance: 496.8
click at [957, 366] on div "With above done it generates a bitcoin address." at bounding box center [970, 380] width 500 height 28
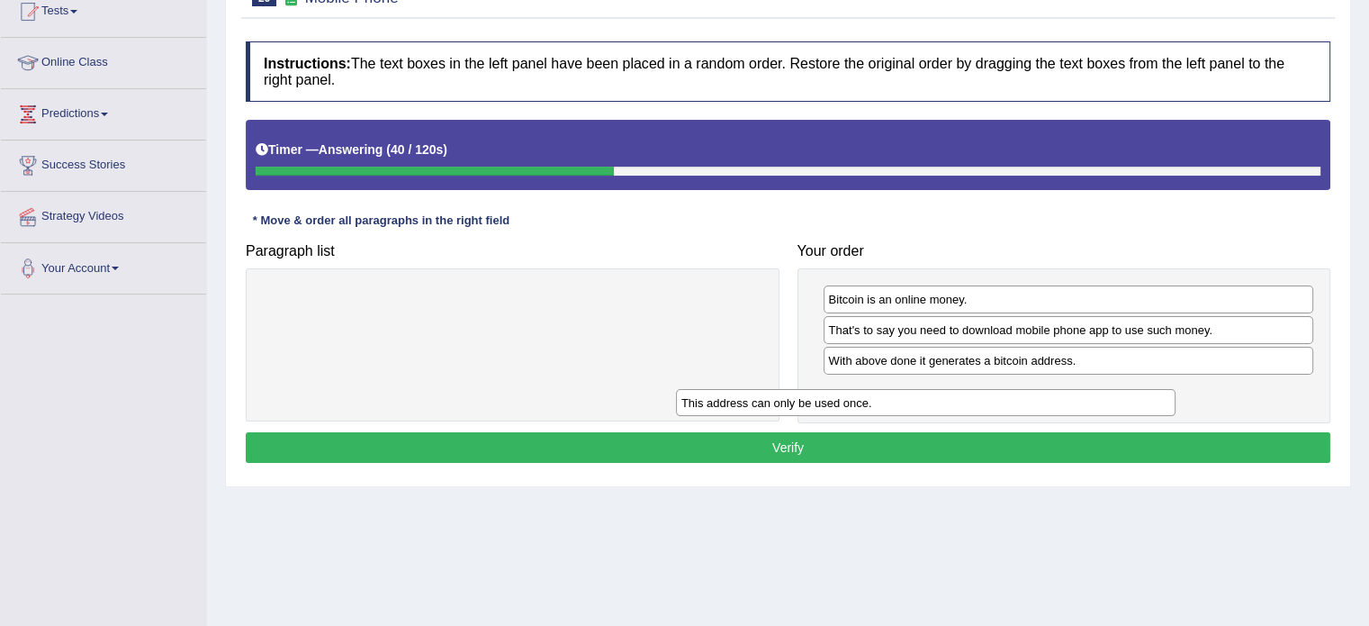
drag, startPoint x: 513, startPoint y: 302, endPoint x: 926, endPoint y: 406, distance: 426.1
click at [926, 406] on div "This address can only be used once." at bounding box center [926, 403] width 500 height 28
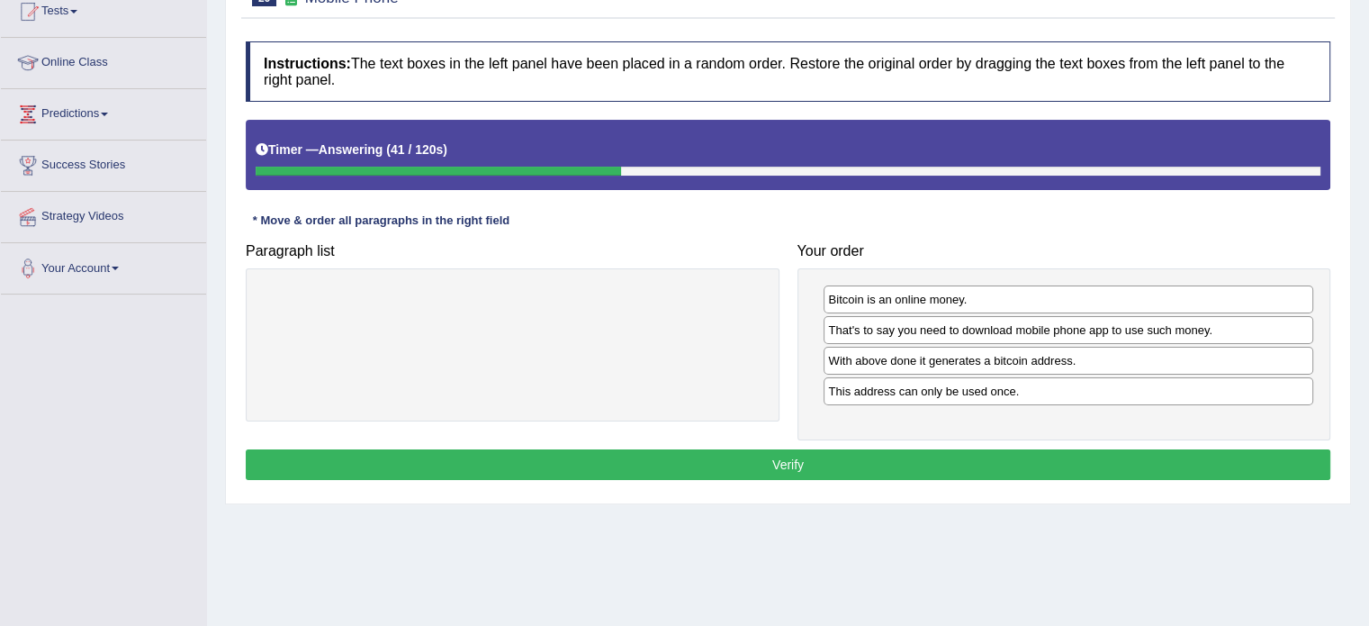
click at [904, 454] on button "Verify" at bounding box center [788, 464] width 1085 height 31
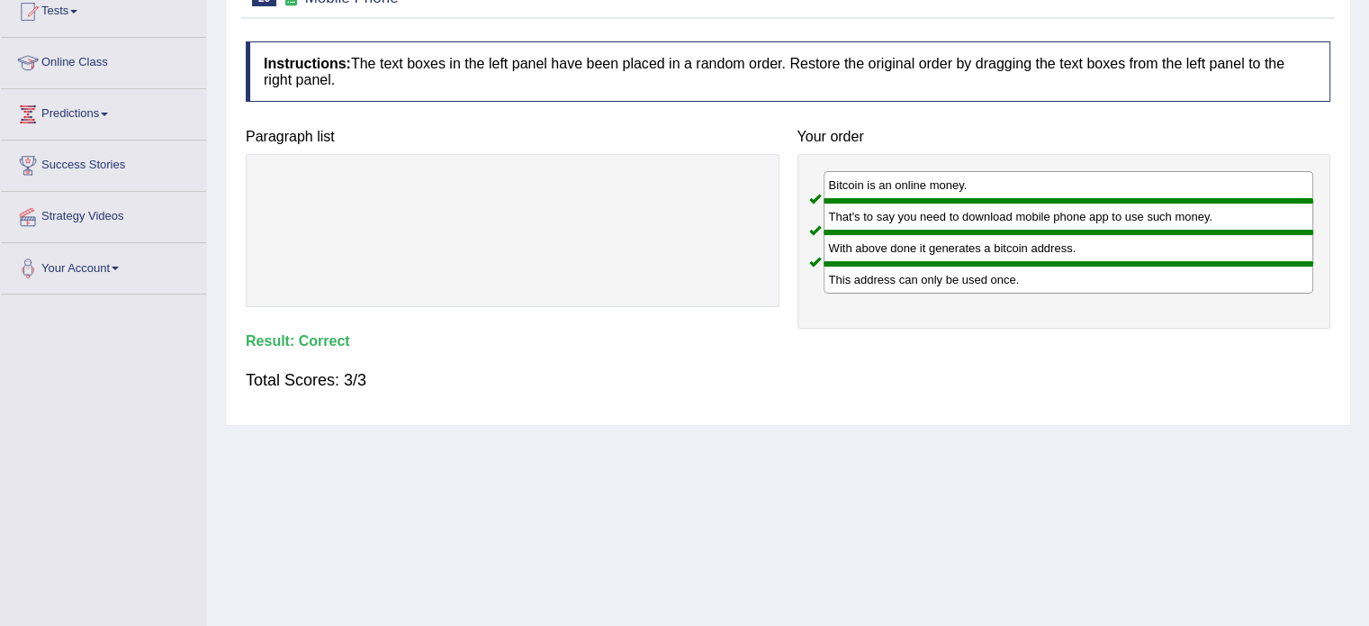
scroll to position [0, 0]
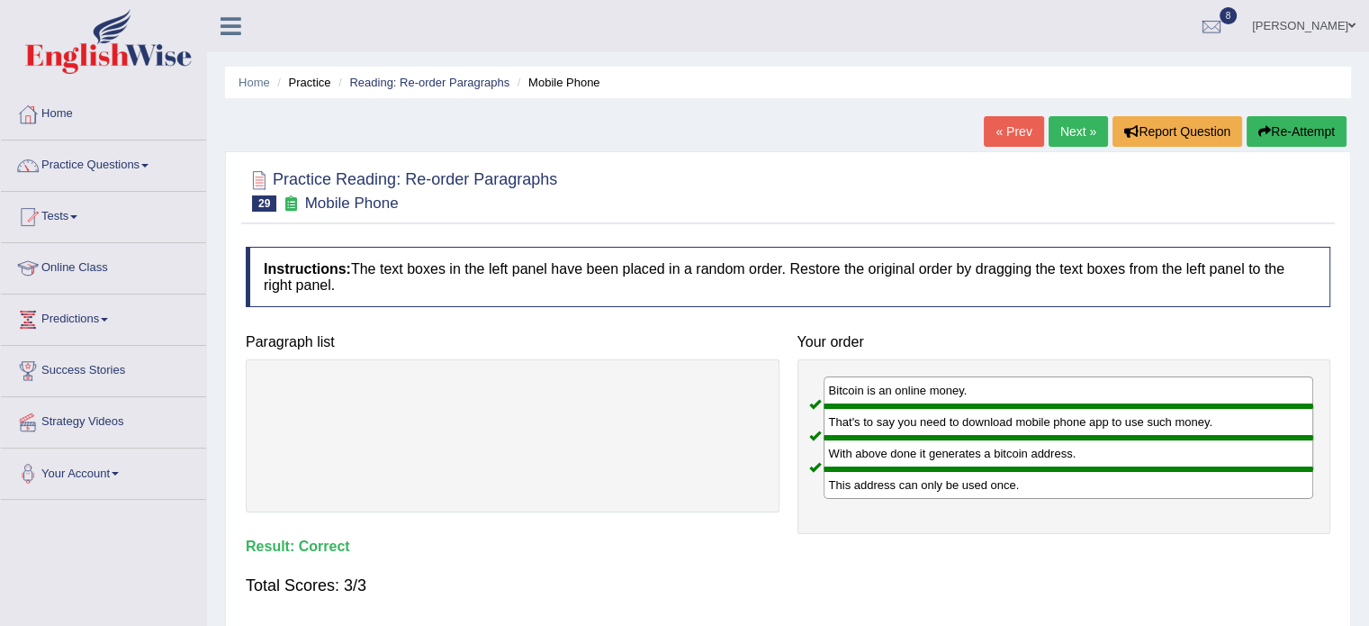
click at [1064, 130] on link "Next »" at bounding box center [1078, 131] width 59 height 31
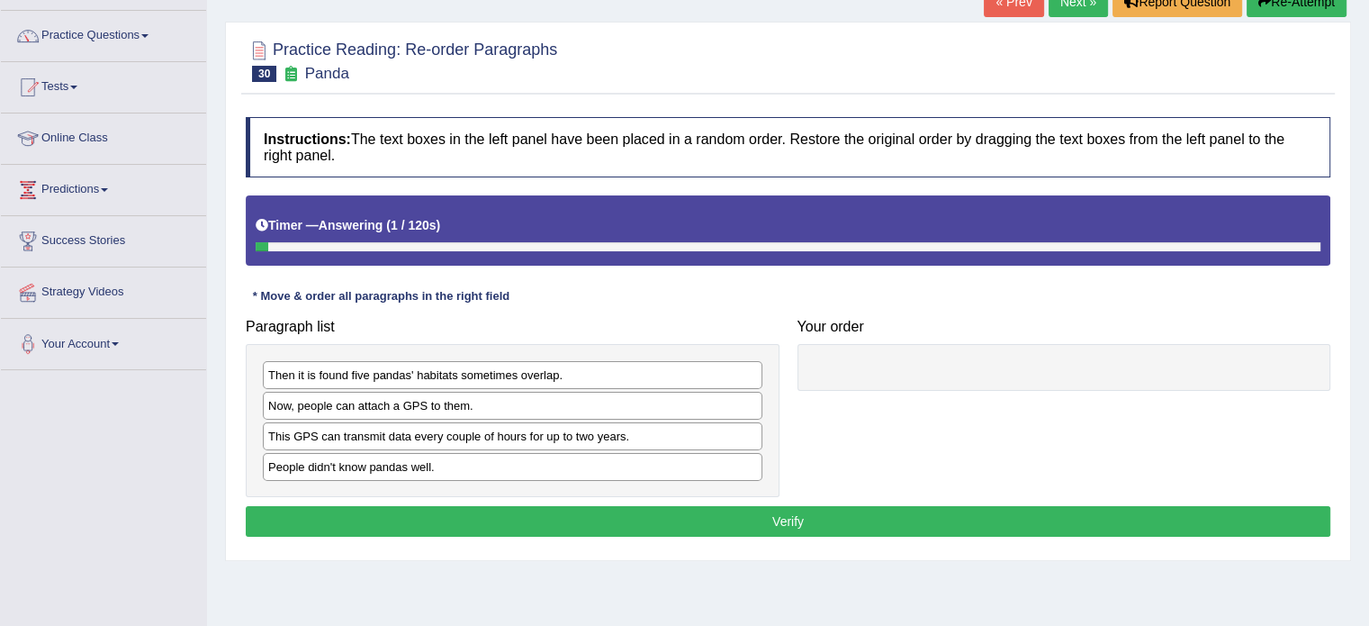
scroll to position [158, 0]
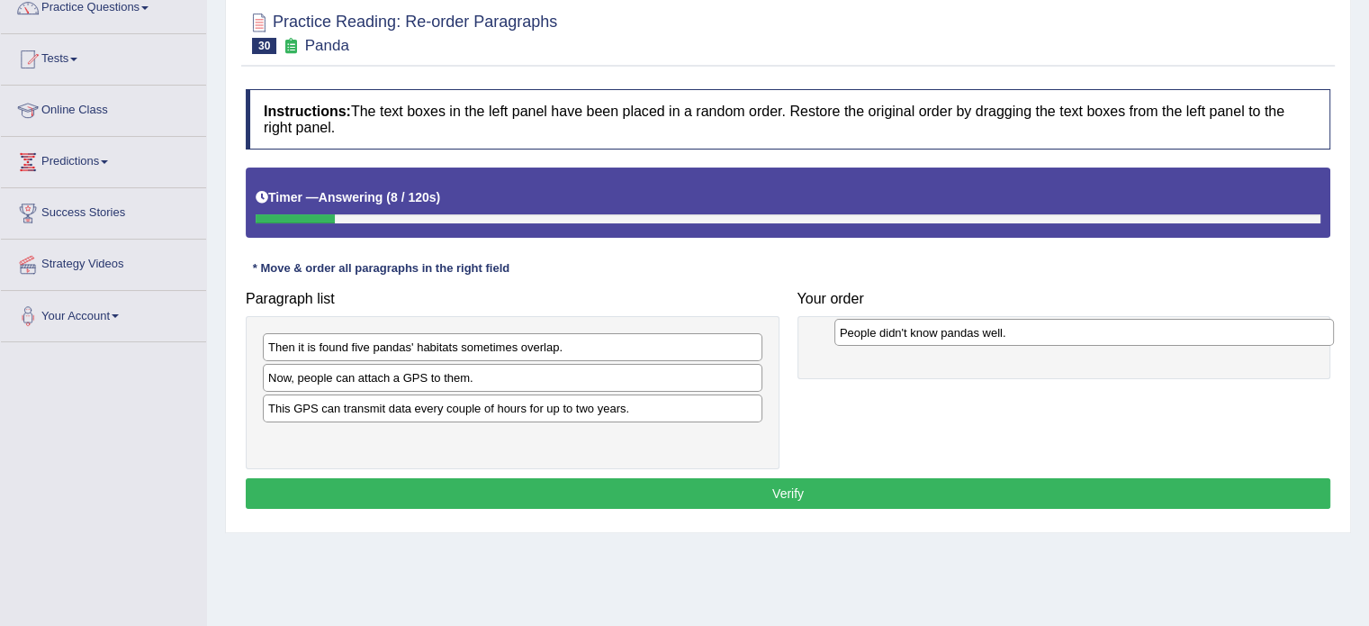
drag, startPoint x: 351, startPoint y: 435, endPoint x: 919, endPoint y: 331, distance: 577.3
click at [919, 331] on div "People didn't know pandas well." at bounding box center [1084, 333] width 500 height 28
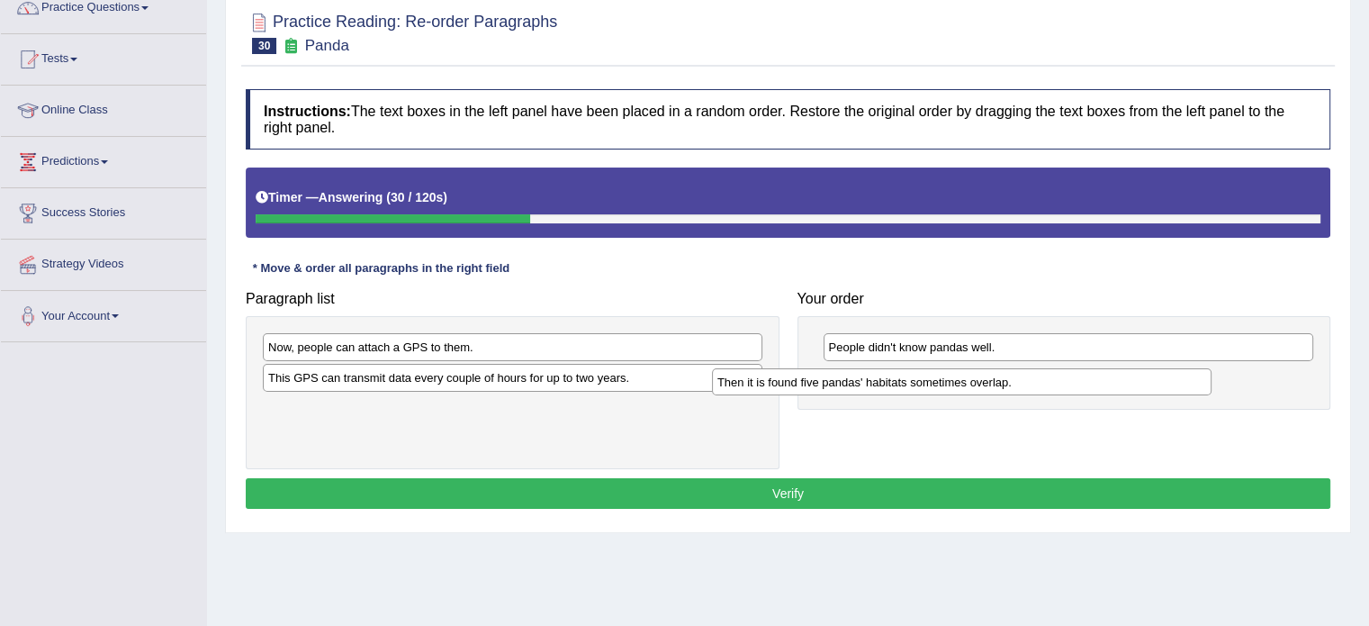
drag, startPoint x: 403, startPoint y: 343, endPoint x: 886, endPoint y: 377, distance: 483.6
click at [886, 377] on div "Then it is found five pandas' habitats sometimes overlap." at bounding box center [962, 382] width 500 height 28
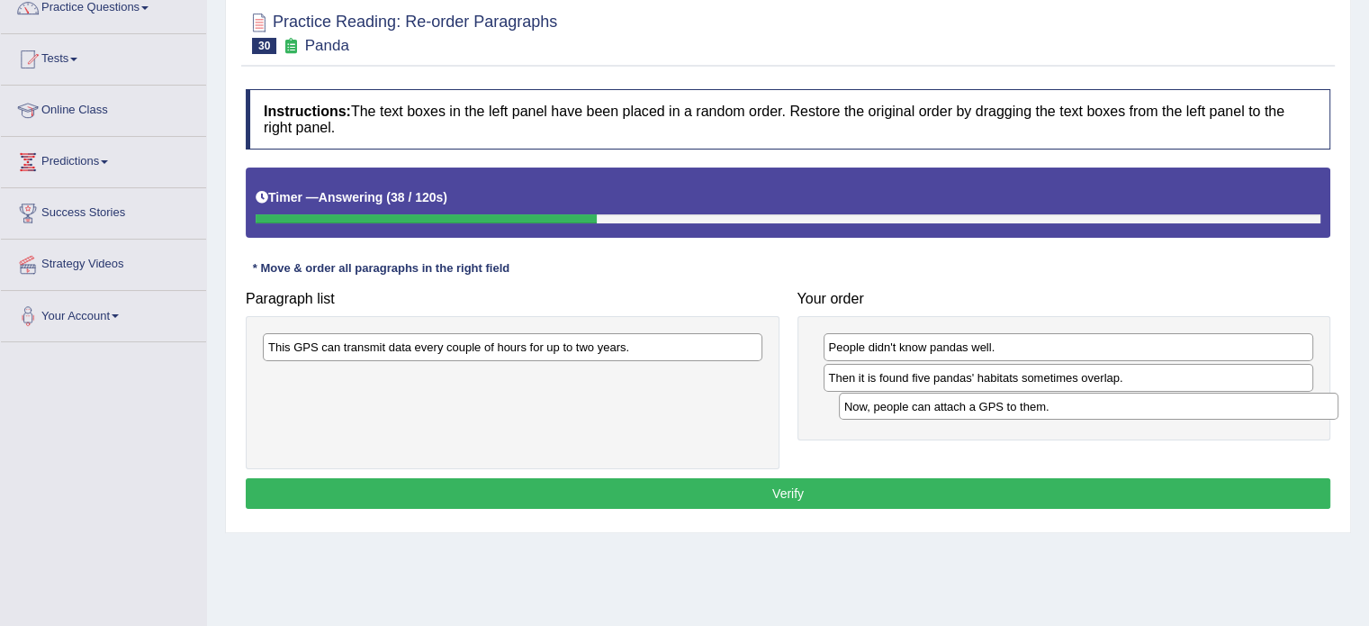
drag, startPoint x: 470, startPoint y: 340, endPoint x: 1046, endPoint y: 400, distance: 579.1
click at [1046, 400] on div "Now, people can attach a GPS to them." at bounding box center [1089, 406] width 500 height 28
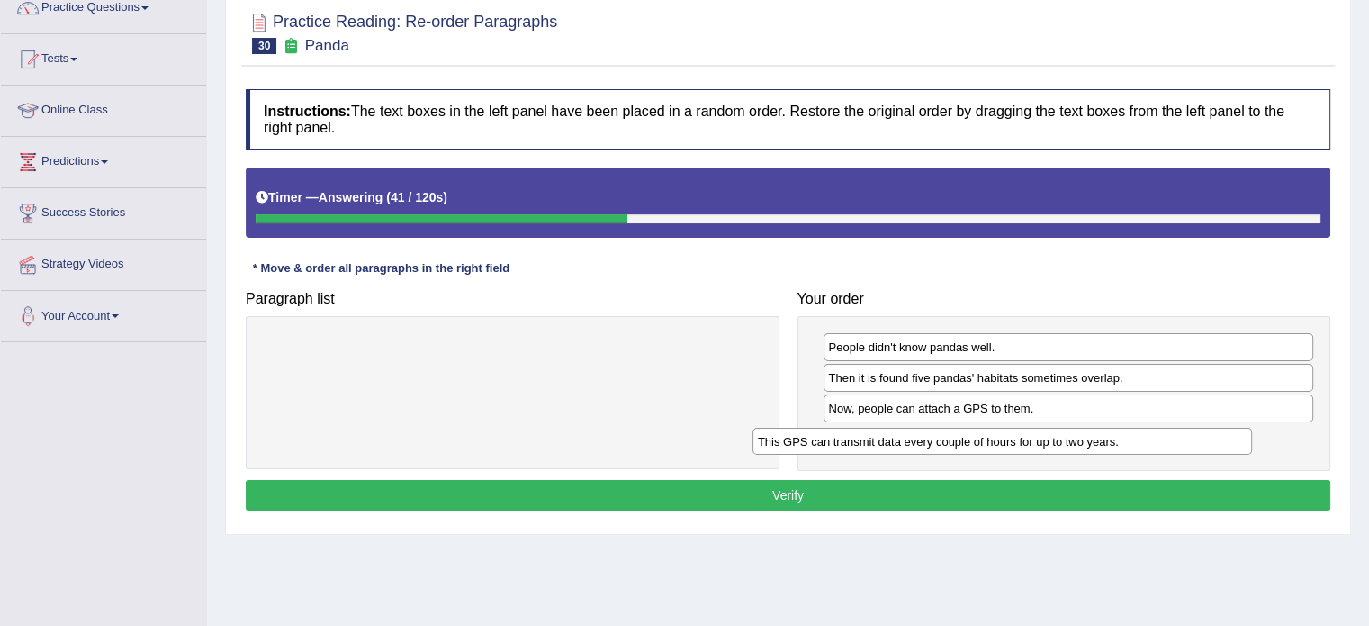
drag, startPoint x: 590, startPoint y: 338, endPoint x: 1084, endPoint y: 433, distance: 502.4
click at [1084, 433] on div "This GPS can transmit data every couple of hours for up to two years." at bounding box center [1002, 442] width 500 height 28
drag, startPoint x: 958, startPoint y: 374, endPoint x: 961, endPoint y: 441, distance: 67.6
click at [961, 441] on div "Then it is found five pandas' habitats sometimes overlap." at bounding box center [1072, 443] width 491 height 28
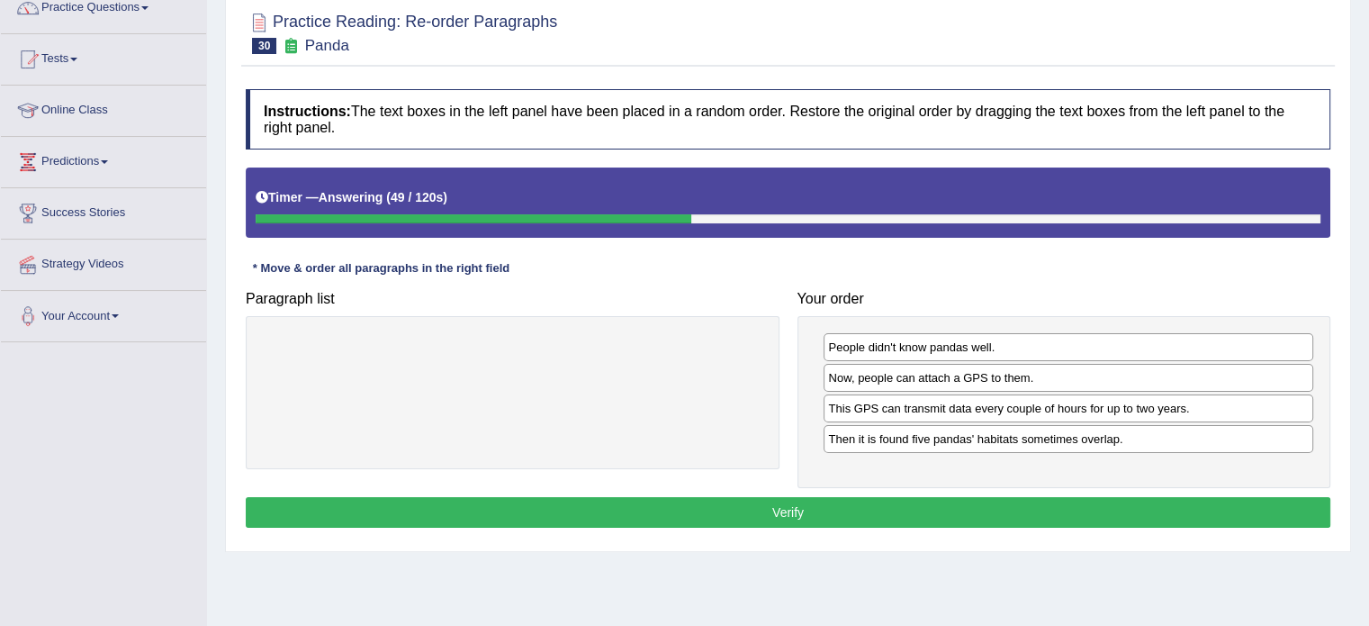
click at [945, 511] on button "Verify" at bounding box center [788, 512] width 1085 height 31
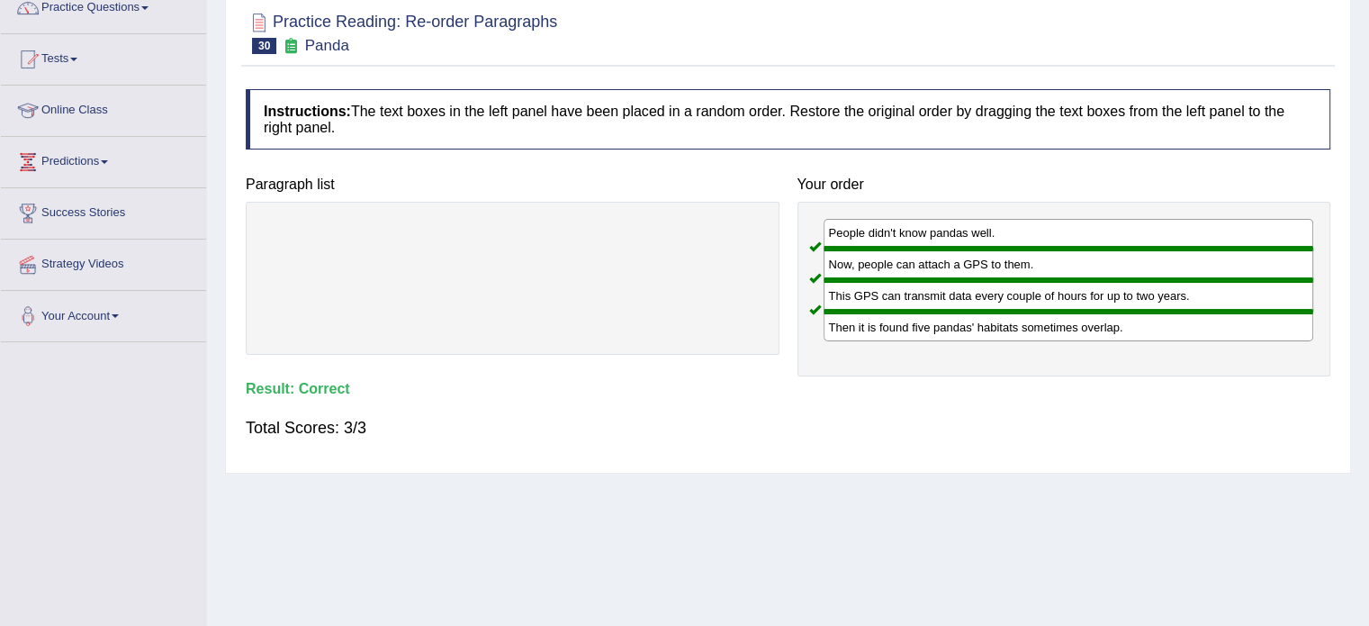
scroll to position [0, 0]
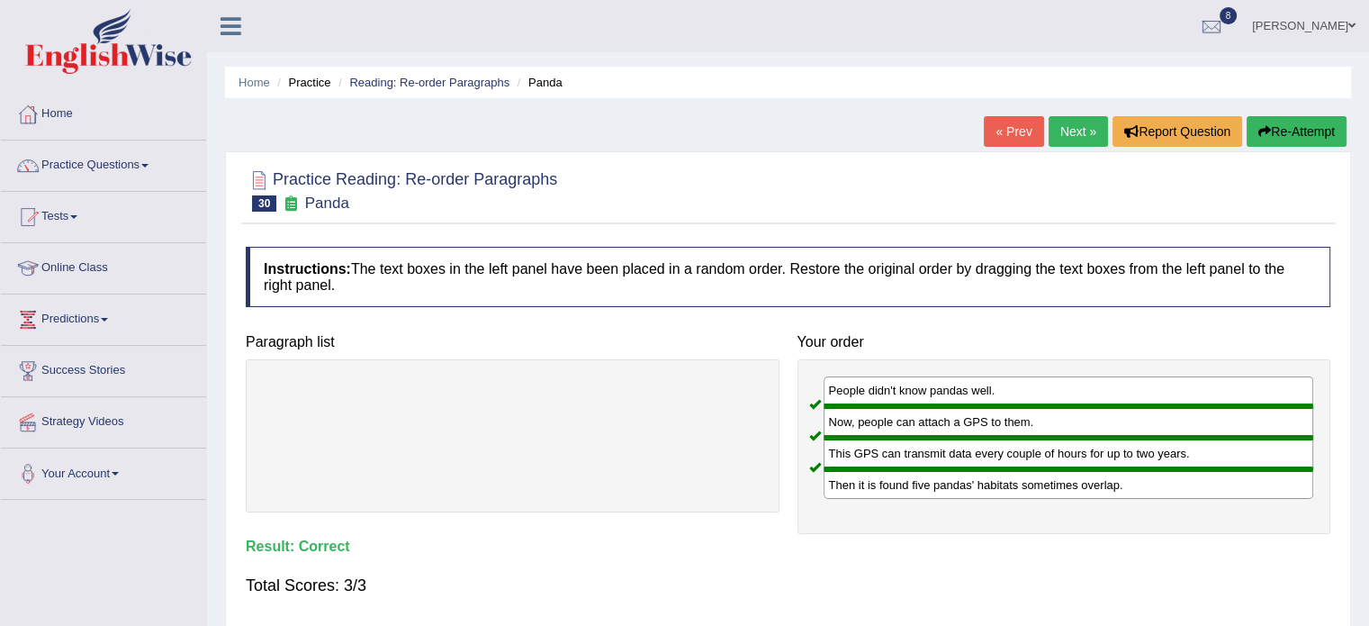
click at [1066, 132] on link "Next »" at bounding box center [1078, 131] width 59 height 31
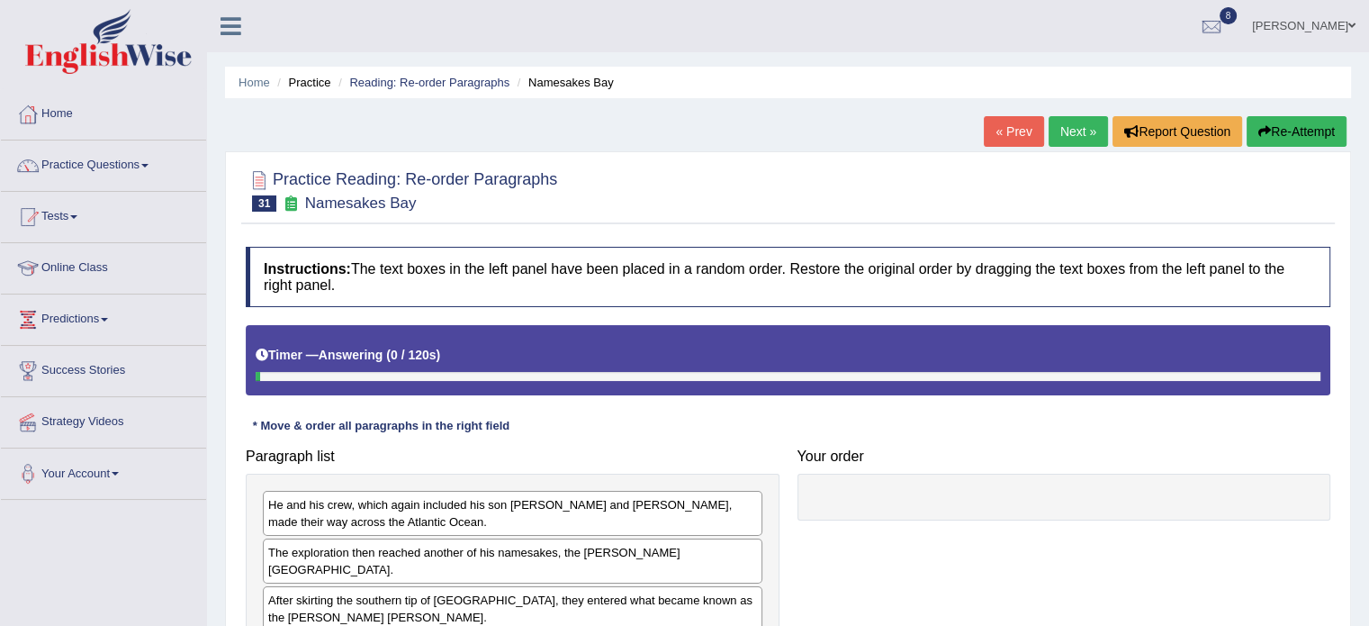
drag, startPoint x: 1382, startPoint y: 3, endPoint x: 1382, endPoint y: 101, distance: 98.1
click at [1368, 101] on html "Toggle navigation Home Practice Questions Speaking Practice Read Aloud Repeat S…" at bounding box center [684, 313] width 1369 height 626
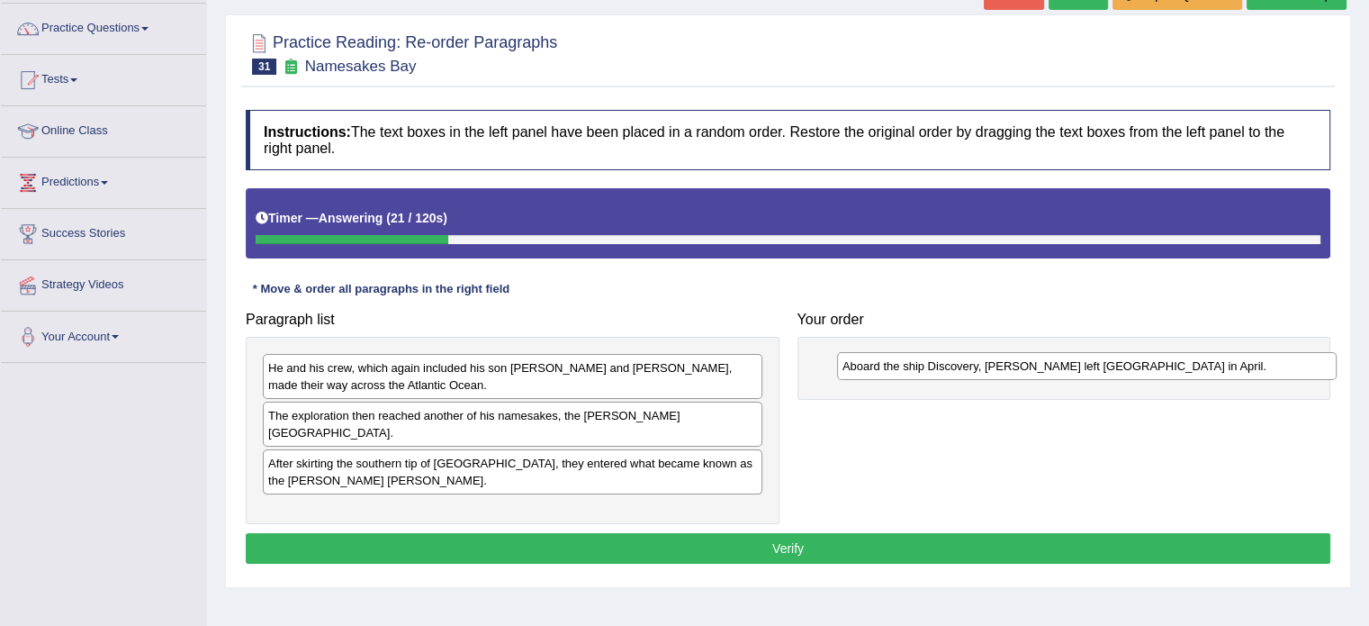
drag, startPoint x: 495, startPoint y: 494, endPoint x: 1069, endPoint y: 367, distance: 588.1
click at [1069, 367] on div "Aboard the ship Discovery, [PERSON_NAME] left [GEOGRAPHIC_DATA] in April." at bounding box center [1087, 366] width 500 height 28
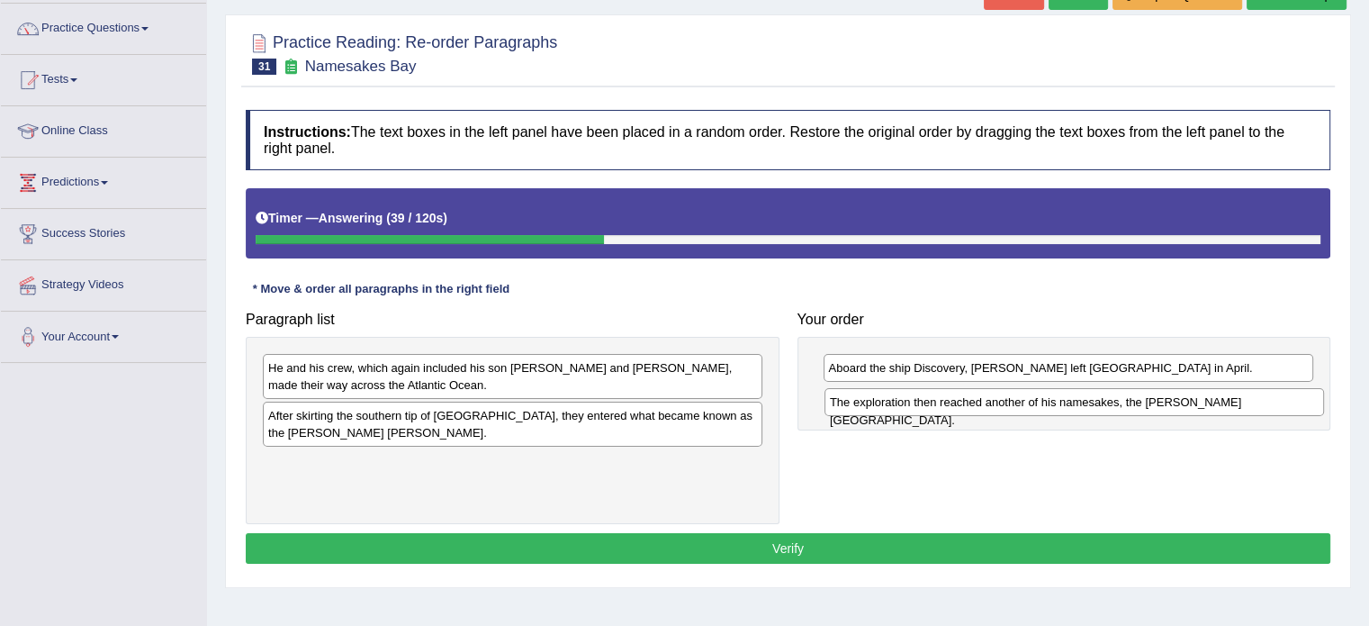
drag, startPoint x: 395, startPoint y: 421, endPoint x: 954, endPoint y: 409, distance: 559.1
click at [954, 409] on div "The exploration then reached another of his namesakes, the [PERSON_NAME][GEOGRA…" at bounding box center [1074, 402] width 500 height 28
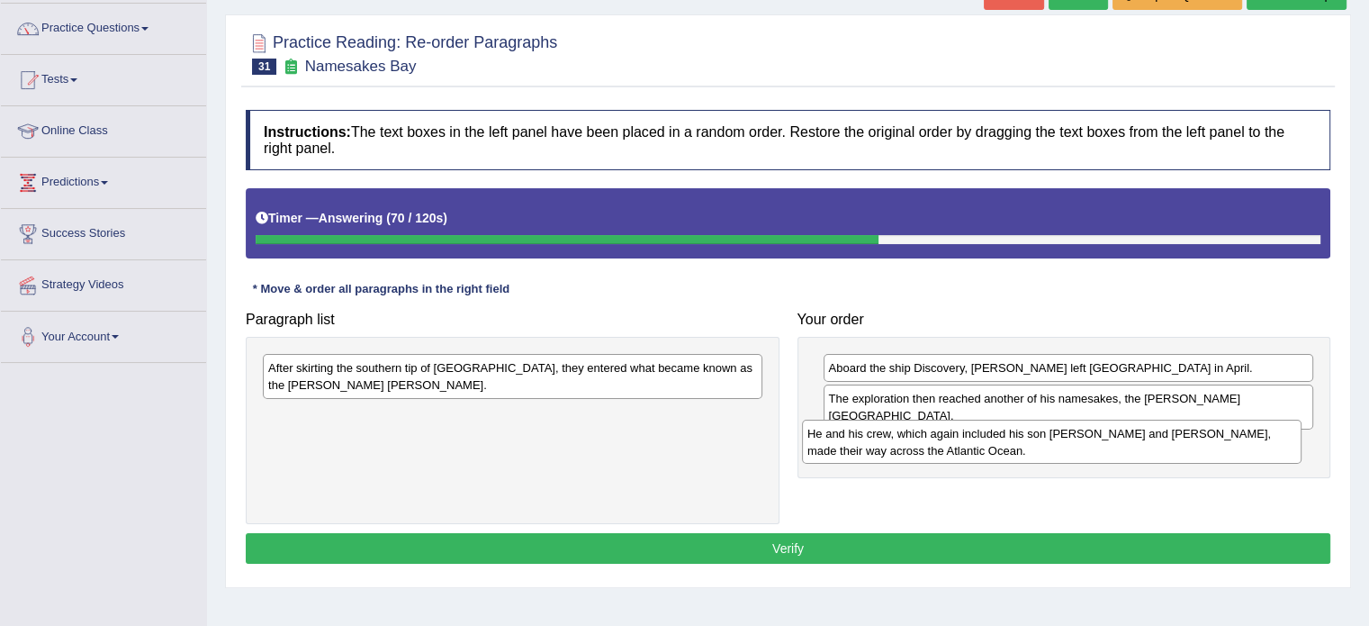
drag, startPoint x: 565, startPoint y: 385, endPoint x: 1104, endPoint y: 451, distance: 543.1
click at [1104, 451] on div "He and his crew, which again included his son [PERSON_NAME] and [PERSON_NAME], …" at bounding box center [1052, 441] width 500 height 45
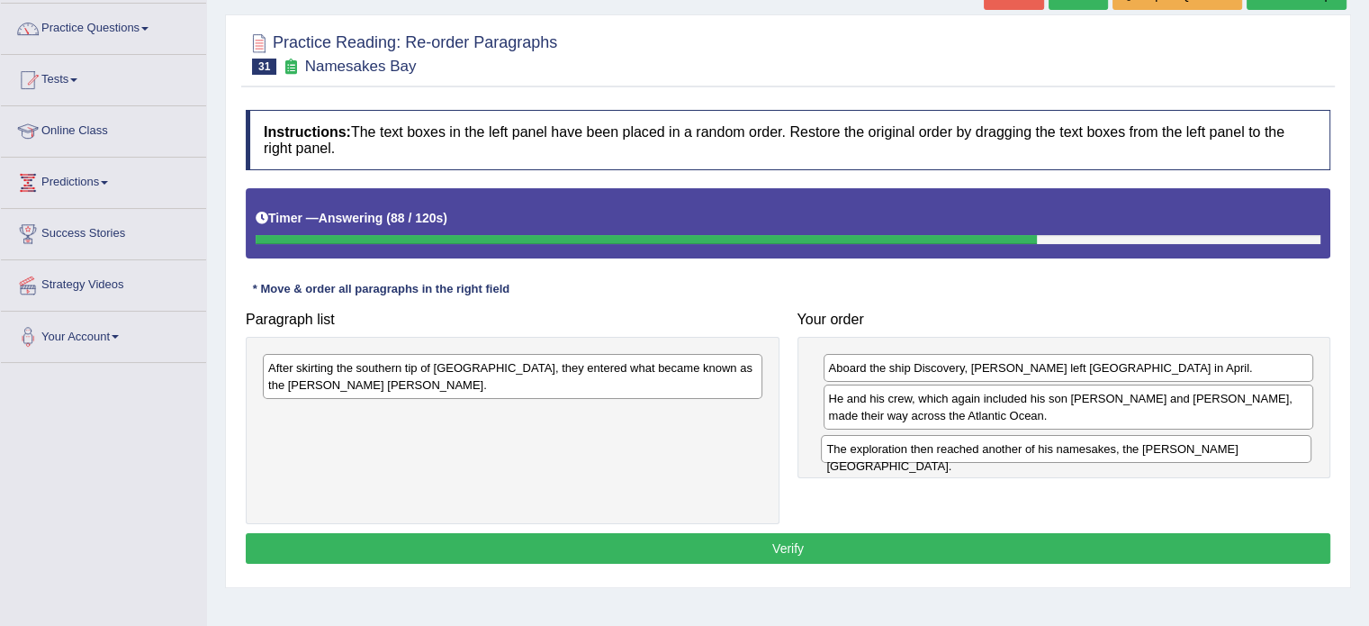
drag, startPoint x: 891, startPoint y: 395, endPoint x: 889, endPoint y: 446, distance: 50.4
click at [889, 446] on div "The exploration then reached another of his namesakes, the [PERSON_NAME][GEOGRA…" at bounding box center [1066, 449] width 491 height 28
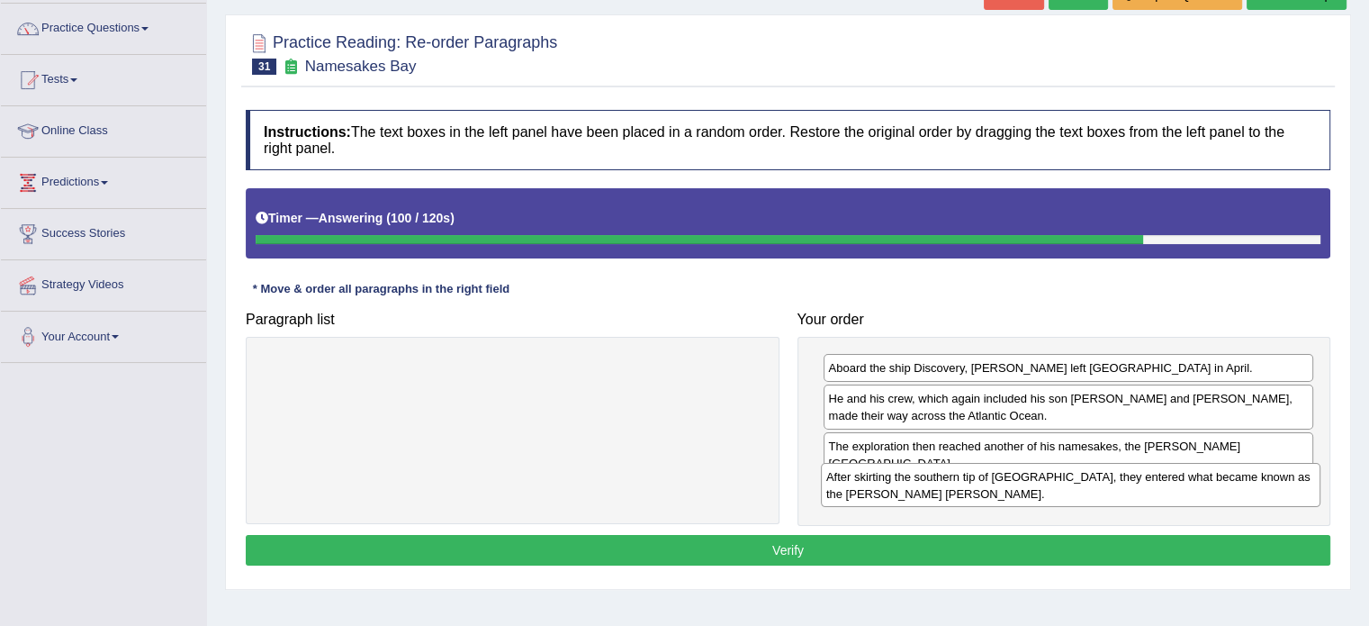
drag, startPoint x: 598, startPoint y: 375, endPoint x: 1156, endPoint y: 484, distance: 568.6
click at [1156, 484] on div "After skirting the southern tip of [GEOGRAPHIC_DATA], they entered what became …" at bounding box center [1071, 485] width 500 height 45
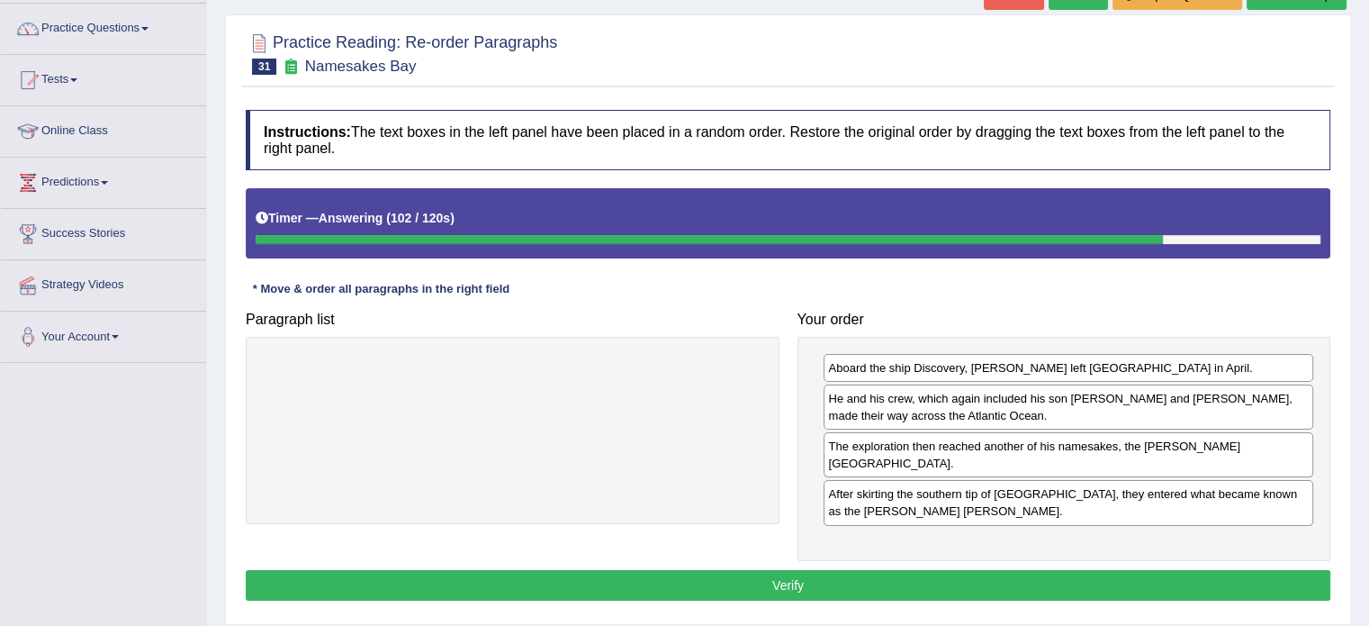
click at [1030, 573] on button "Verify" at bounding box center [788, 585] width 1085 height 31
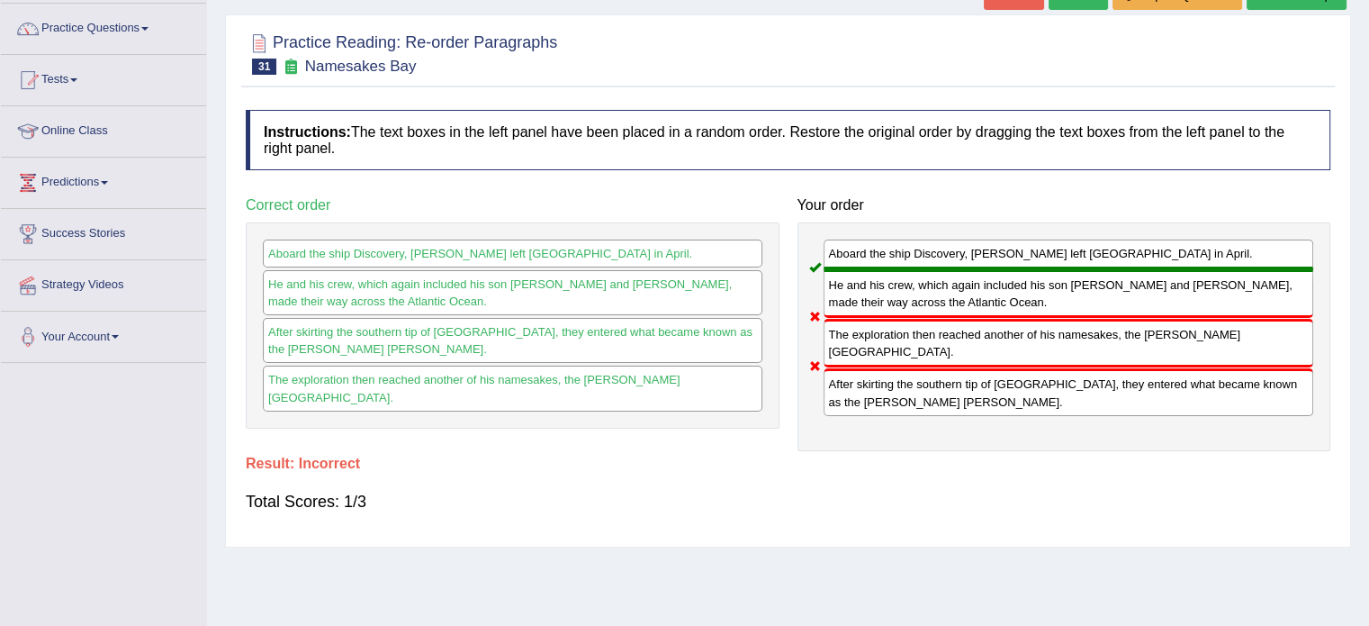
scroll to position [0, 0]
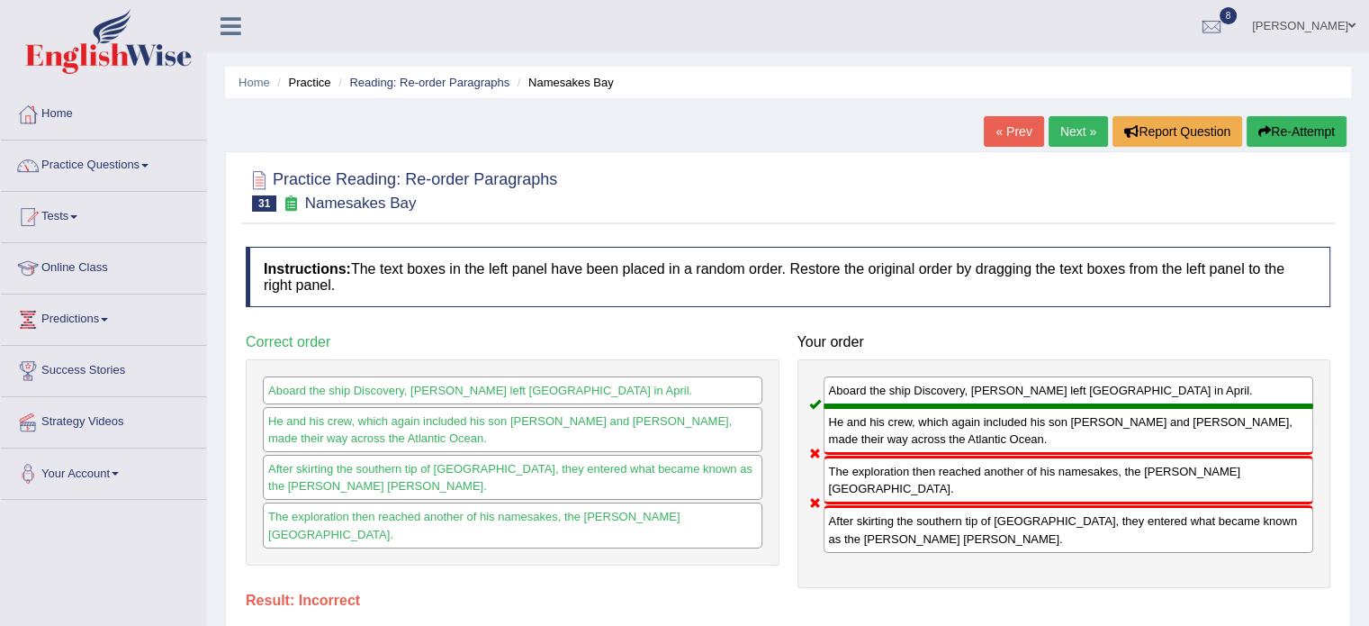
click at [1051, 134] on link "Next »" at bounding box center [1078, 131] width 59 height 31
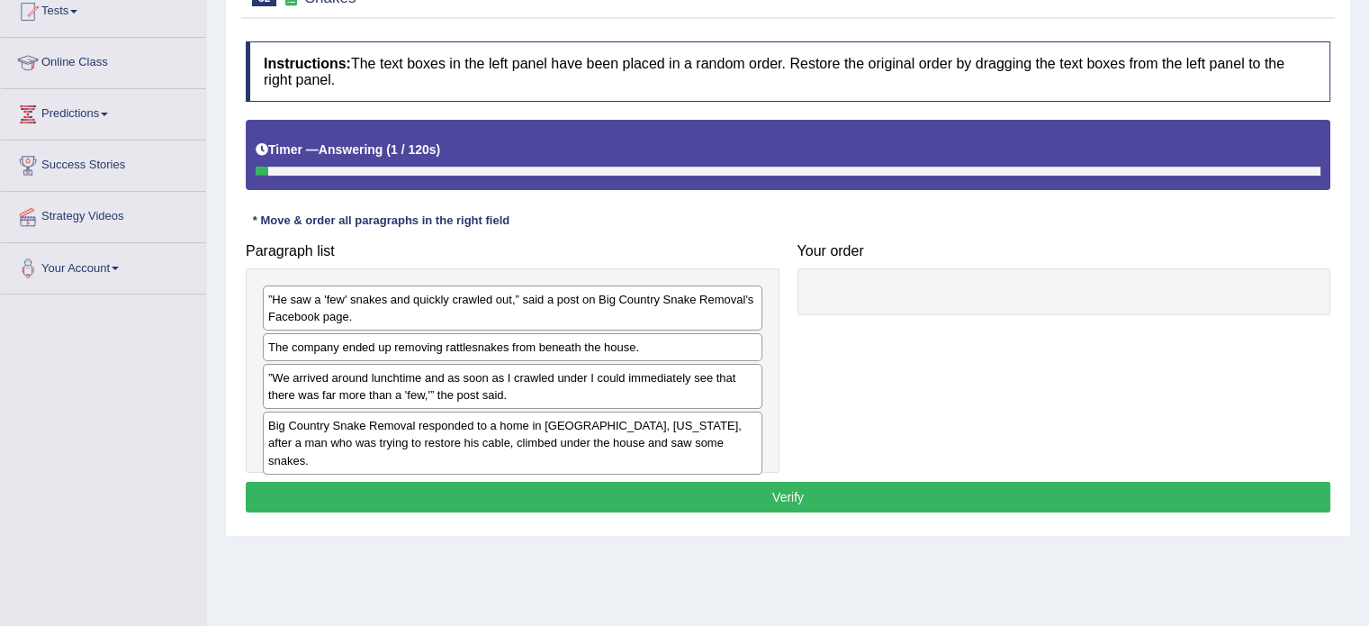
scroll to position [205, 0]
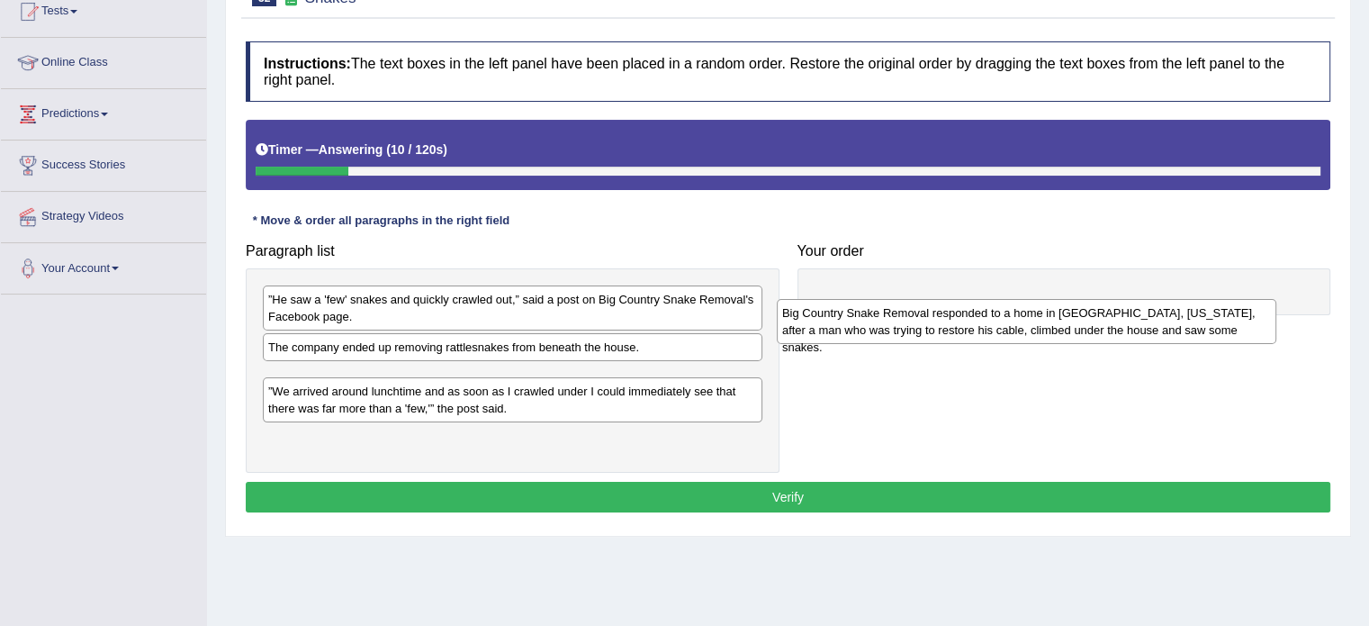
drag, startPoint x: 398, startPoint y: 438, endPoint x: 929, endPoint y: 327, distance: 542.6
click at [929, 327] on div "Big Country Snake Removal responded to a home in [GEOGRAPHIC_DATA], [US_STATE],…" at bounding box center [1027, 321] width 500 height 45
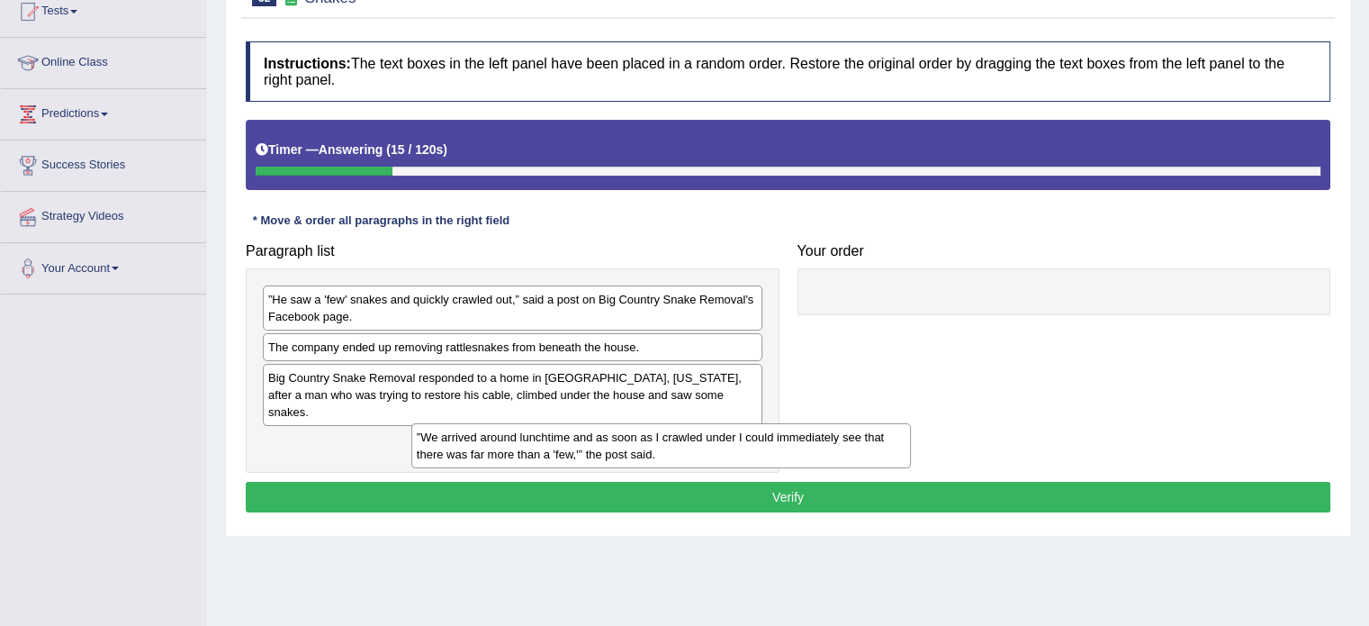
drag, startPoint x: 593, startPoint y: 428, endPoint x: 727, endPoint y: 445, distance: 135.2
click at [727, 445] on div "”We arrived around lunchtime and as soon as I crawled under I could immediately…" at bounding box center [661, 445] width 500 height 45
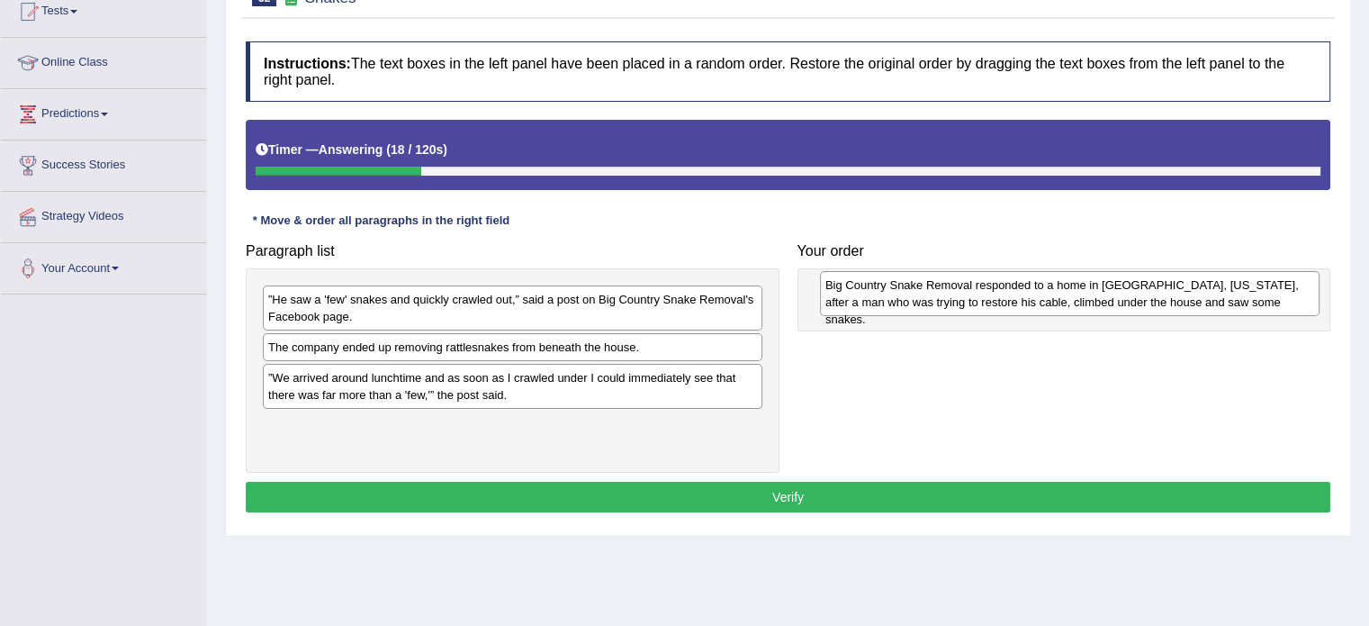
drag, startPoint x: 587, startPoint y: 392, endPoint x: 1136, endPoint y: 303, distance: 556.2
click at [1136, 303] on div "Big Country Snake Removal responded to a home in Albany, Texas, after a man who…" at bounding box center [1070, 293] width 500 height 45
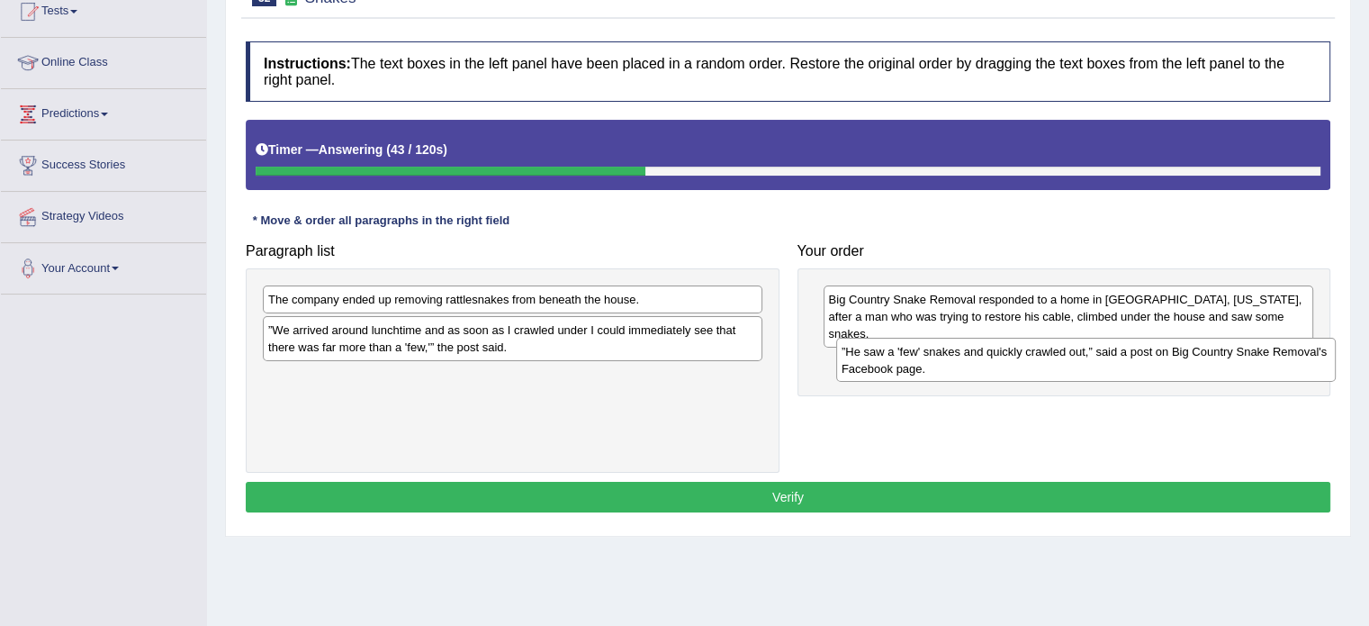
drag, startPoint x: 645, startPoint y: 311, endPoint x: 1219, endPoint y: 363, distance: 575.7
click at [1219, 363] on div "”He saw a 'few' snakes and quickly crawled out,” said a post on Big Country Sna…" at bounding box center [1086, 360] width 500 height 45
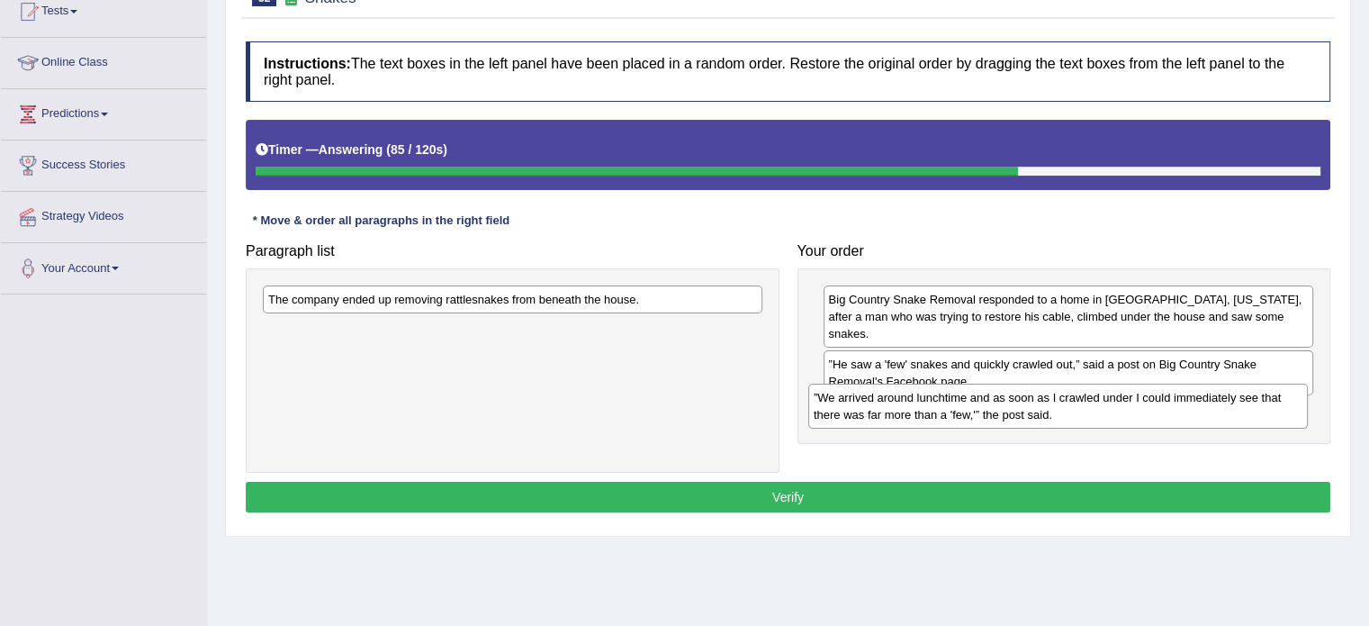
drag, startPoint x: 538, startPoint y: 342, endPoint x: 1084, endPoint y: 410, distance: 549.7
click at [1084, 410] on div "”We arrived around lunchtime and as soon as I crawled under I could immediately…" at bounding box center [1058, 405] width 500 height 45
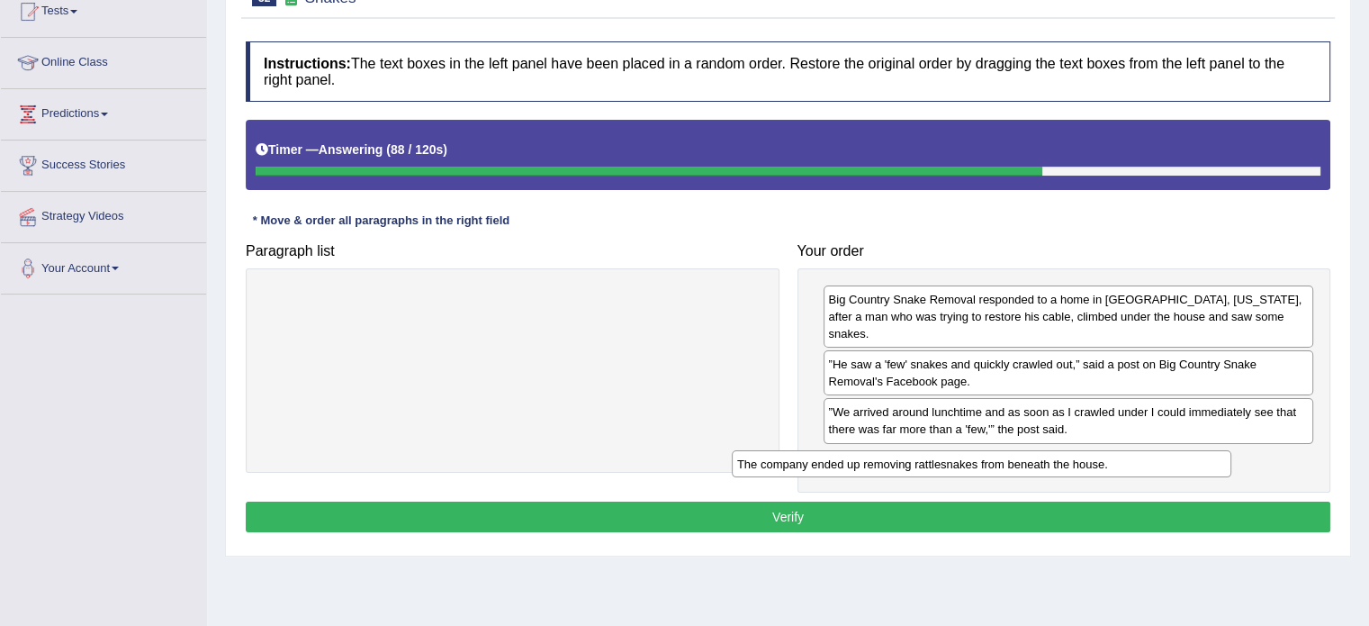
drag, startPoint x: 580, startPoint y: 291, endPoint x: 1078, endPoint y: 439, distance: 520.3
click at [1078, 450] on div "The company ended up removing rattlesnakes from beneath the house." at bounding box center [982, 464] width 500 height 28
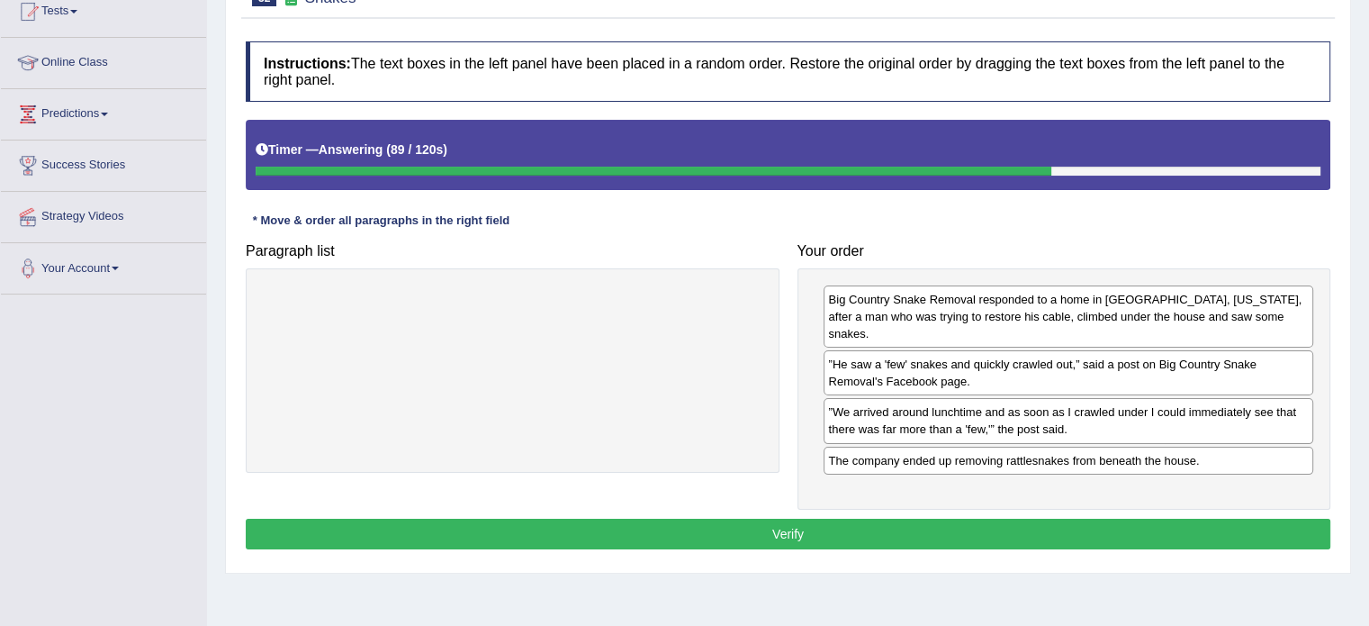
click at [1017, 518] on button "Verify" at bounding box center [788, 533] width 1085 height 31
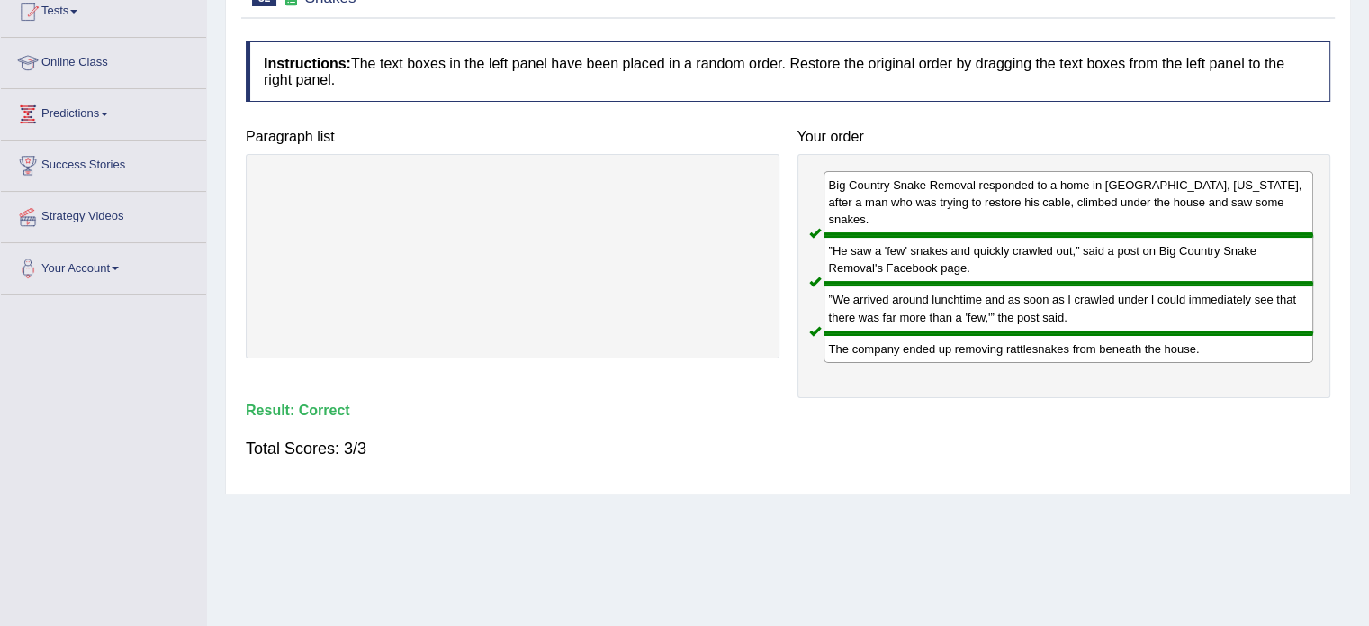
scroll to position [0, 0]
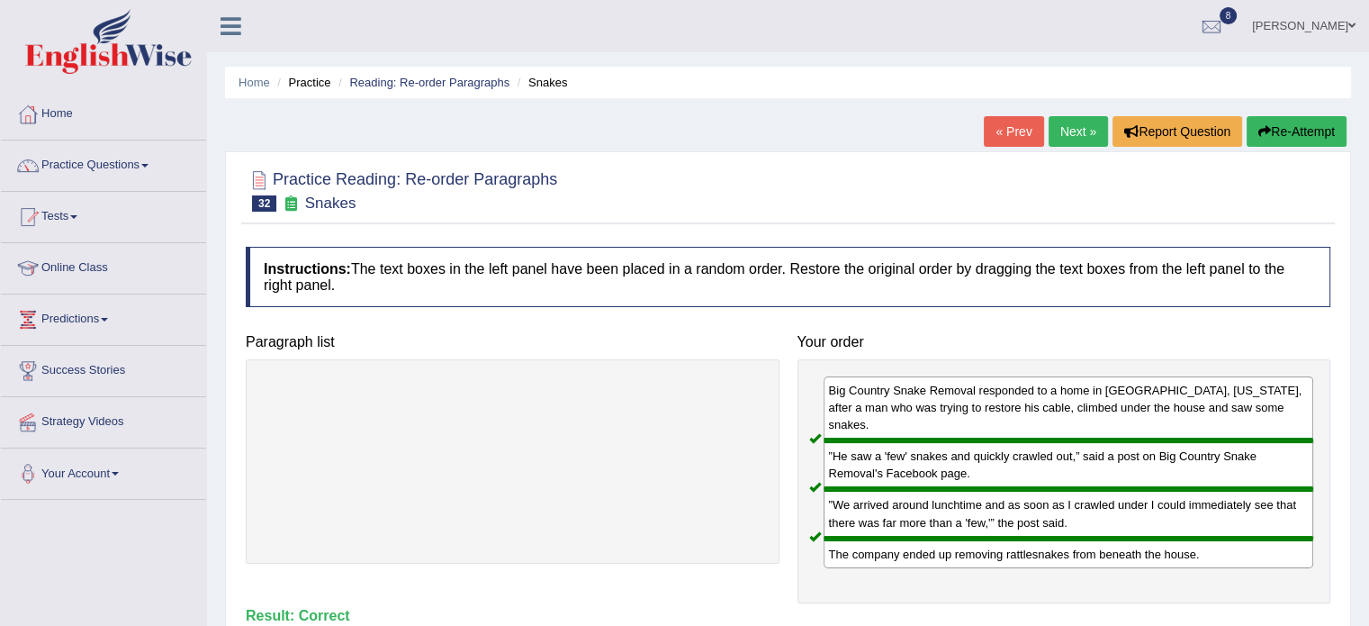
click at [1073, 116] on link "Next »" at bounding box center [1078, 131] width 59 height 31
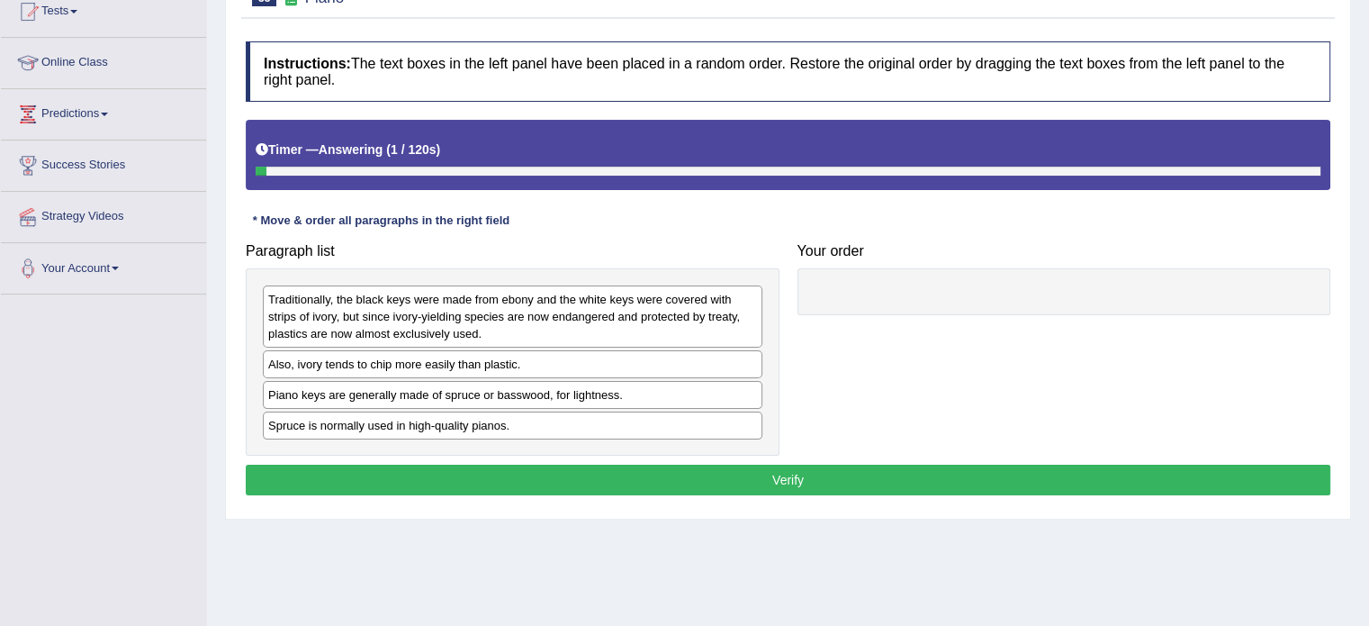
scroll to position [220, 0]
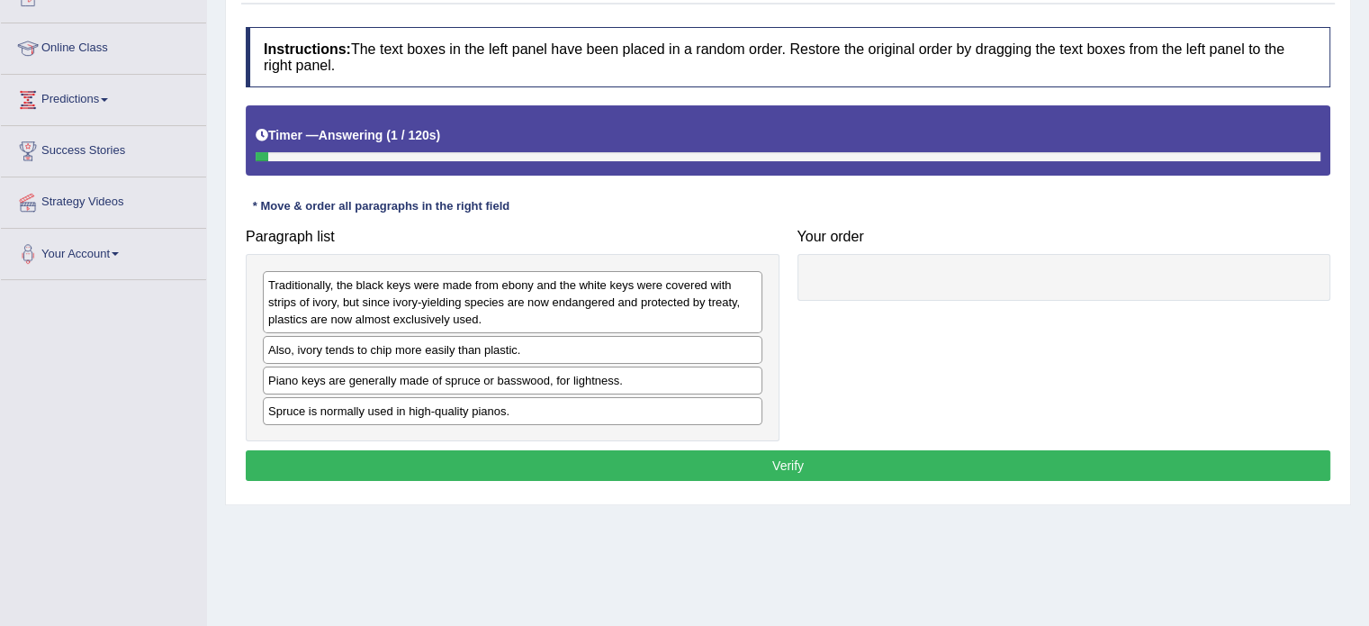
drag, startPoint x: 0, startPoint y: 0, endPoint x: 1382, endPoint y: 288, distance: 1411.3
click at [1368, 288] on html "Toggle navigation Home Practice Questions Speaking Practice Read Aloud Repeat S…" at bounding box center [684, 93] width 1369 height 626
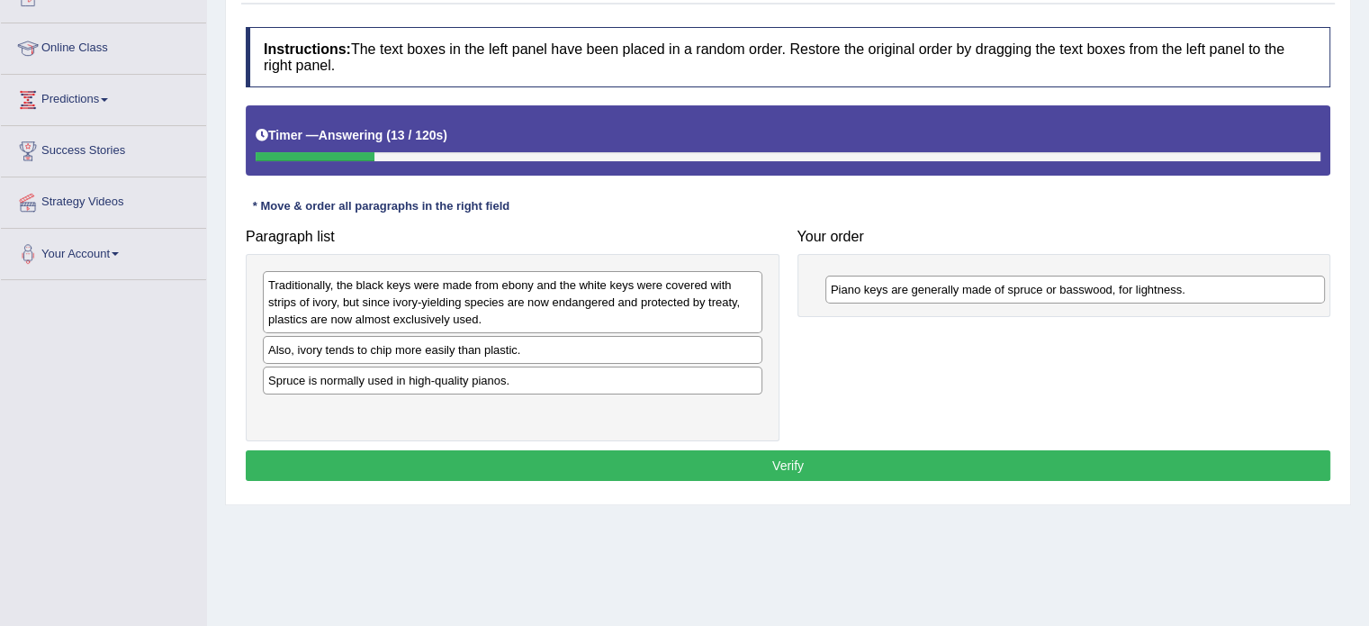
drag, startPoint x: 443, startPoint y: 376, endPoint x: 999, endPoint y: 284, distance: 563.8
click at [999, 284] on div "Piano keys are generally made of spruce or basswood, for lightness." at bounding box center [1075, 289] width 500 height 28
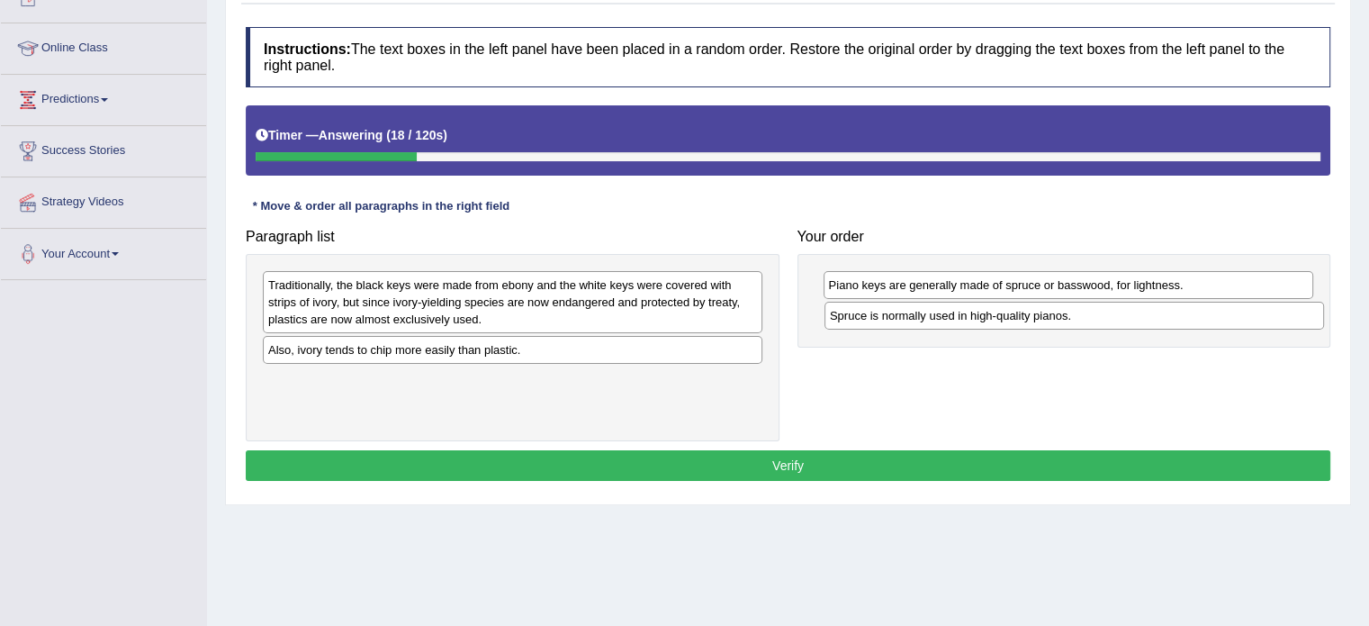
drag, startPoint x: 547, startPoint y: 386, endPoint x: 1109, endPoint y: 322, distance: 565.3
click at [1109, 322] on div "Spruce is normally used in high-quality pianos." at bounding box center [1074, 316] width 500 height 28
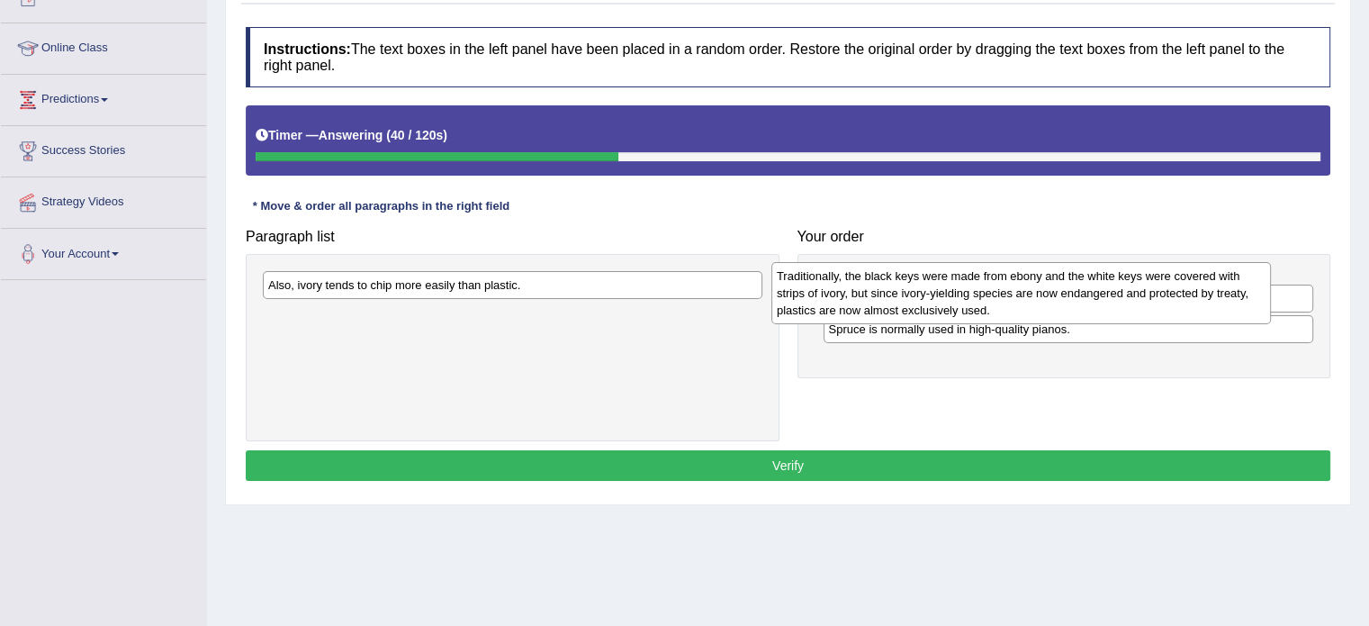
drag, startPoint x: 616, startPoint y: 268, endPoint x: 1157, endPoint y: 262, distance: 541.0
click at [1157, 262] on div "Paragraph list Traditionally, the black keys were made from ebony and the white…" at bounding box center [788, 330] width 1103 height 221
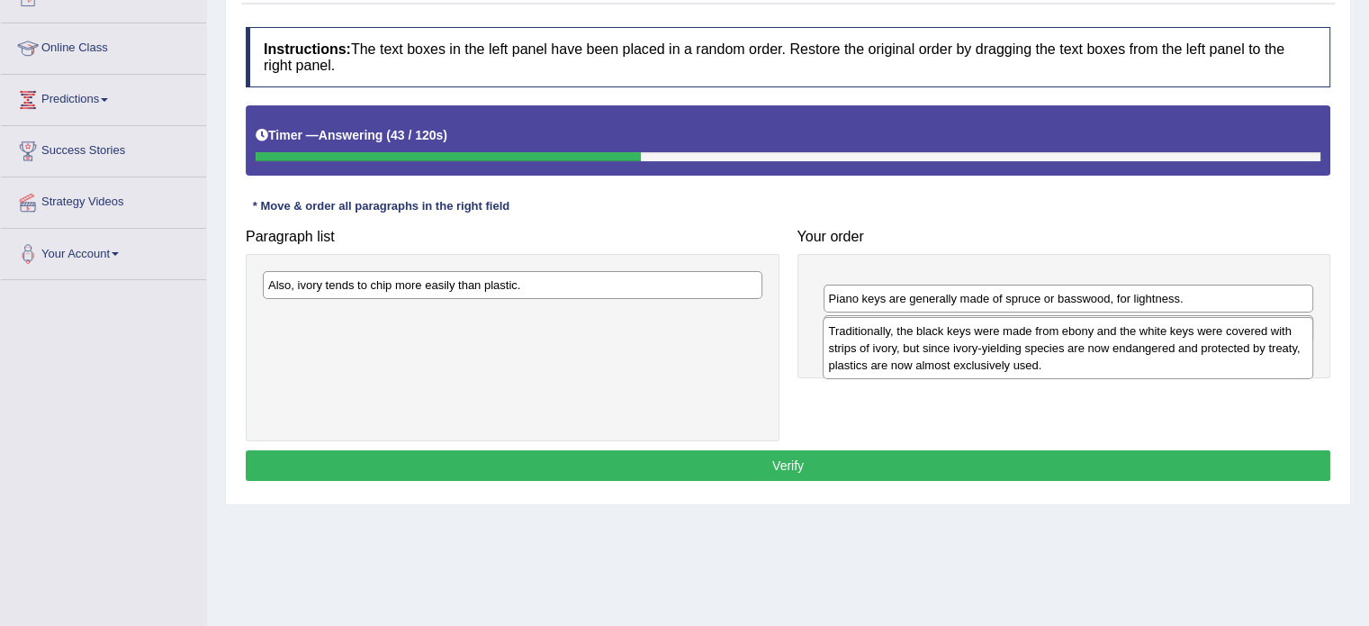
drag, startPoint x: 1094, startPoint y: 289, endPoint x: 1094, endPoint y: 334, distance: 45.0
click at [1094, 334] on div "Traditionally, the black keys were made from ebony and the white keys were cove…" at bounding box center [1068, 348] width 491 height 62
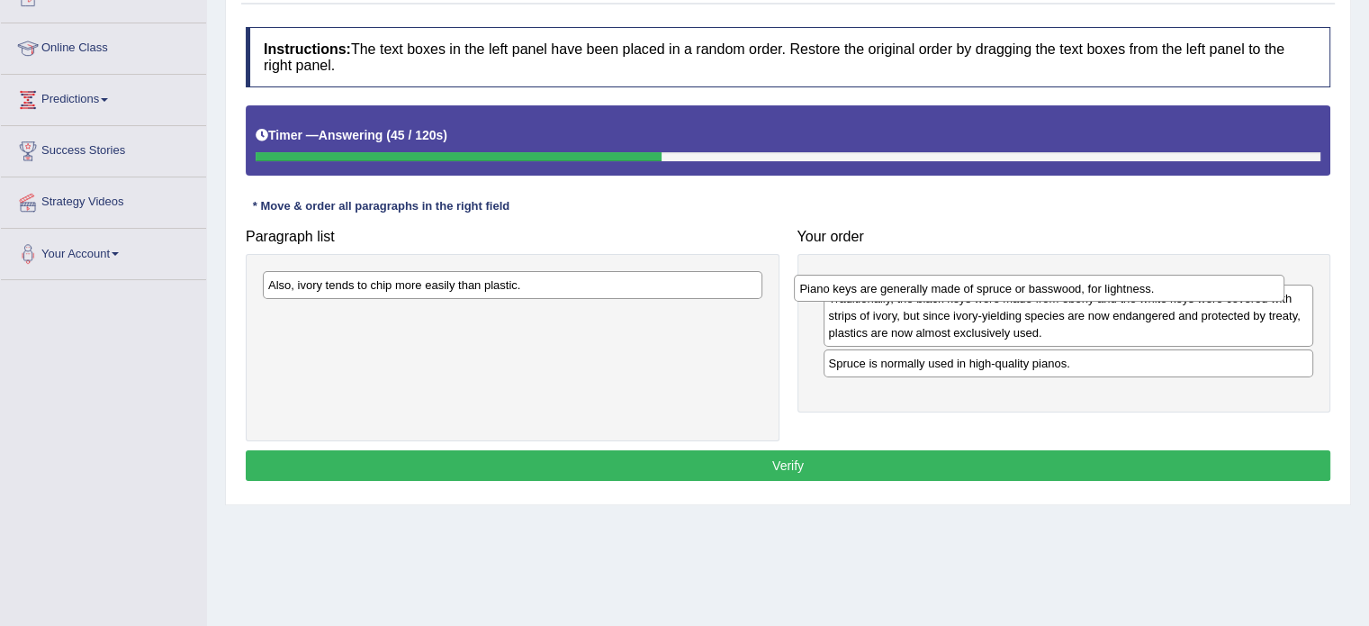
drag, startPoint x: 1053, startPoint y: 352, endPoint x: 1024, endPoint y: 291, distance: 67.6
click at [1024, 291] on div "Piano keys are generally made of spruce or basswood, for lightness." at bounding box center [1039, 289] width 491 height 28
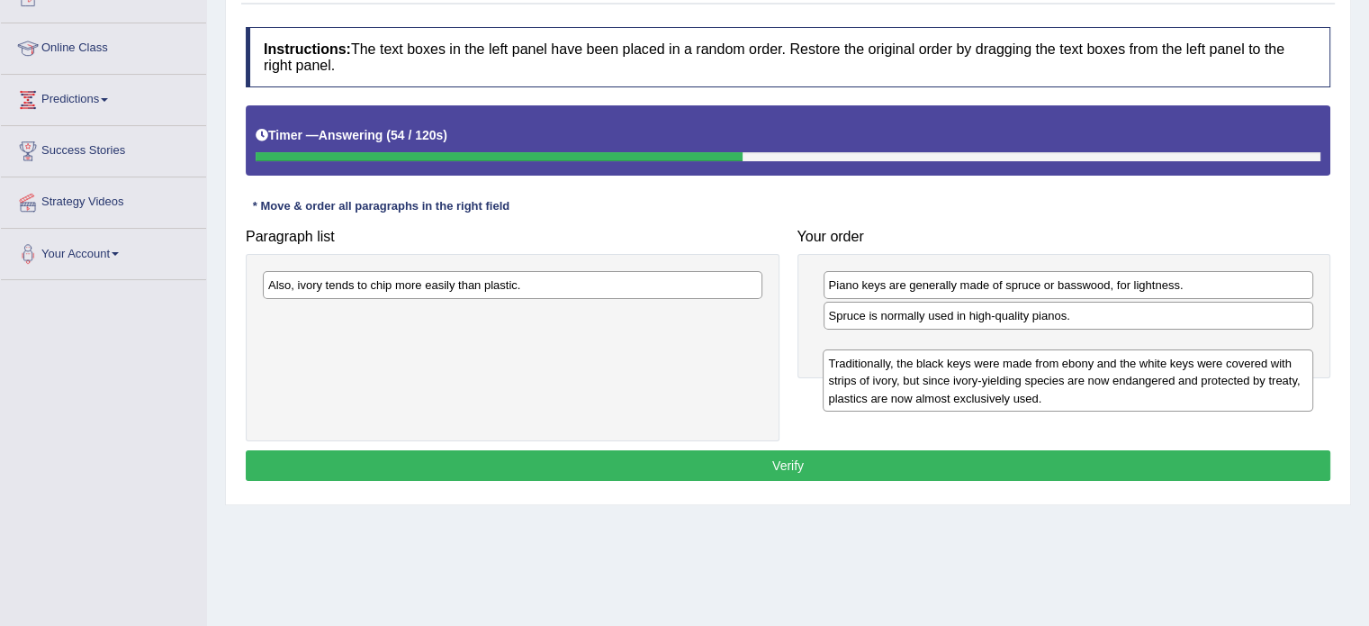
drag, startPoint x: 868, startPoint y: 343, endPoint x: 868, endPoint y: 390, distance: 46.8
click at [868, 390] on div "Traditionally, the black keys were made from ebony and the white keys were cove…" at bounding box center [1068, 380] width 491 height 62
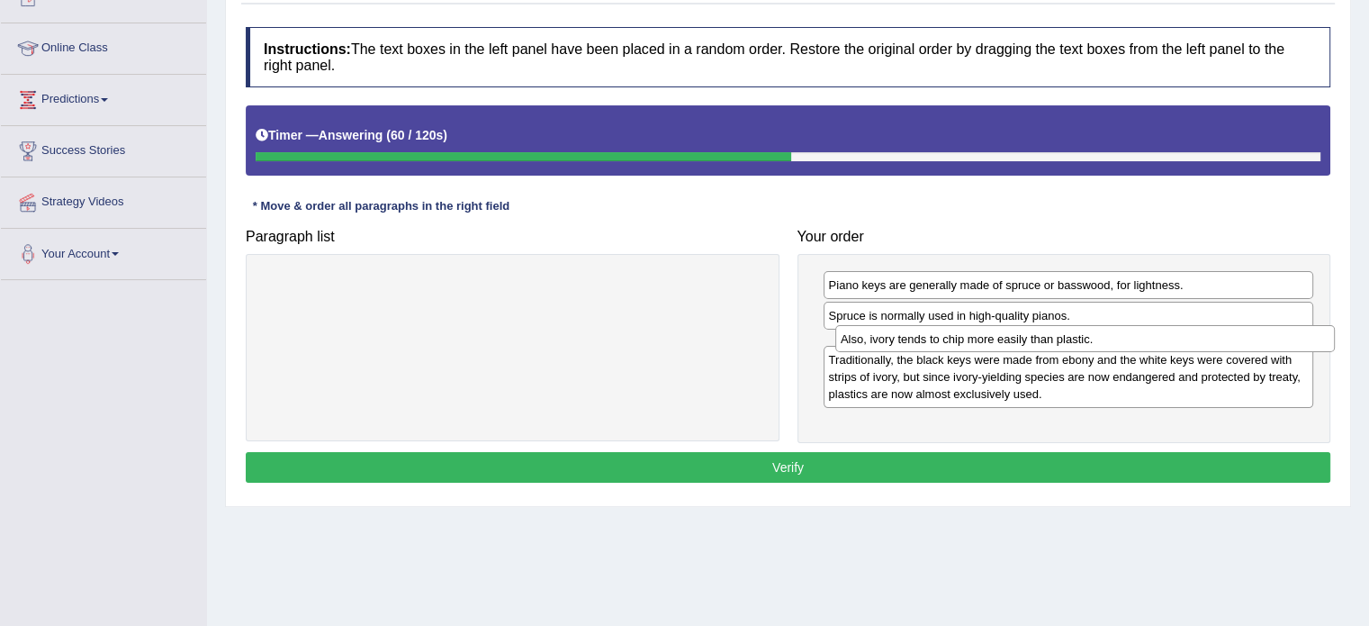
drag, startPoint x: 544, startPoint y: 276, endPoint x: 1116, endPoint y: 330, distance: 575.0
click at [1116, 330] on div "Also, ivory tends to chip more easily than plastic." at bounding box center [1085, 339] width 500 height 28
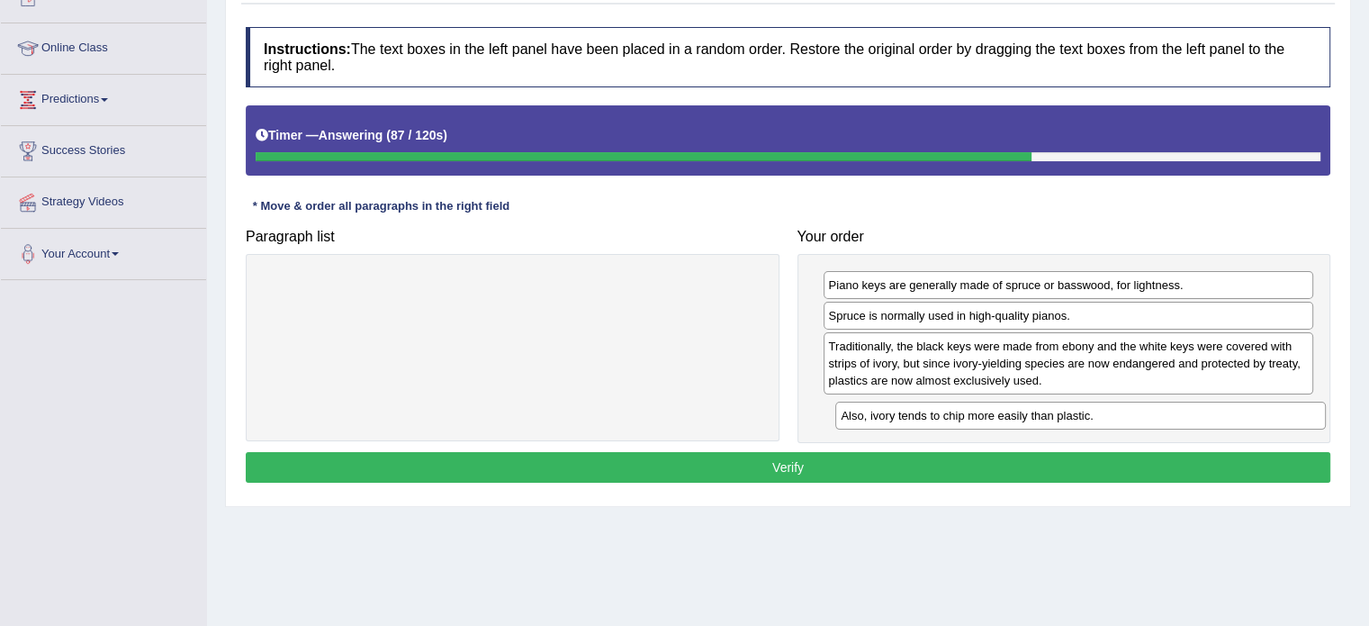
drag, startPoint x: 1088, startPoint y: 339, endPoint x: 1101, endPoint y: 410, distance: 71.3
click at [1101, 410] on div "Also, ivory tends to chip more easily than plastic." at bounding box center [1080, 415] width 491 height 28
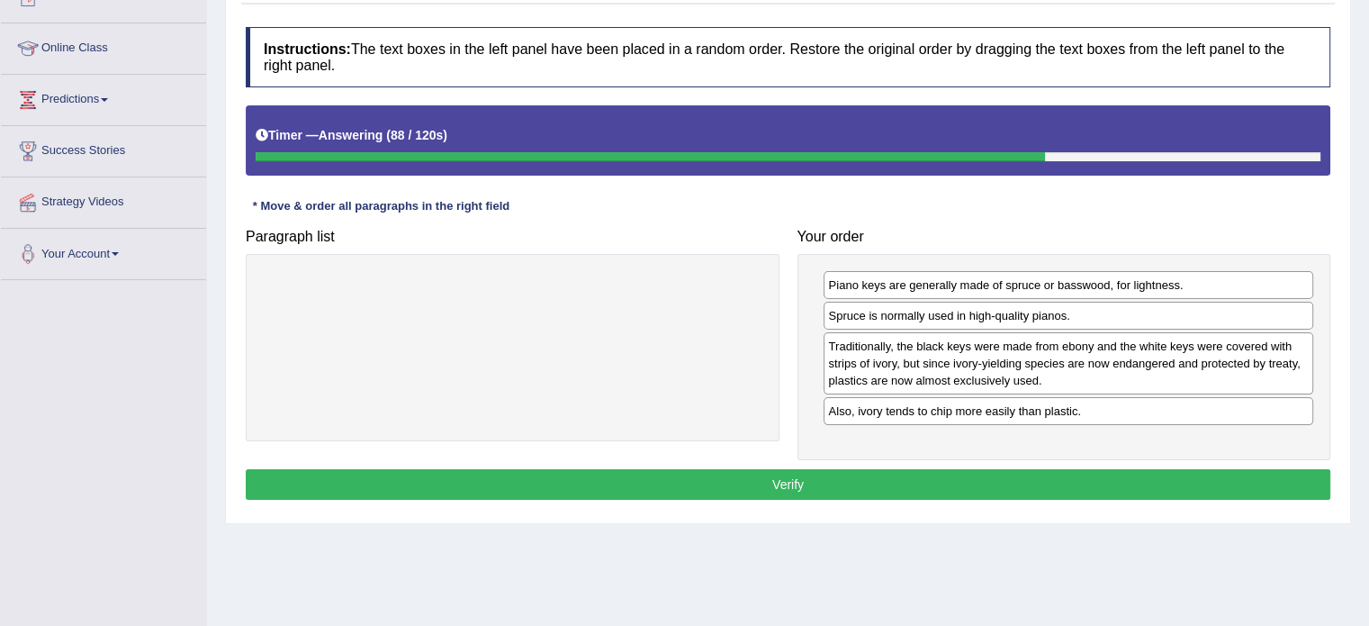
click at [1068, 486] on button "Verify" at bounding box center [788, 484] width 1085 height 31
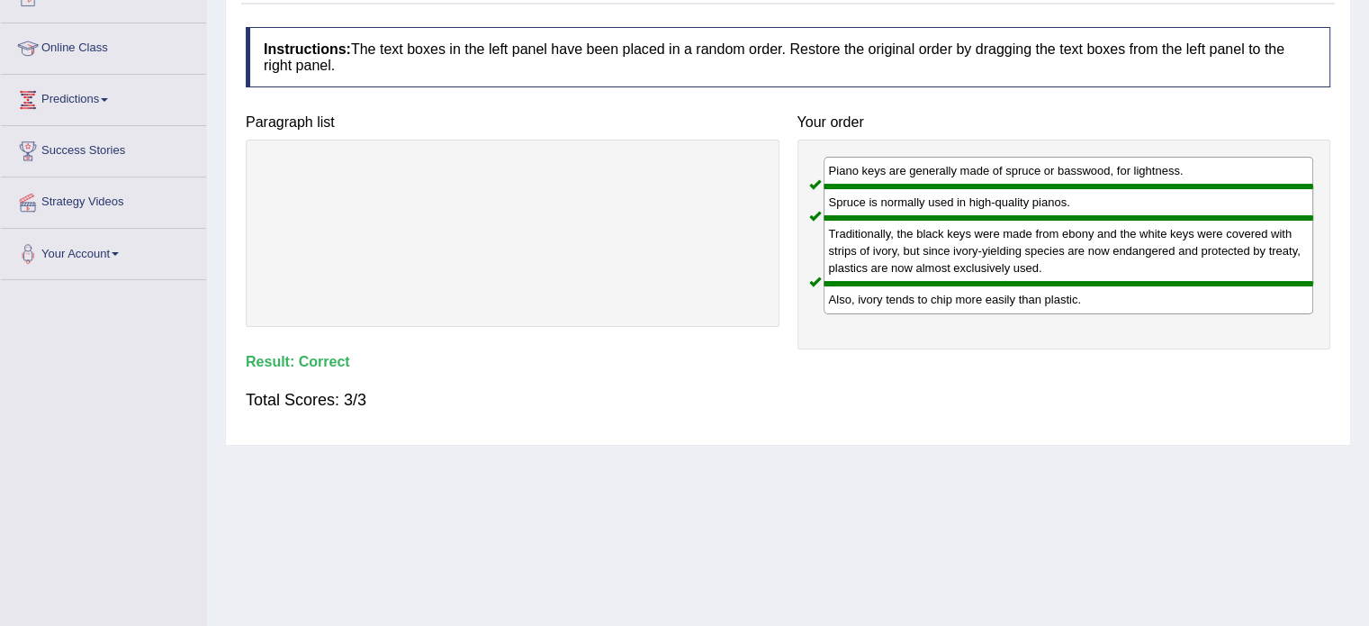
scroll to position [0, 0]
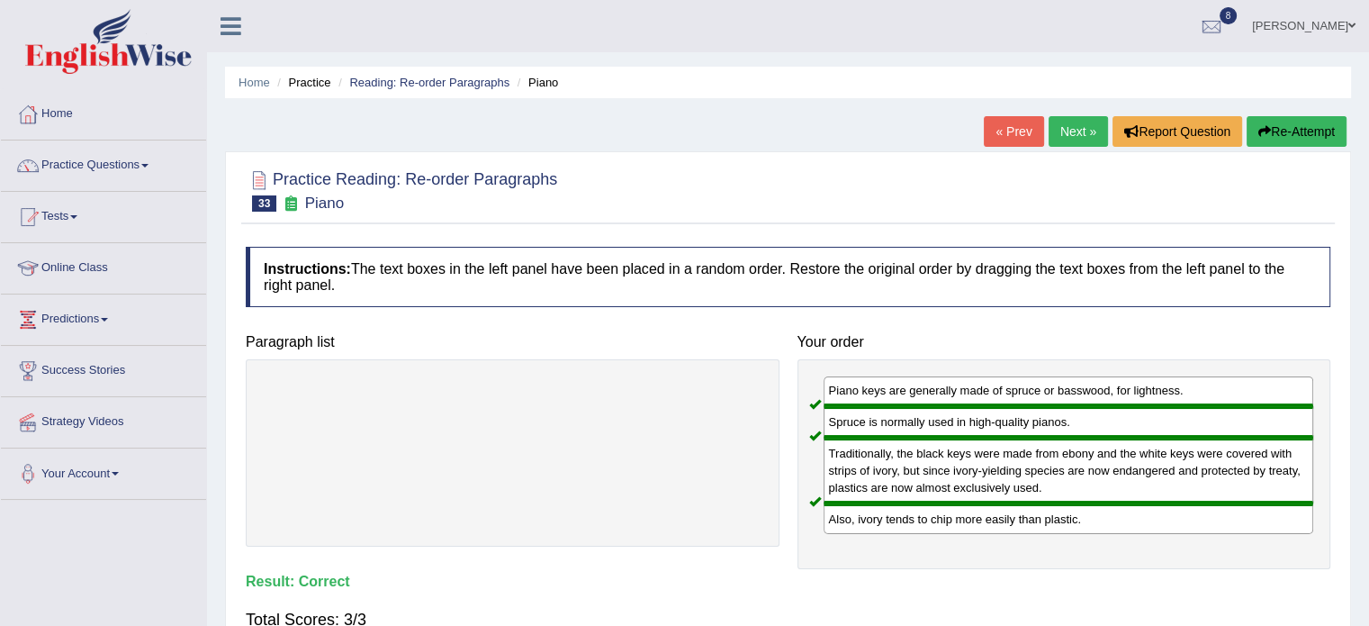
click at [1083, 132] on link "Next »" at bounding box center [1078, 131] width 59 height 31
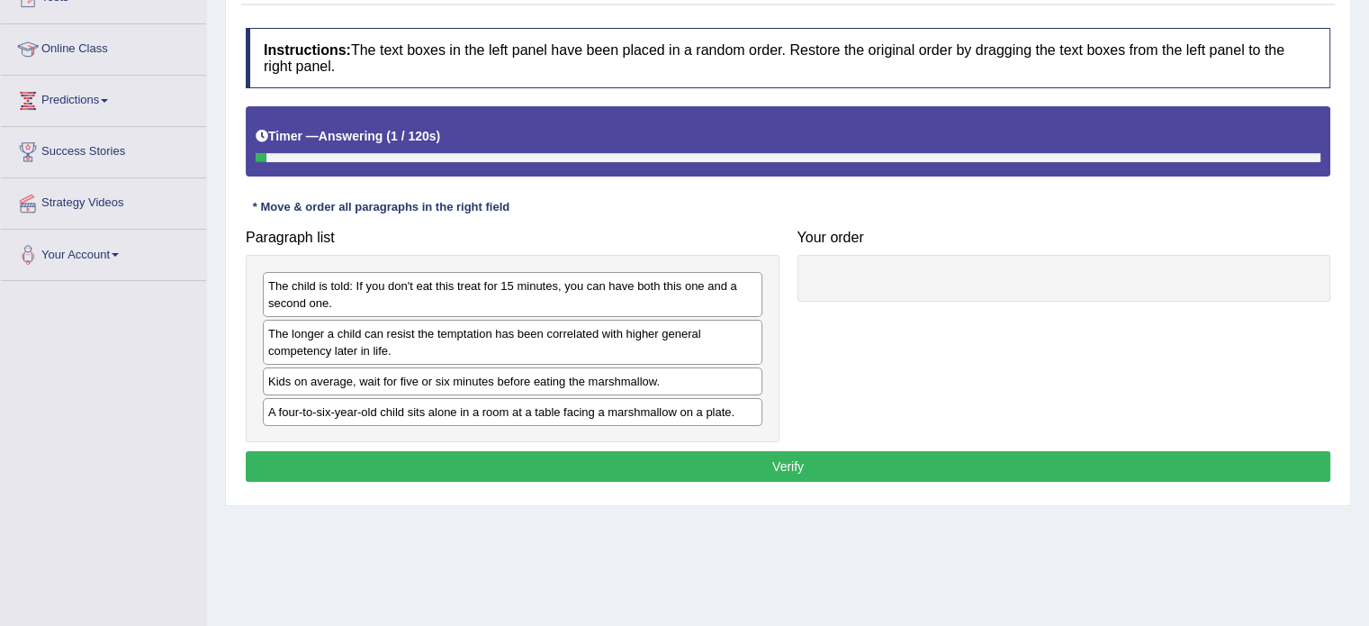
drag, startPoint x: 0, startPoint y: 0, endPoint x: 1381, endPoint y: 237, distance: 1400.8
click at [1368, 237] on html "Toggle navigation Home Practice Questions Speaking Practice Read Aloud Repeat S…" at bounding box center [684, 94] width 1369 height 626
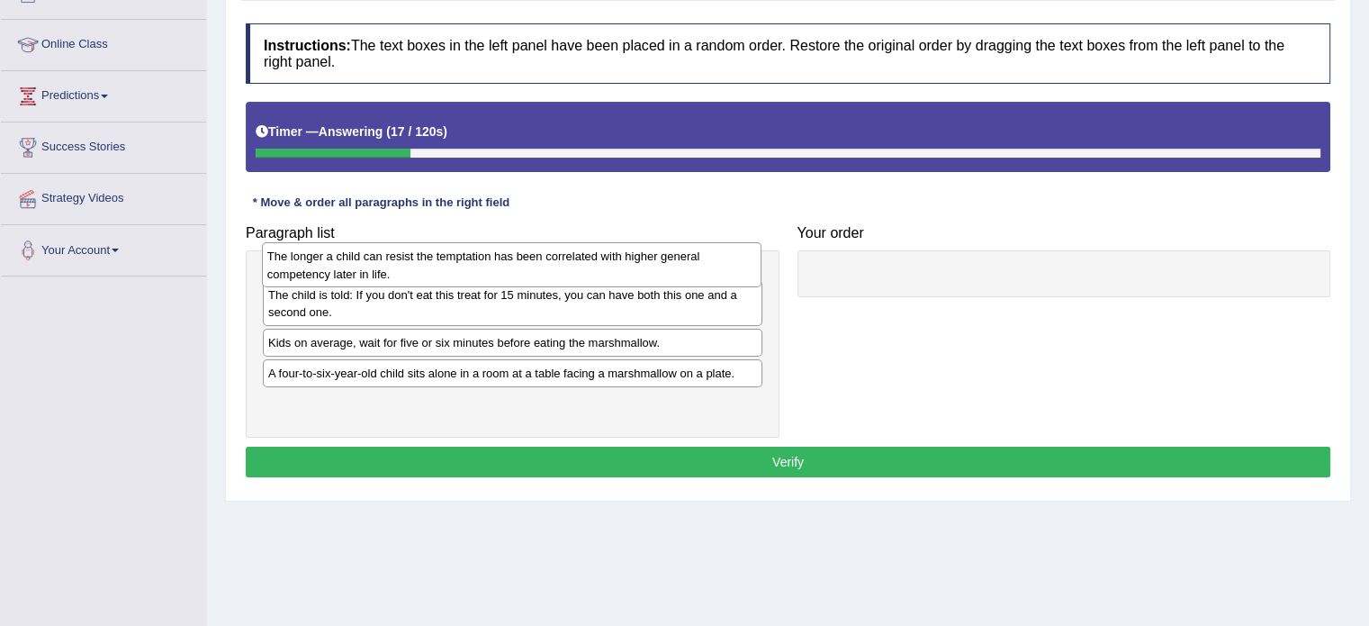
drag, startPoint x: 520, startPoint y: 346, endPoint x: 519, endPoint y: 274, distance: 72.0
click at [519, 274] on div "The longer a child can resist the temptation has been correlated with higher ge…" at bounding box center [512, 264] width 500 height 45
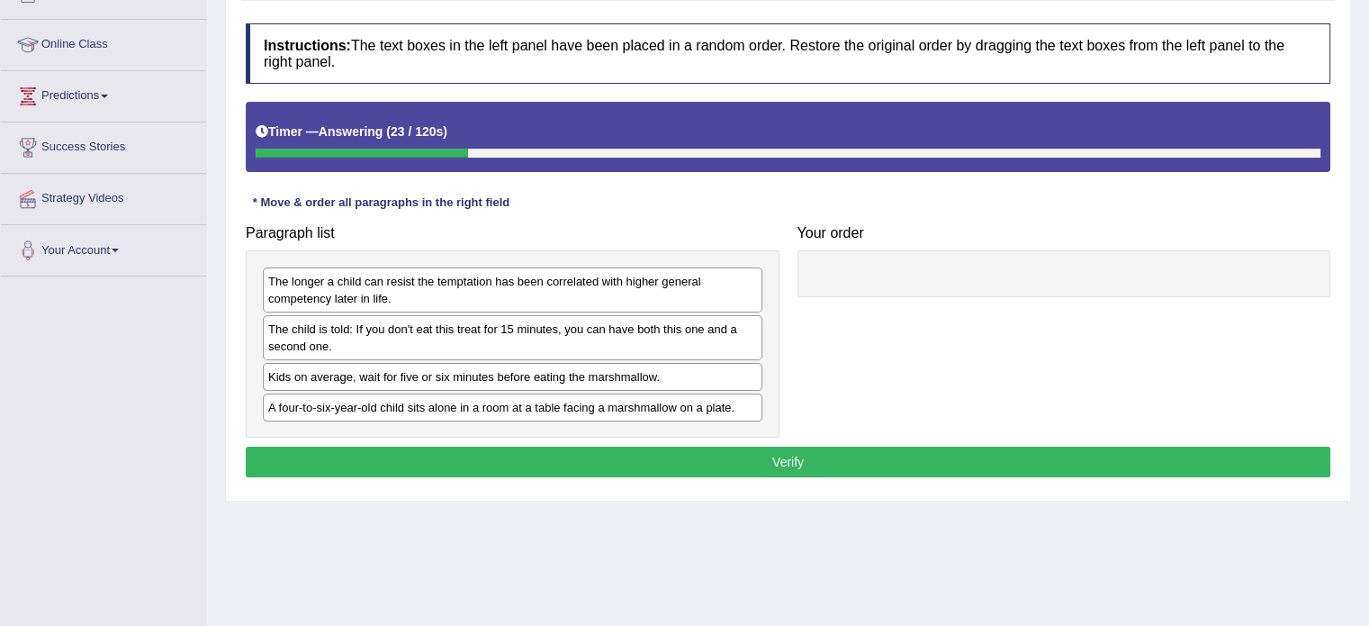
drag, startPoint x: 490, startPoint y: 417, endPoint x: 810, endPoint y: 289, distance: 345.0
click at [762, 393] on div "A four-to-six-year-old child sits alone in a room at a table facing a marshmall…" at bounding box center [513, 407] width 500 height 28
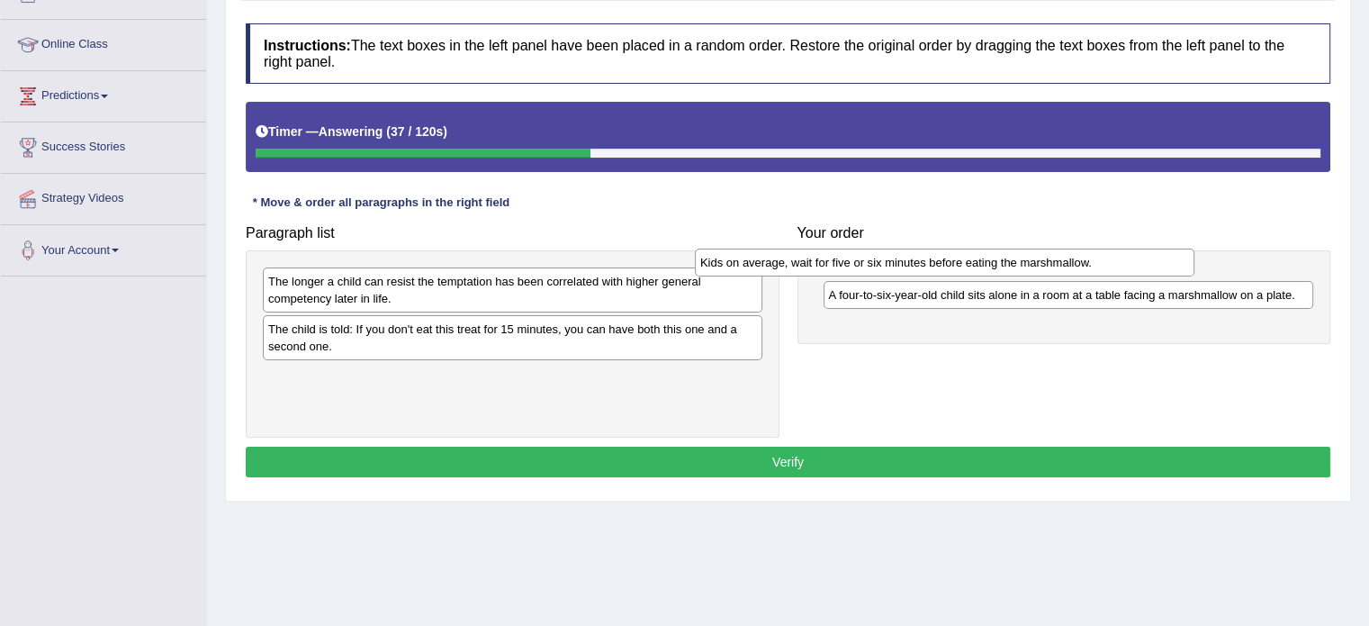
drag, startPoint x: 663, startPoint y: 379, endPoint x: 1104, endPoint y: 264, distance: 455.8
click at [1104, 264] on div "Kids on average, wait for five or six minutes before eating the marshmallow." at bounding box center [945, 262] width 500 height 28
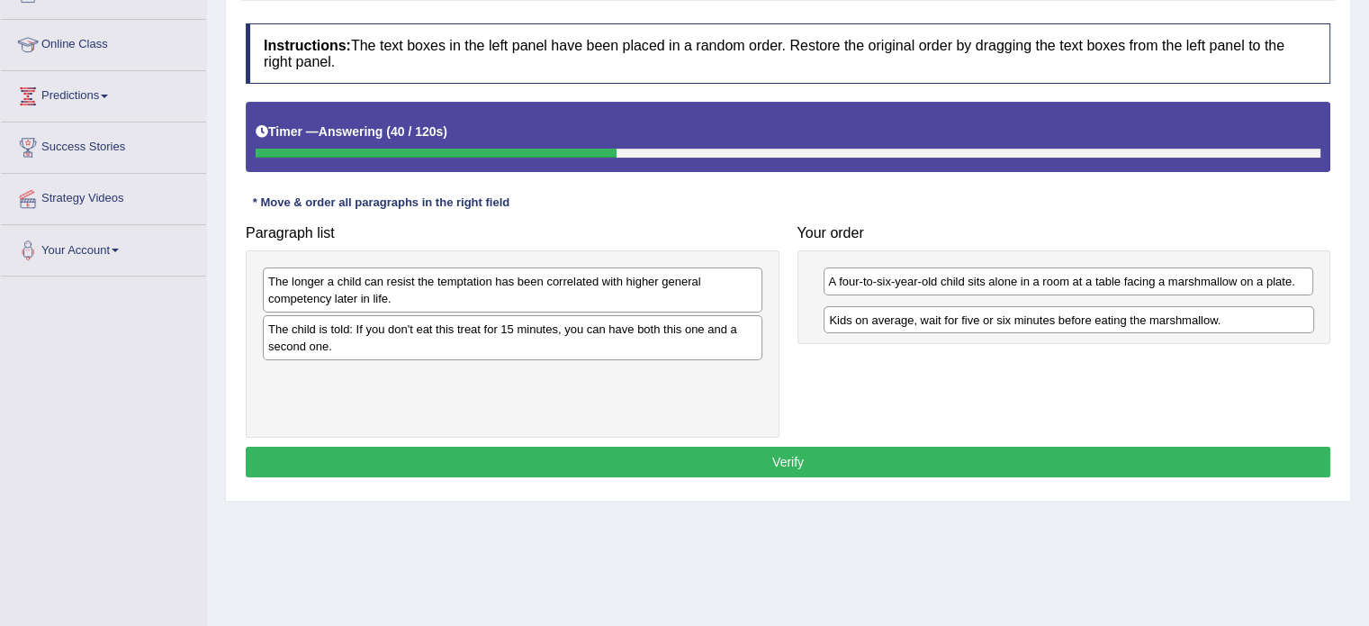
drag, startPoint x: 1067, startPoint y: 284, endPoint x: 1068, endPoint y: 322, distance: 38.7
click at [1068, 322] on div "Kids on average, wait for five or six minutes before eating the marshmallow." at bounding box center [1069, 320] width 491 height 28
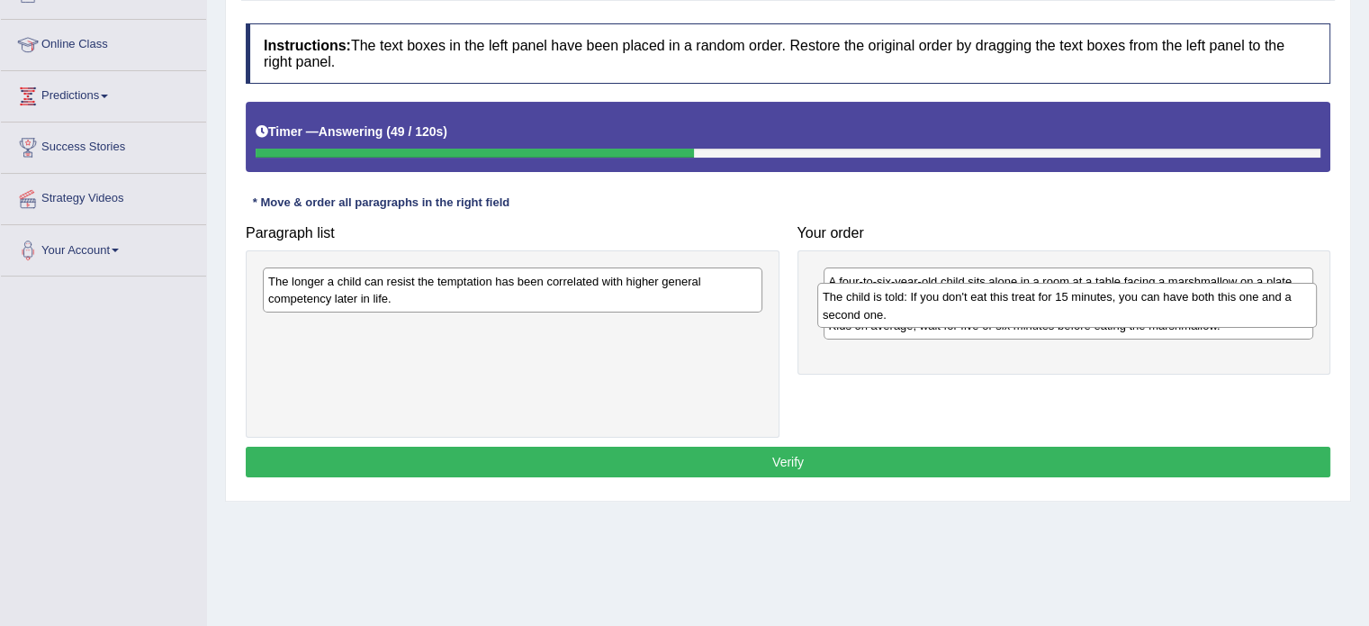
drag, startPoint x: 454, startPoint y: 332, endPoint x: 1008, endPoint y: 301, distance: 555.3
click at [1008, 301] on div "The child is told: If you don't eat this treat for 15 minutes, you can have bot…" at bounding box center [1067, 305] width 500 height 45
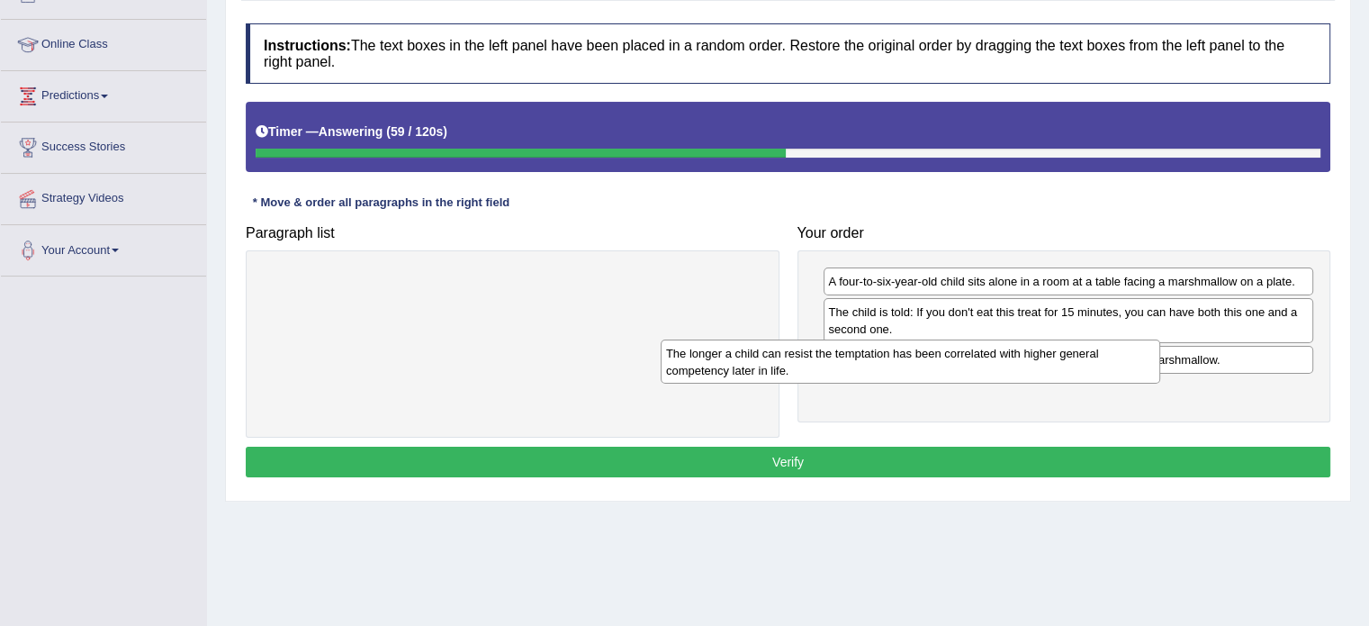
drag, startPoint x: 664, startPoint y: 296, endPoint x: 1096, endPoint y: 366, distance: 437.7
click at [1096, 366] on div "The longer a child can resist the temptation has been correlated with higher ge…" at bounding box center [911, 361] width 500 height 45
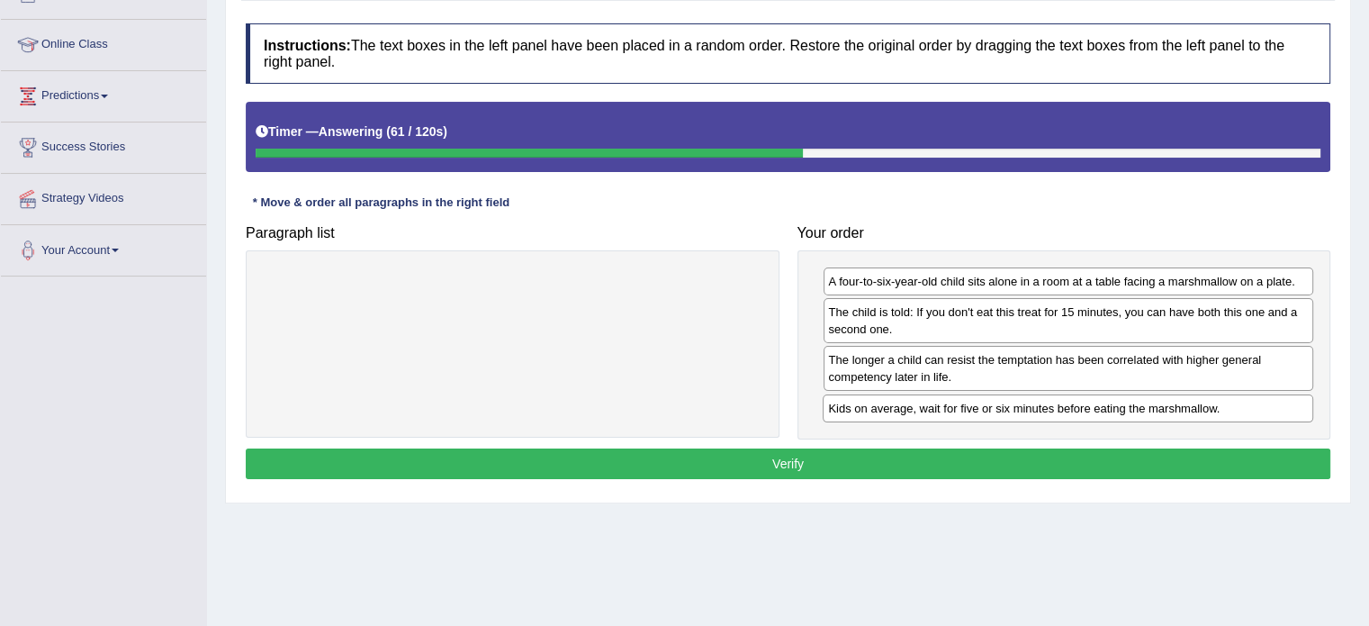
drag, startPoint x: 1030, startPoint y: 362, endPoint x: 1030, endPoint y: 411, distance: 49.5
click at [1030, 411] on div "Kids on average, wait for five or six minutes before eating the marshmallow." at bounding box center [1068, 408] width 491 height 28
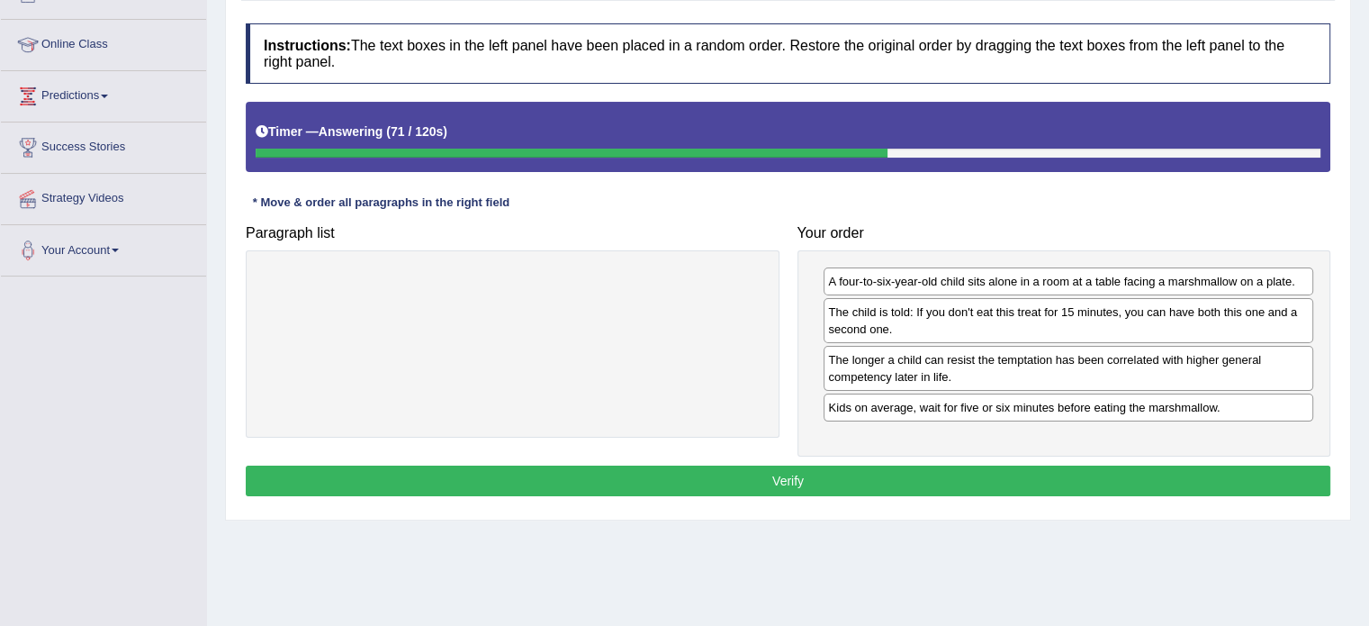
click at [1022, 468] on button "Verify" at bounding box center [788, 480] width 1085 height 31
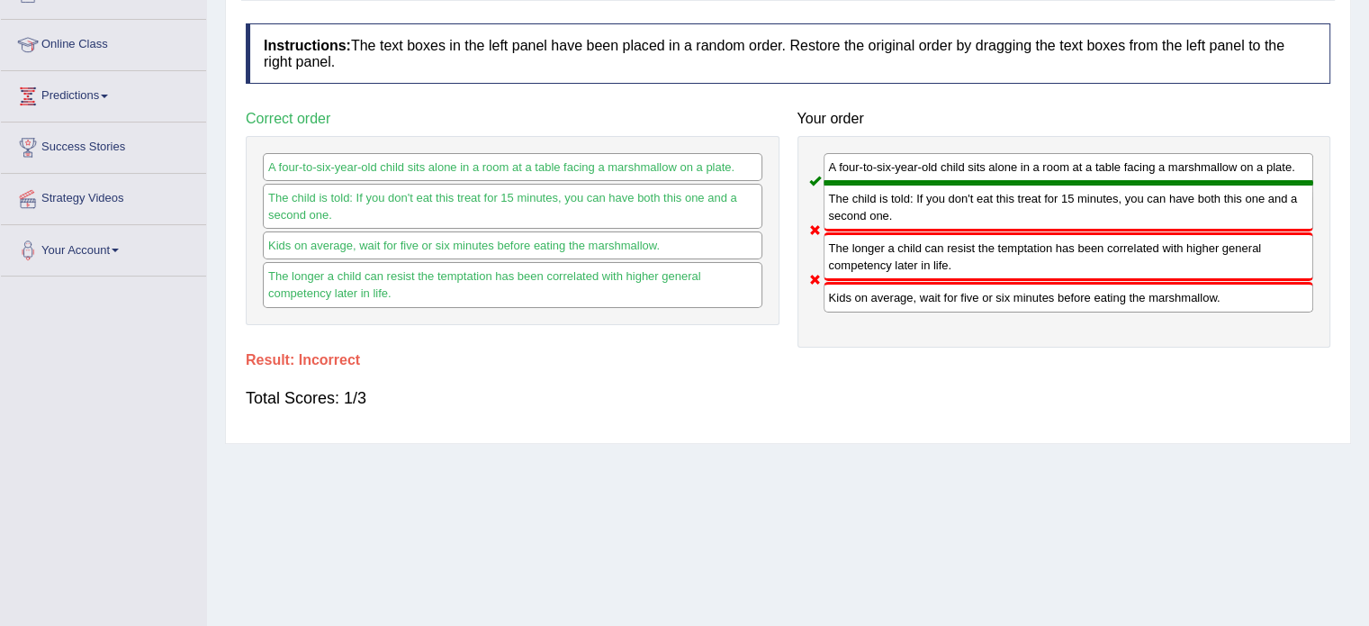
scroll to position [0, 0]
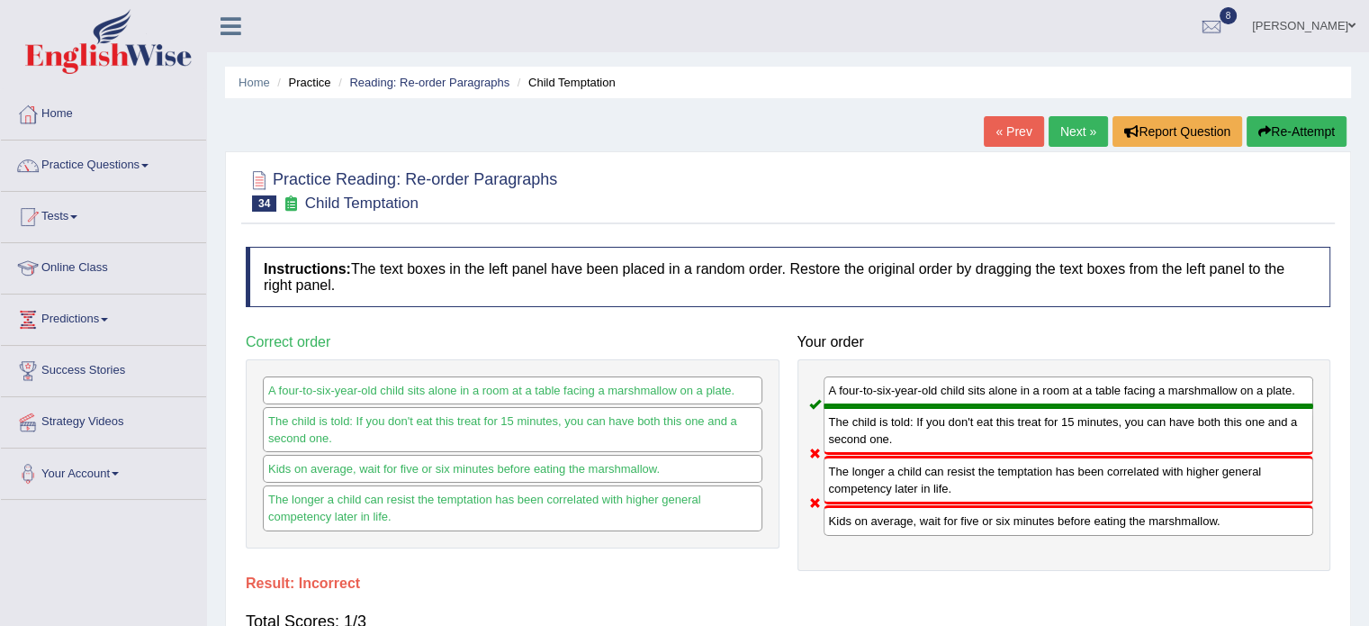
click at [1050, 123] on link "Next »" at bounding box center [1078, 131] width 59 height 31
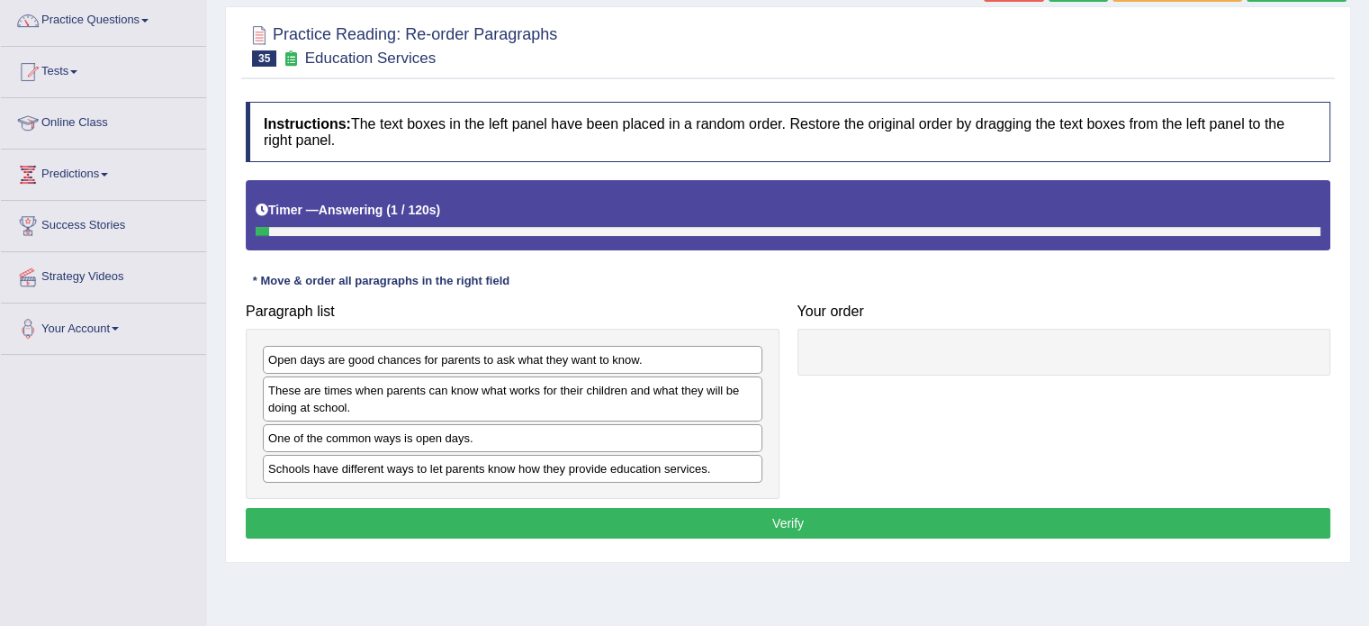
drag, startPoint x: 0, startPoint y: 0, endPoint x: 1382, endPoint y: 240, distance: 1402.3
click at [1368, 240] on html "Toggle navigation Home Practice Questions Speaking Practice Read Aloud Repeat S…" at bounding box center [684, 168] width 1369 height 626
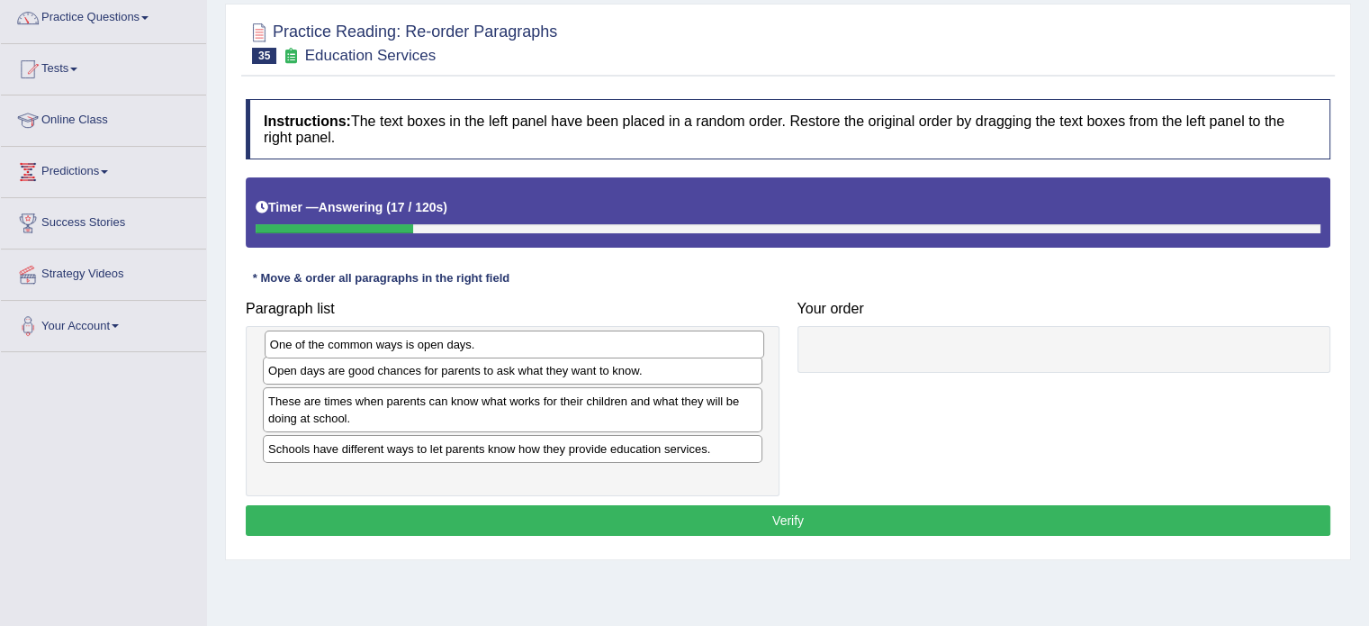
drag, startPoint x: 382, startPoint y: 438, endPoint x: 383, endPoint y: 348, distance: 90.0
click at [383, 348] on div "One of the common ways is open days." at bounding box center [515, 344] width 500 height 28
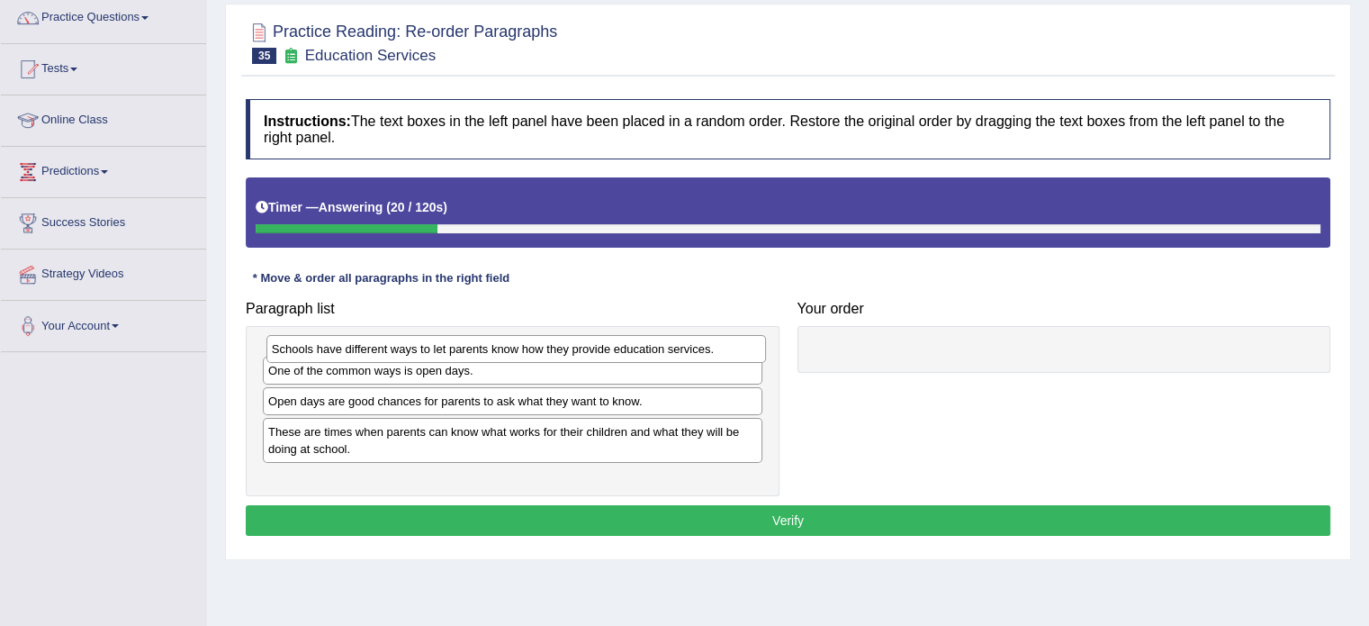
drag, startPoint x: 378, startPoint y: 466, endPoint x: 382, endPoint y: 350, distance: 116.2
click at [382, 350] on div "Schools have different ways to let parents know how they provide education serv…" at bounding box center [516, 349] width 500 height 28
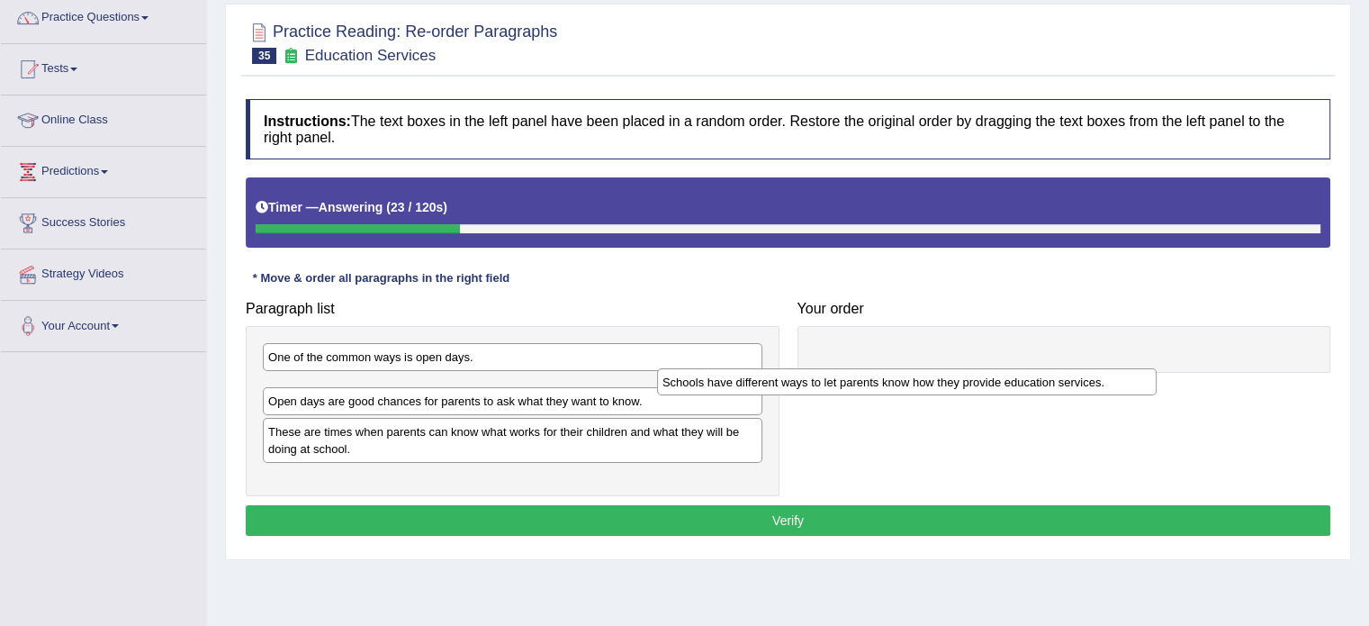
drag, startPoint x: 396, startPoint y: 363, endPoint x: 792, endPoint y: 383, distance: 396.6
click at [792, 383] on div "Schools have different ways to let parents know how they provide education serv…" at bounding box center [907, 382] width 500 height 28
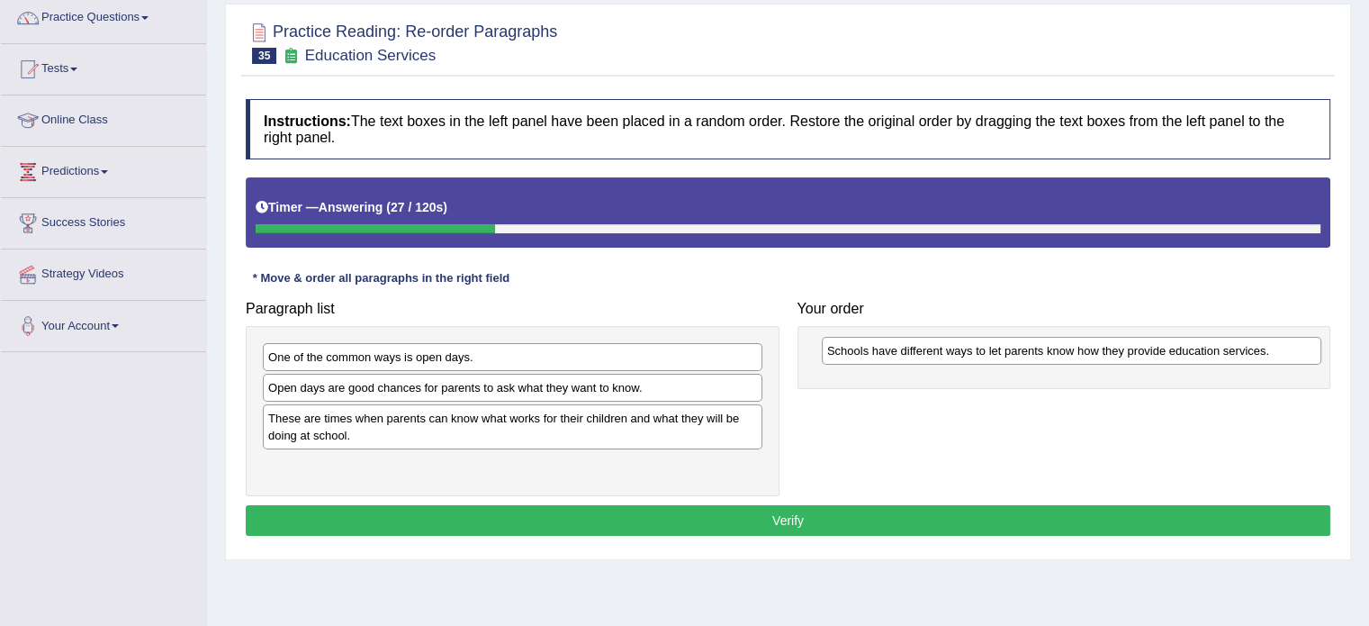
drag, startPoint x: 545, startPoint y: 391, endPoint x: 1103, endPoint y: 354, distance: 559.2
click at [1103, 354] on div "Schools have different ways to let parents know how they provide education serv…" at bounding box center [1072, 351] width 500 height 28
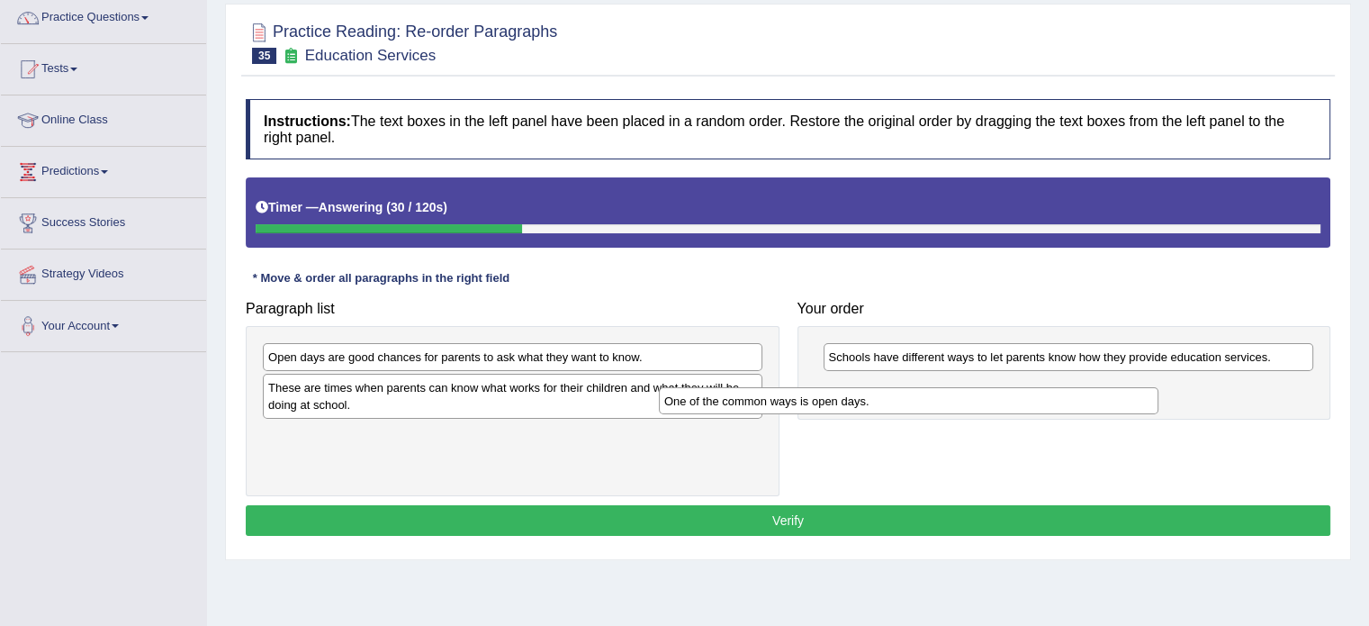
drag, startPoint x: 499, startPoint y: 357, endPoint x: 927, endPoint y: 399, distance: 430.4
click at [927, 399] on div "One of the common ways is open days." at bounding box center [909, 401] width 500 height 28
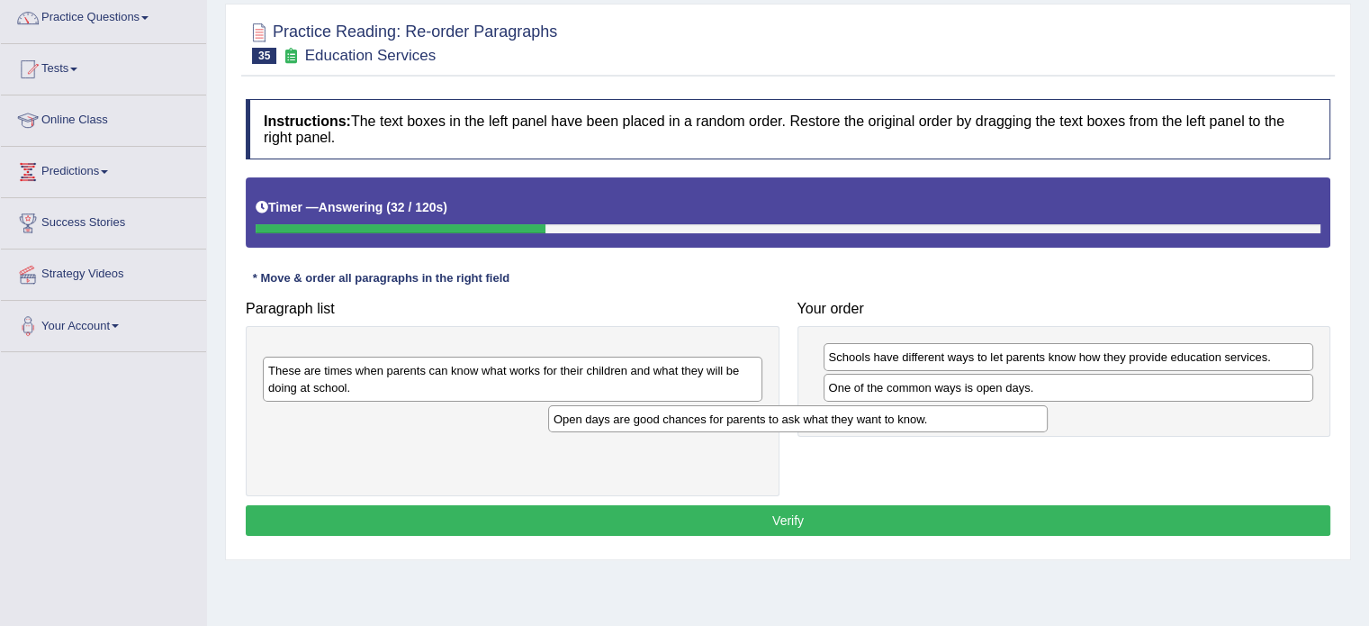
drag, startPoint x: 611, startPoint y: 361, endPoint x: 898, endPoint y: 423, distance: 293.8
click at [898, 423] on div "Open days are good chances for parents to ask what they want to know." at bounding box center [798, 419] width 500 height 28
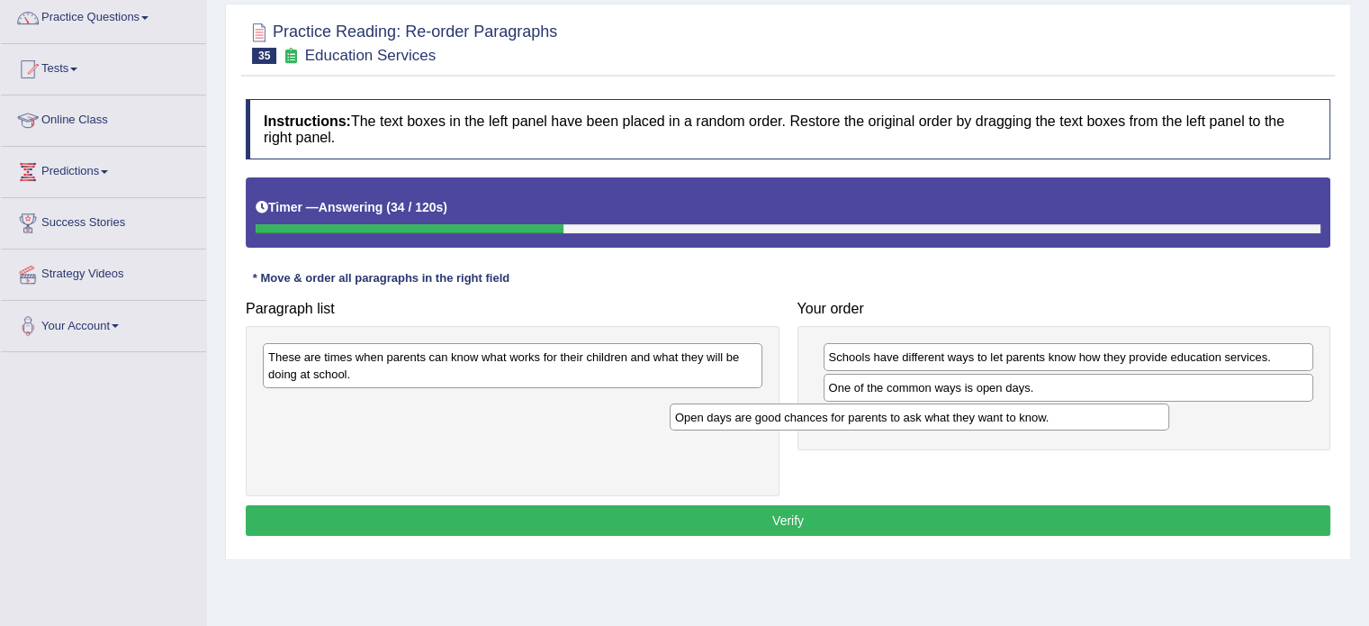
drag, startPoint x: 605, startPoint y: 349, endPoint x: 1044, endPoint y: 378, distance: 440.2
click at [1044, 403] on div "Open days are good chances for parents to ask what they want to know." at bounding box center [920, 417] width 500 height 28
drag, startPoint x: 1004, startPoint y: 419, endPoint x: 1003, endPoint y: 391, distance: 28.8
click at [1003, 391] on div "One of the common ways is open days." at bounding box center [1067, 389] width 491 height 28
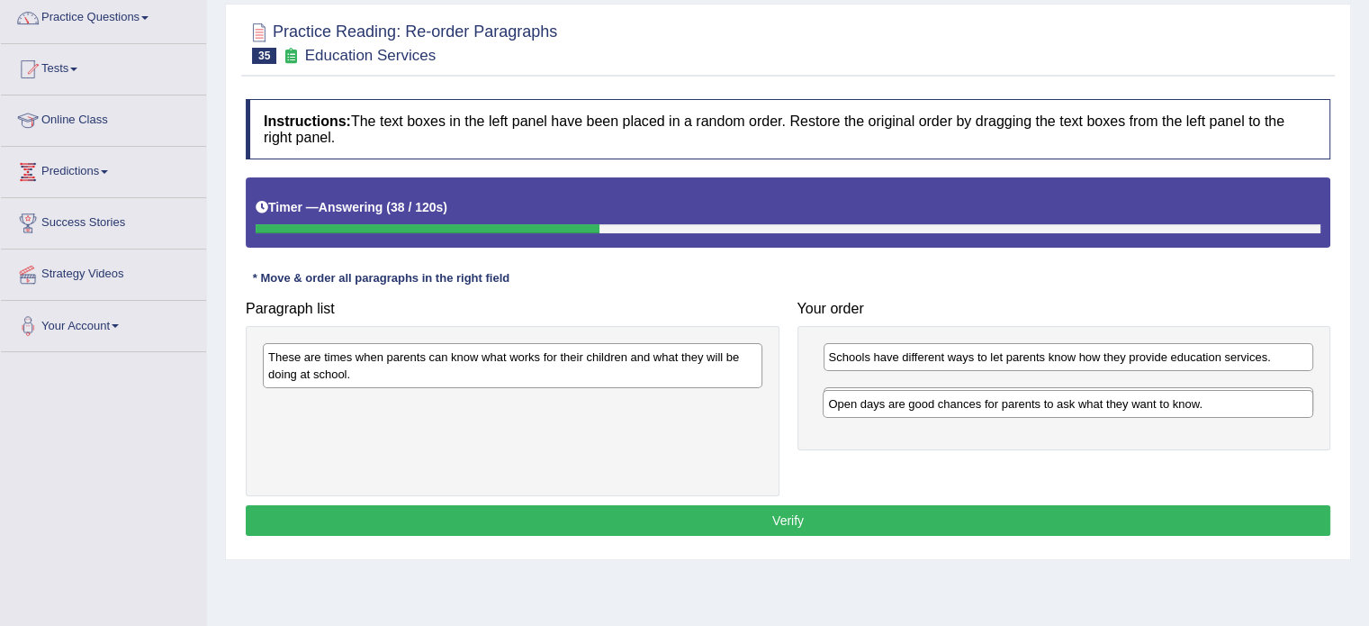
drag, startPoint x: 994, startPoint y: 385, endPoint x: 994, endPoint y: 419, distance: 33.3
click at [994, 418] on div "Open days are good chances for parents to ask what they want to know." at bounding box center [1068, 404] width 491 height 28
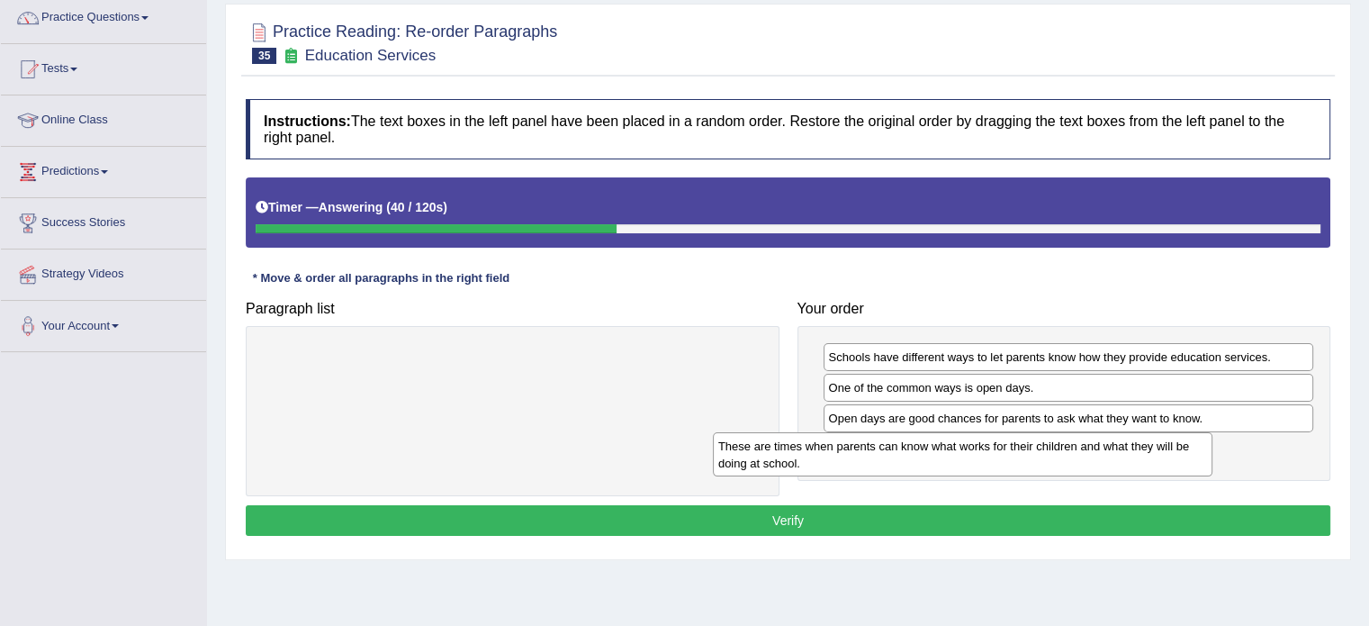
drag, startPoint x: 709, startPoint y: 363, endPoint x: 1159, endPoint y: 452, distance: 458.8
click at [1159, 452] on div "These are times when parents can know what works for their children and what th…" at bounding box center [963, 454] width 500 height 45
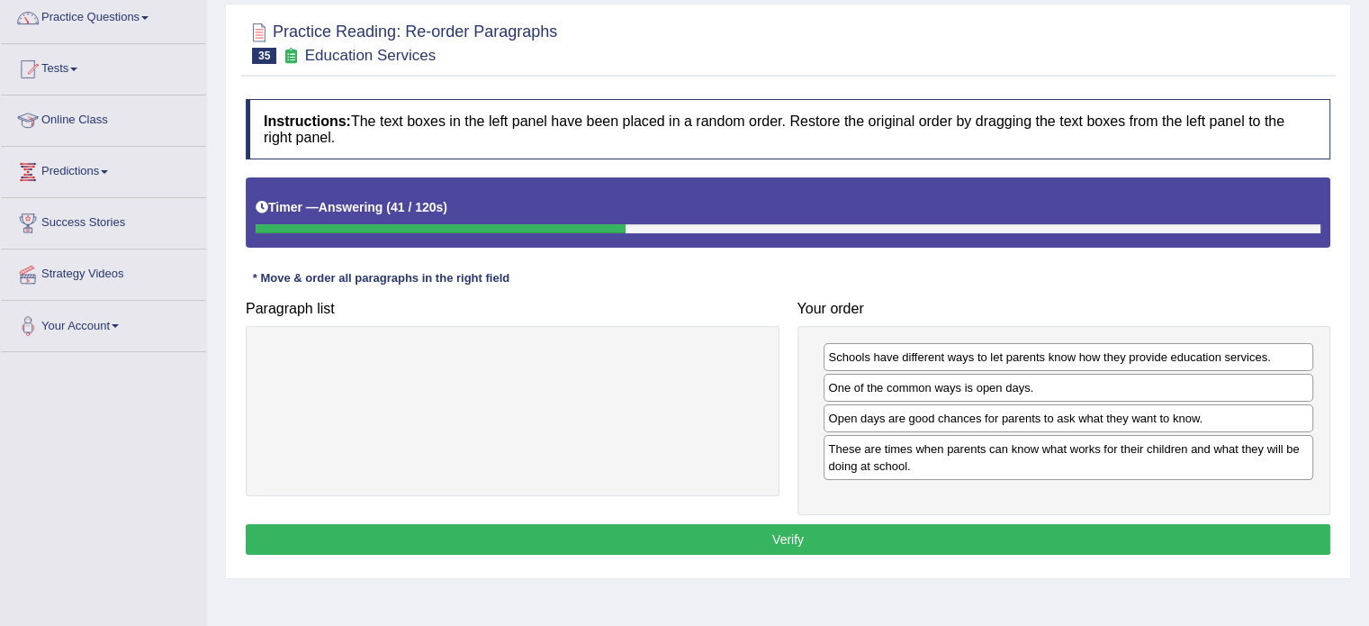
click at [1076, 532] on button "Verify" at bounding box center [788, 539] width 1085 height 31
